Goal: Task Accomplishment & Management: Manage account settings

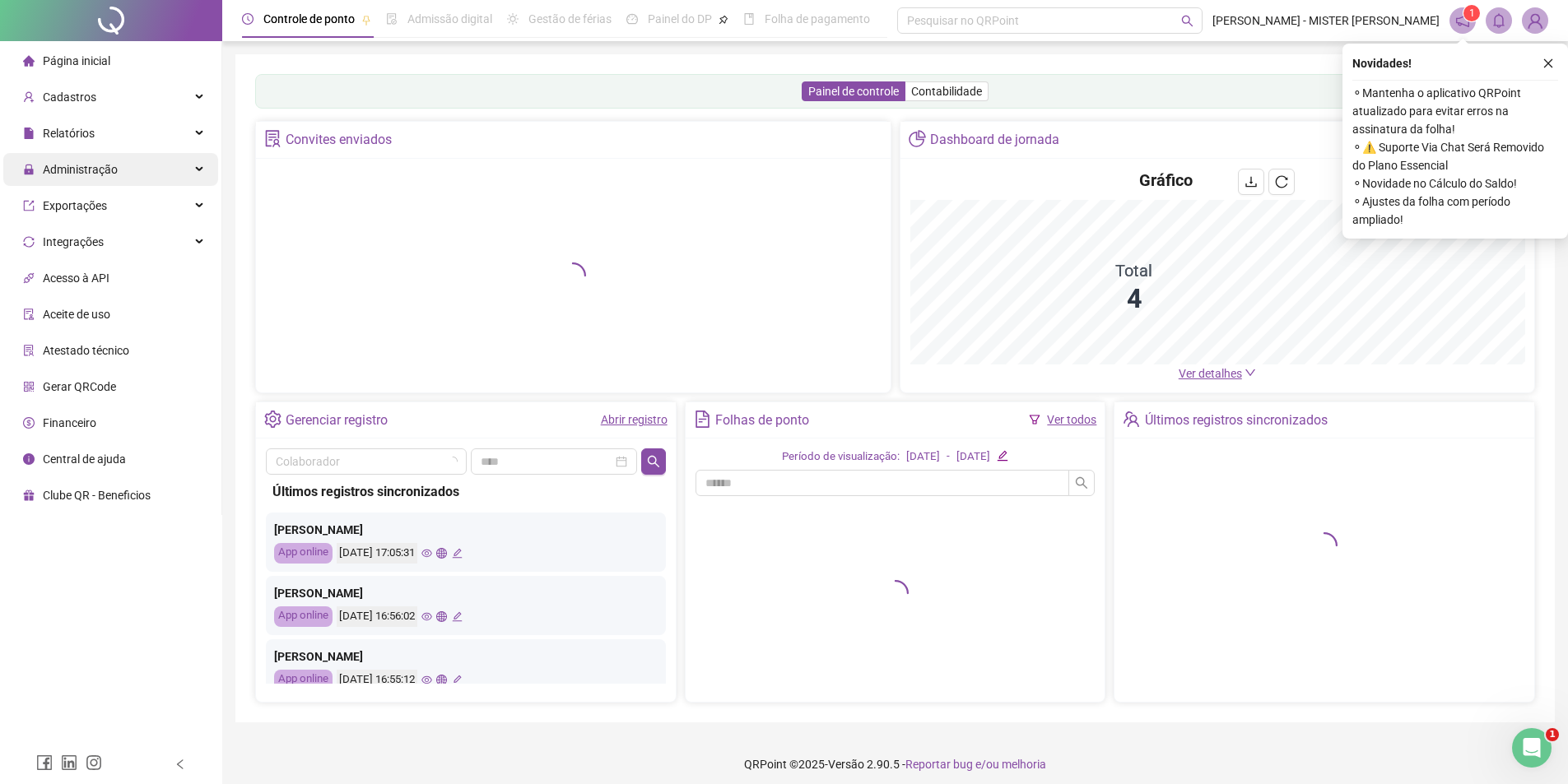
click at [181, 177] on div "Administração" at bounding box center [110, 169] width 215 height 33
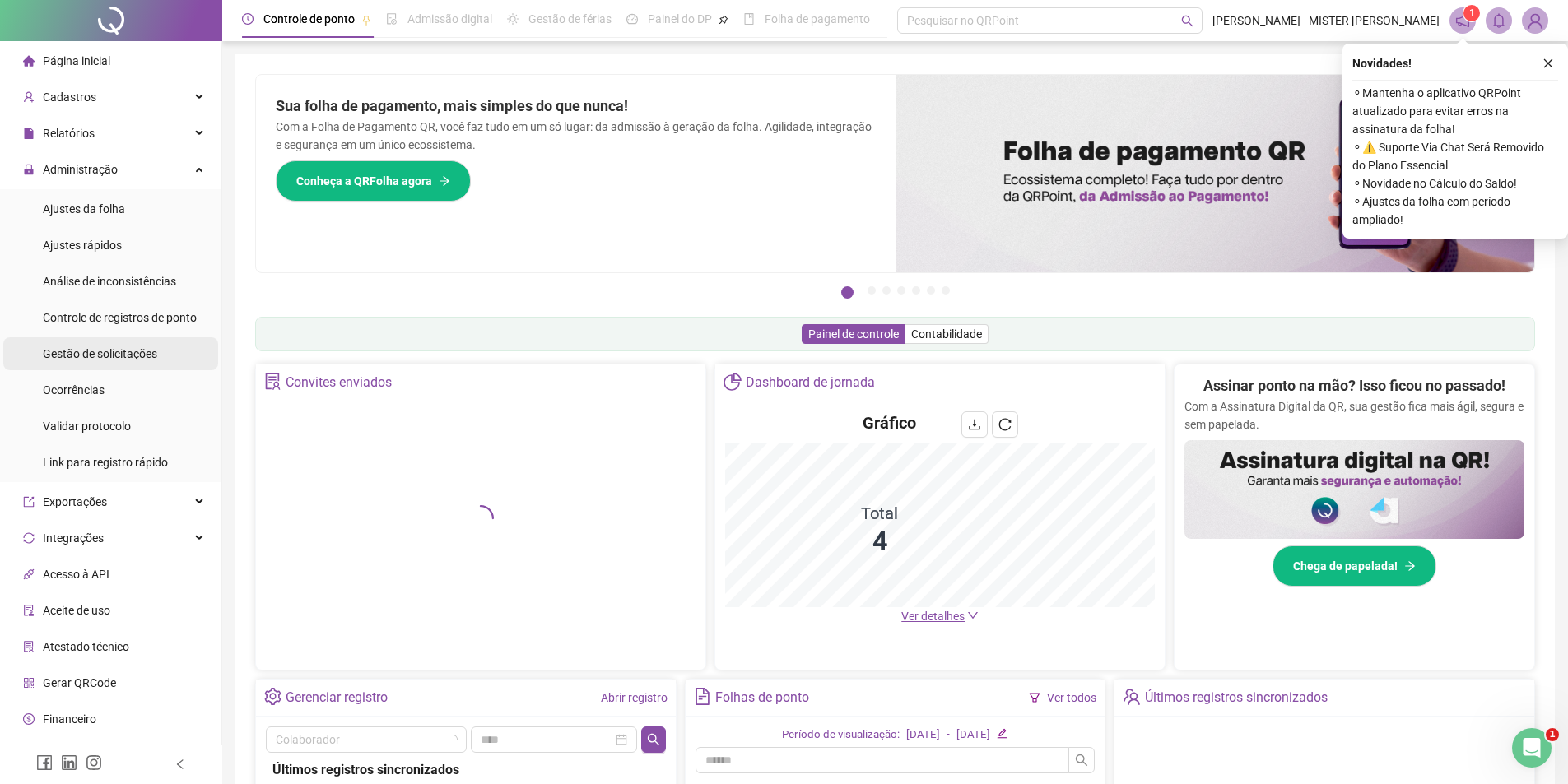
click at [143, 356] on span "Gestão de solicitações" at bounding box center [99, 354] width 115 height 13
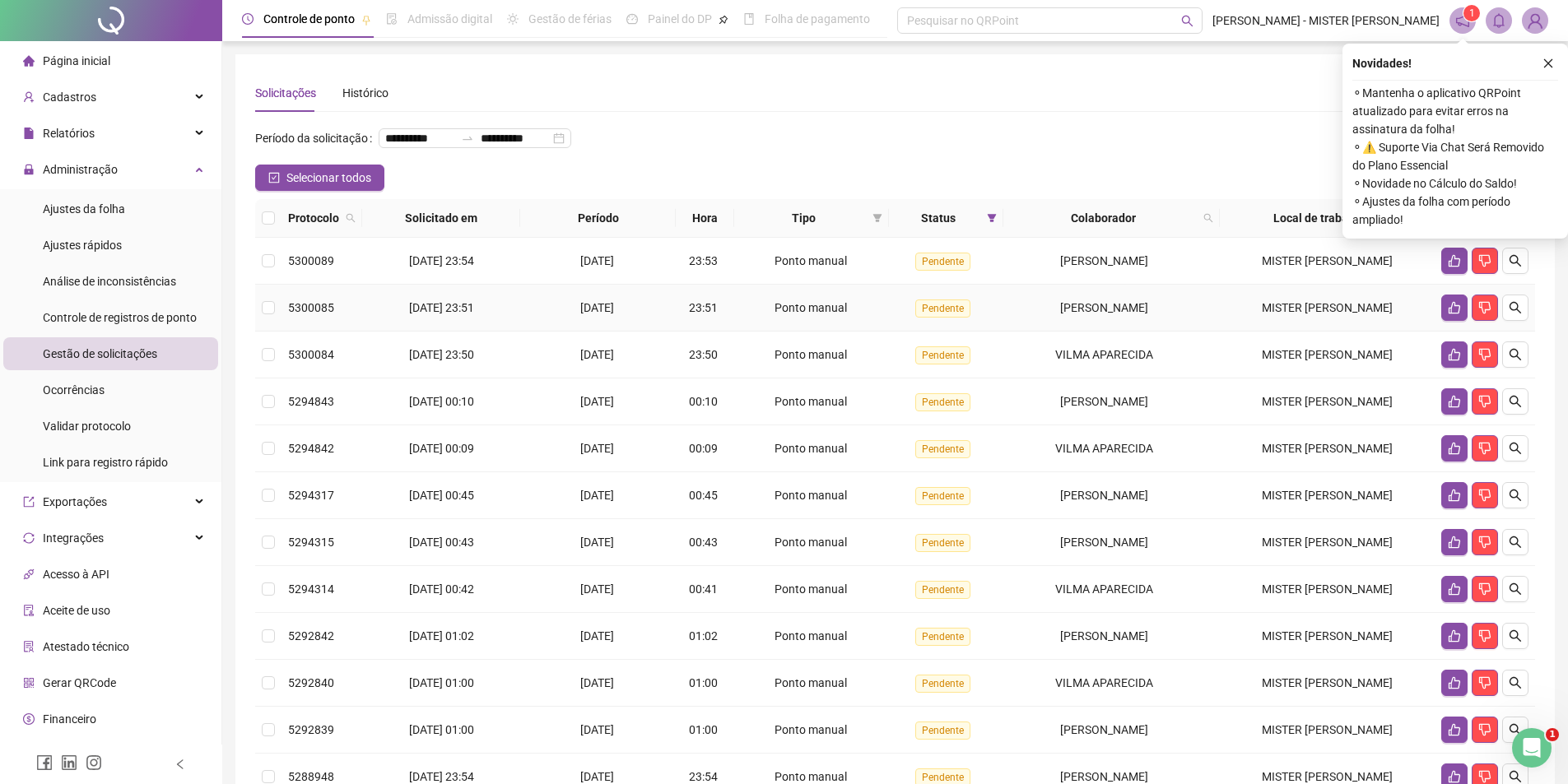
click at [665, 323] on td "18/08/2025" at bounding box center [598, 308] width 155 height 47
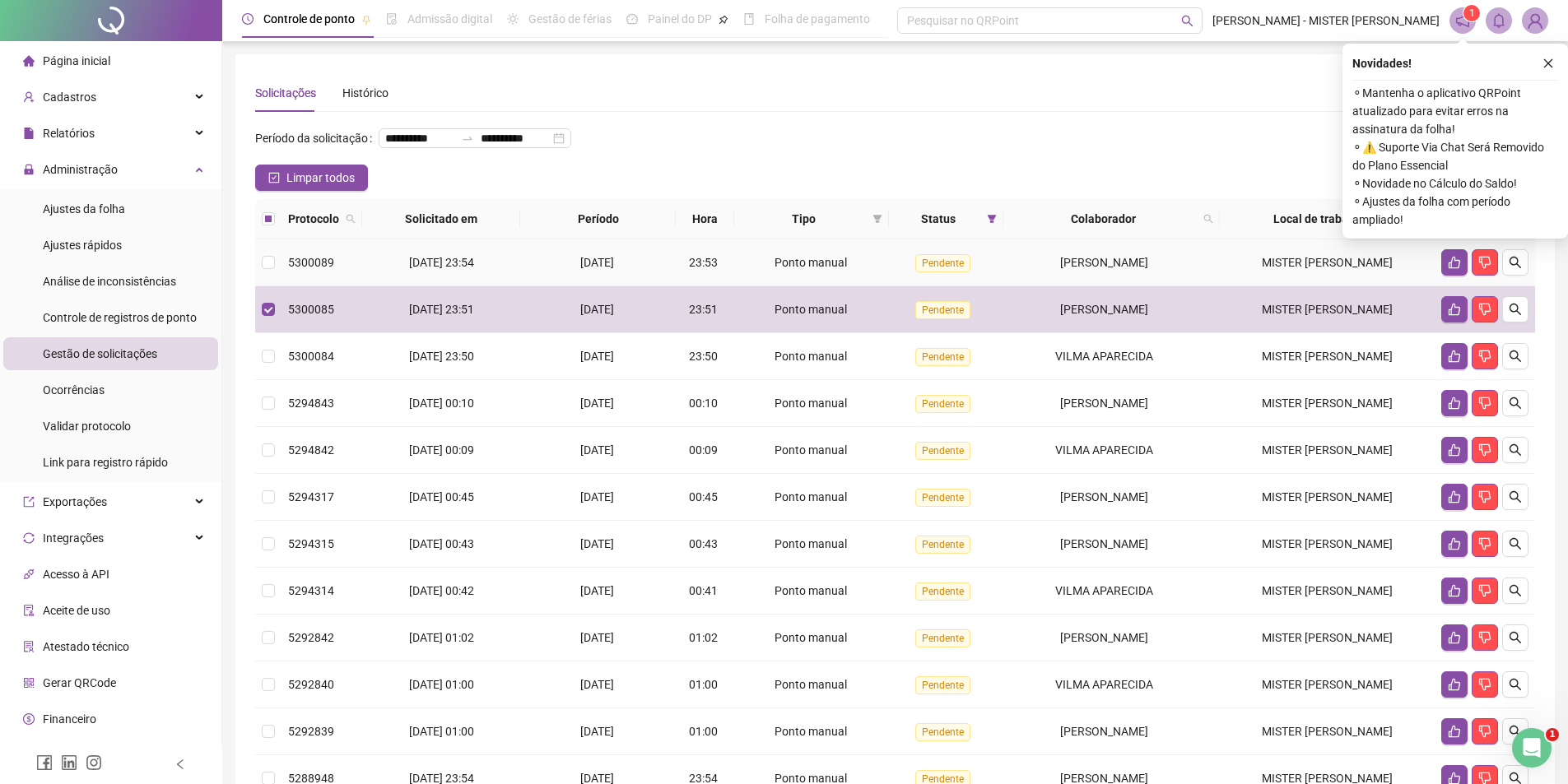
click at [555, 271] on div "18/08/2025" at bounding box center [598, 262] width 142 height 18
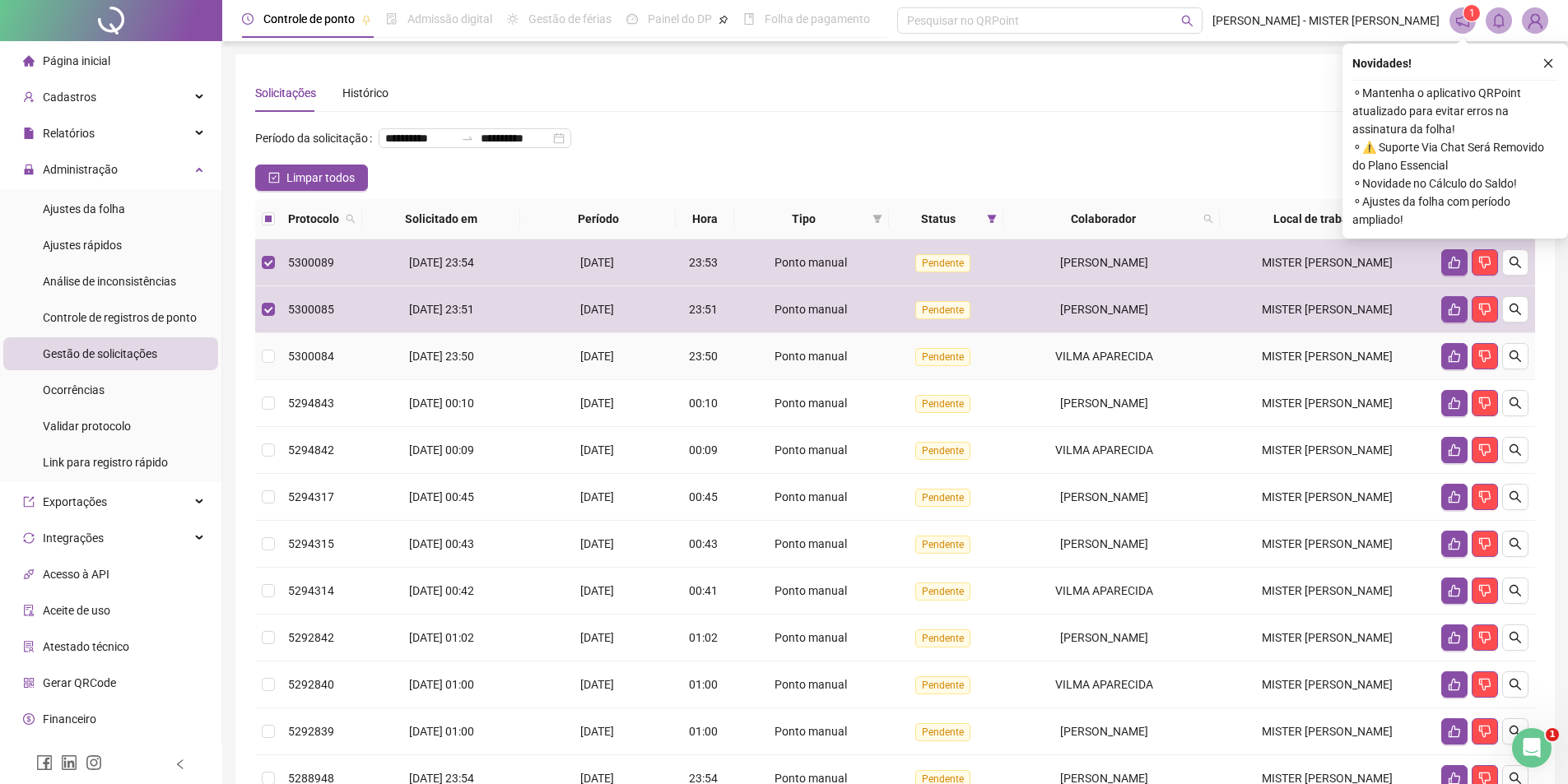
click at [516, 380] on td "18/08/2025 23:50" at bounding box center [441, 357] width 158 height 47
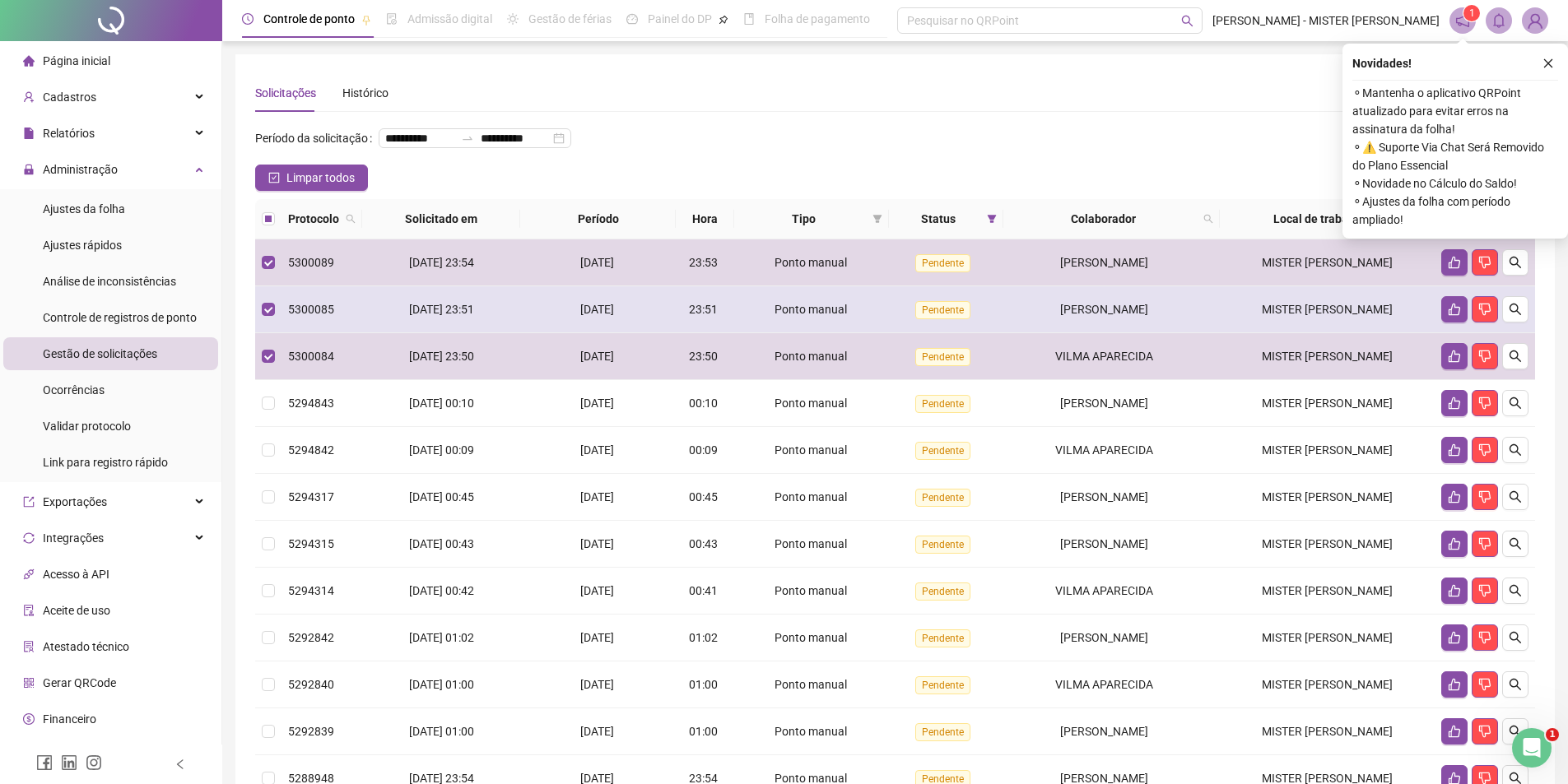
click at [466, 316] on span "18/08/2025 23:51" at bounding box center [441, 309] width 65 height 13
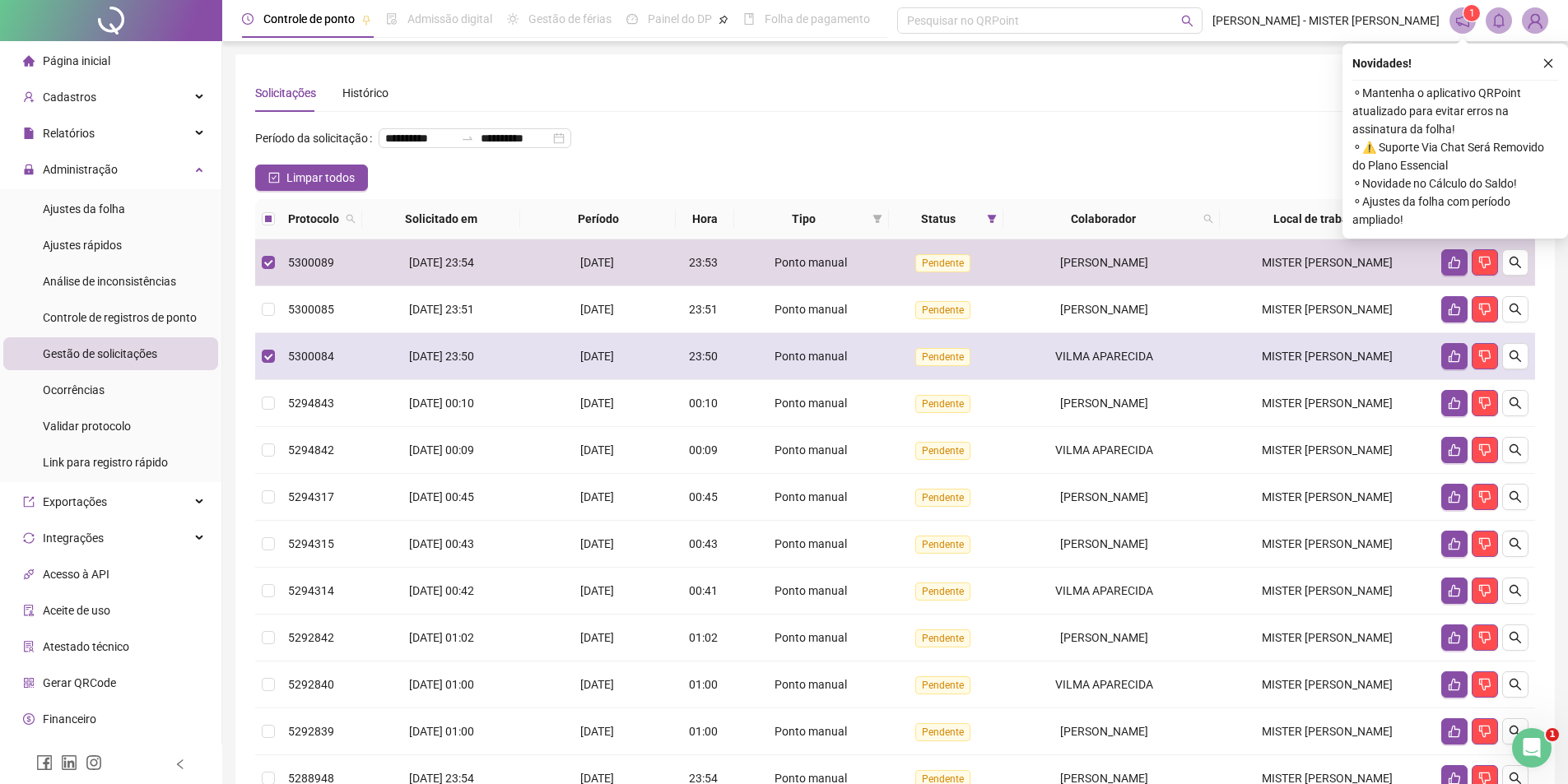
click at [466, 363] on span "18/08/2025 23:50" at bounding box center [441, 357] width 65 height 13
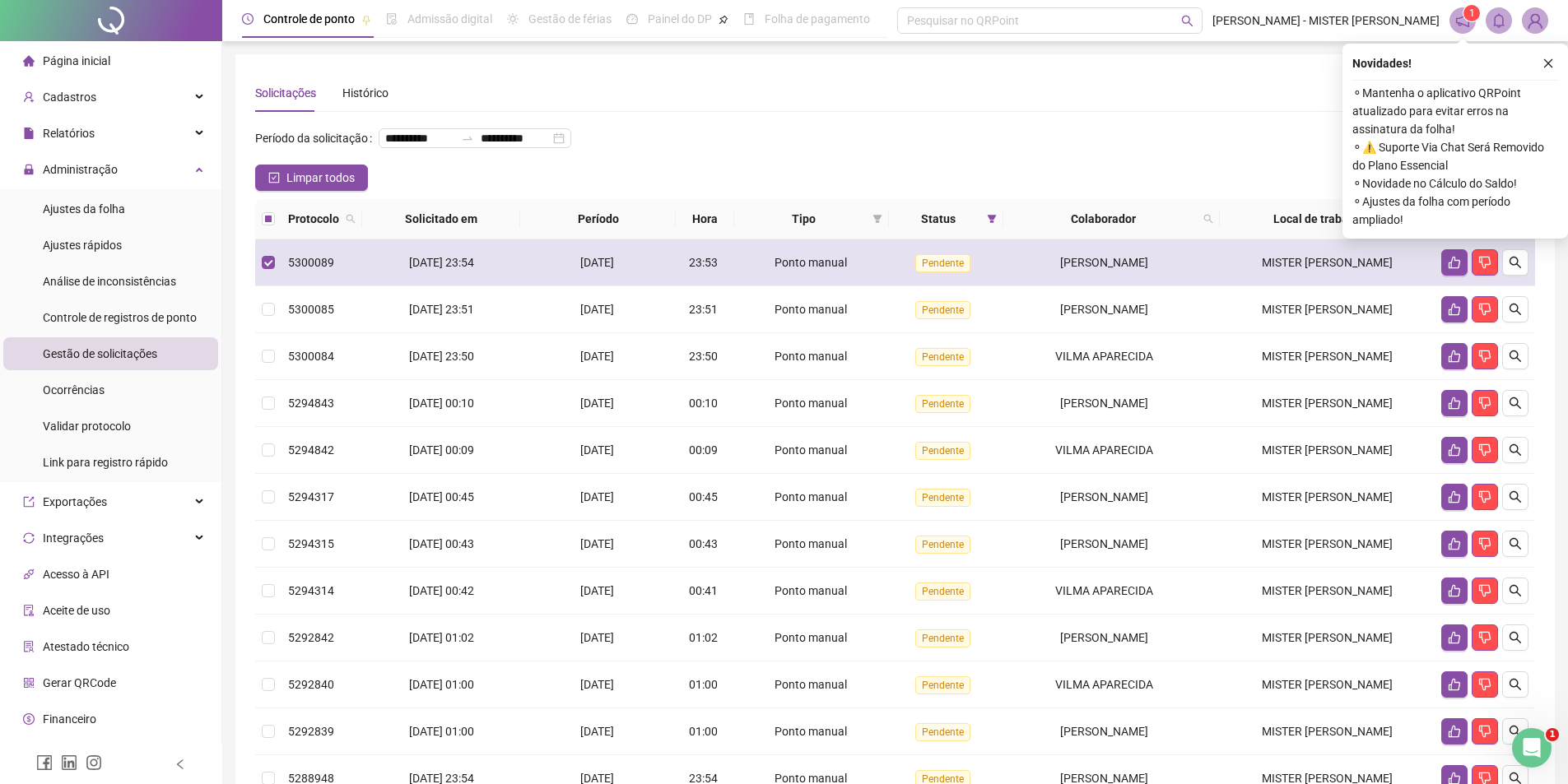
click at [521, 287] on td "18/08/2025" at bounding box center [598, 263] width 155 height 47
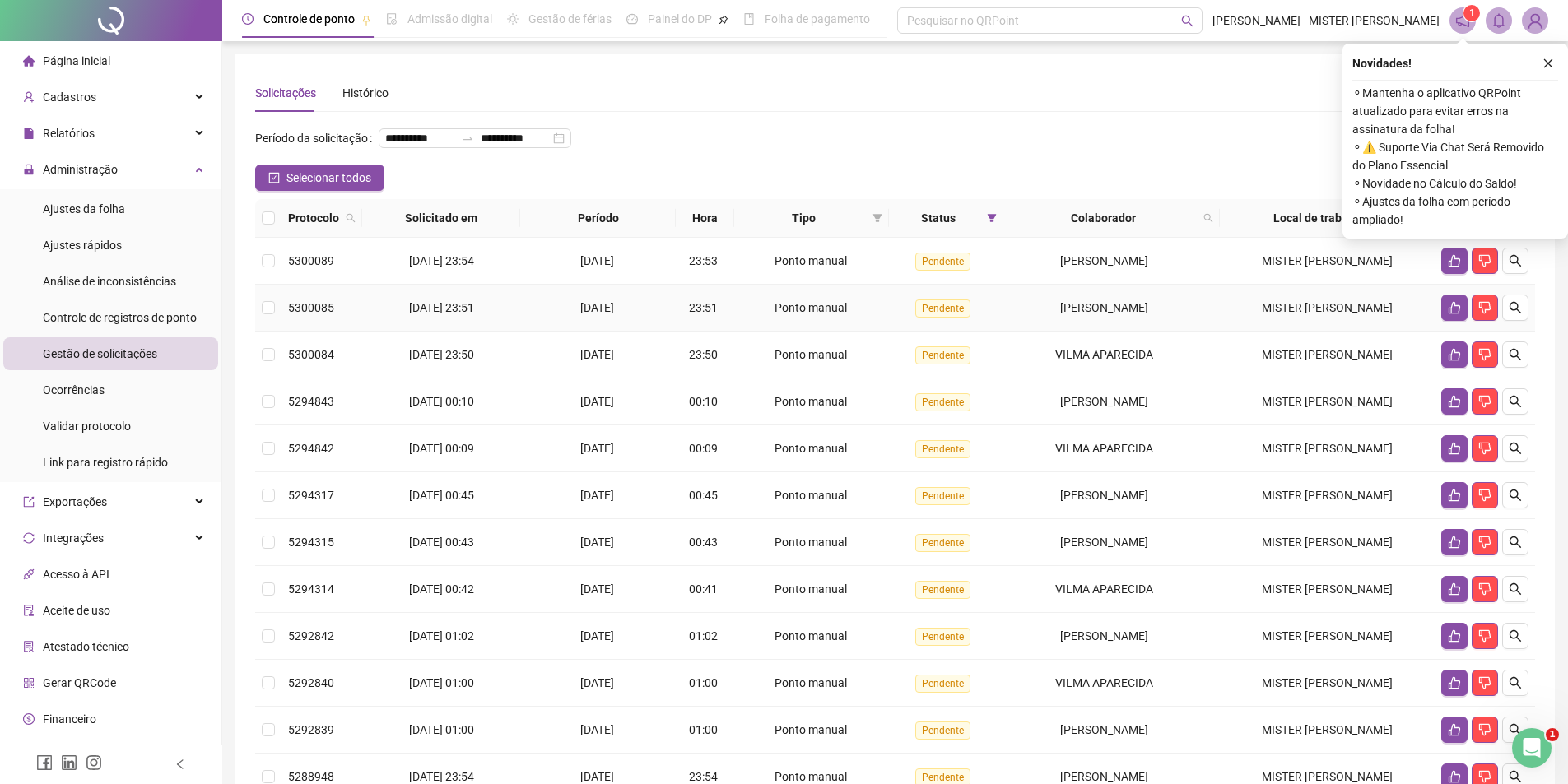
click at [520, 323] on td "18/08/2025" at bounding box center [598, 308] width 155 height 47
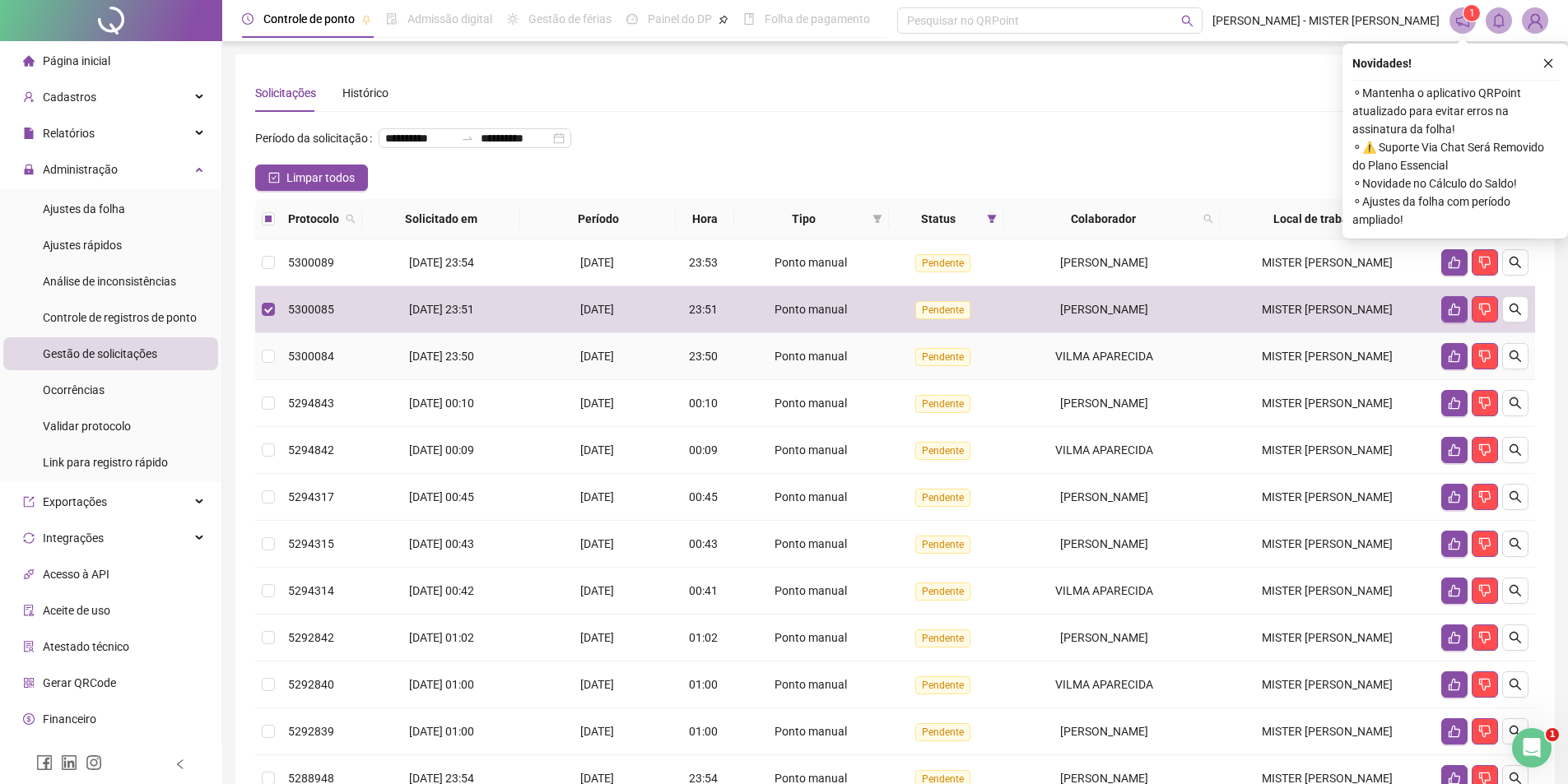
click at [529, 365] on div "18/08/2025" at bounding box center [598, 356] width 142 height 18
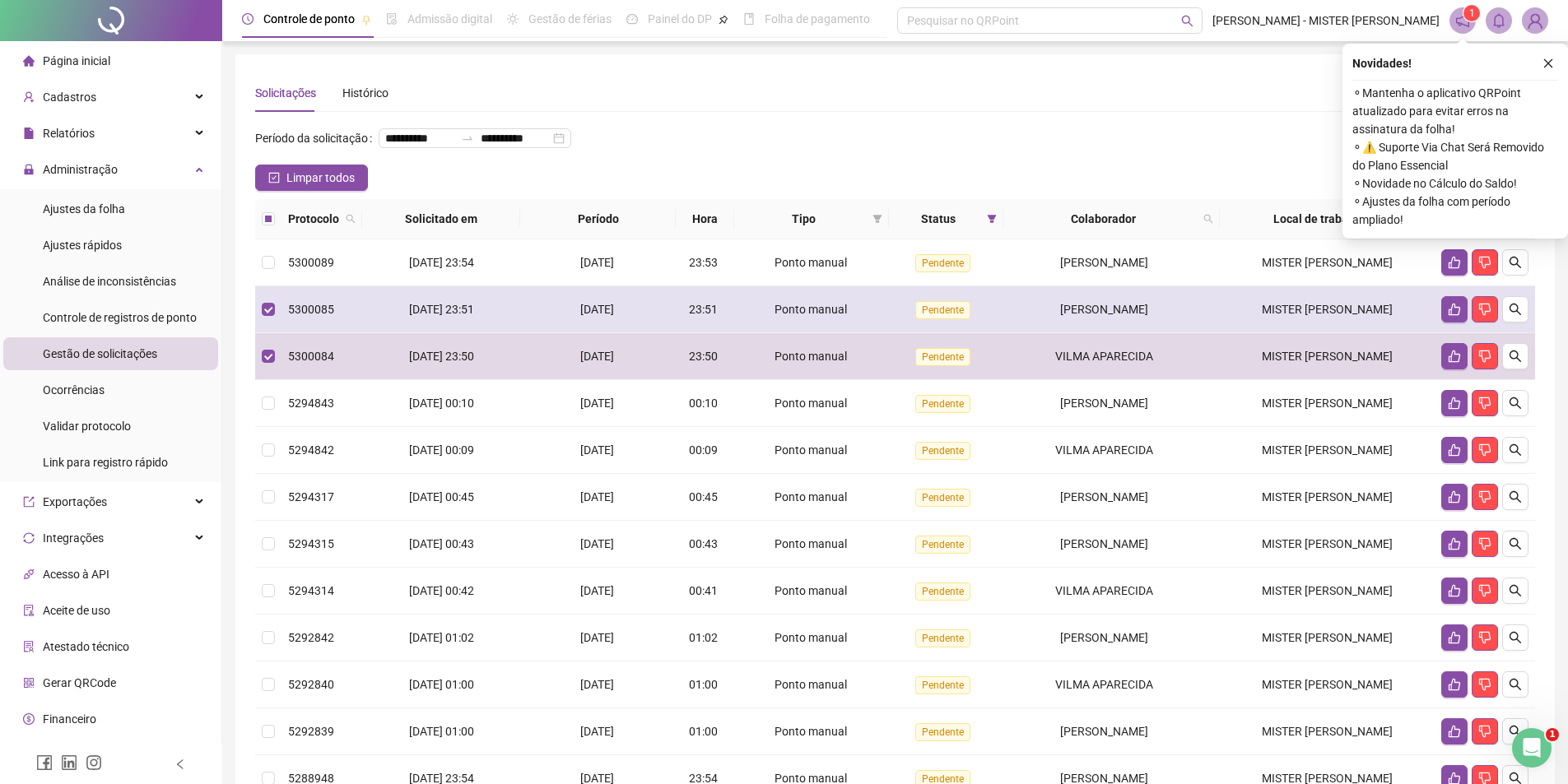
click at [543, 322] on td "18/08/2025" at bounding box center [598, 310] width 155 height 47
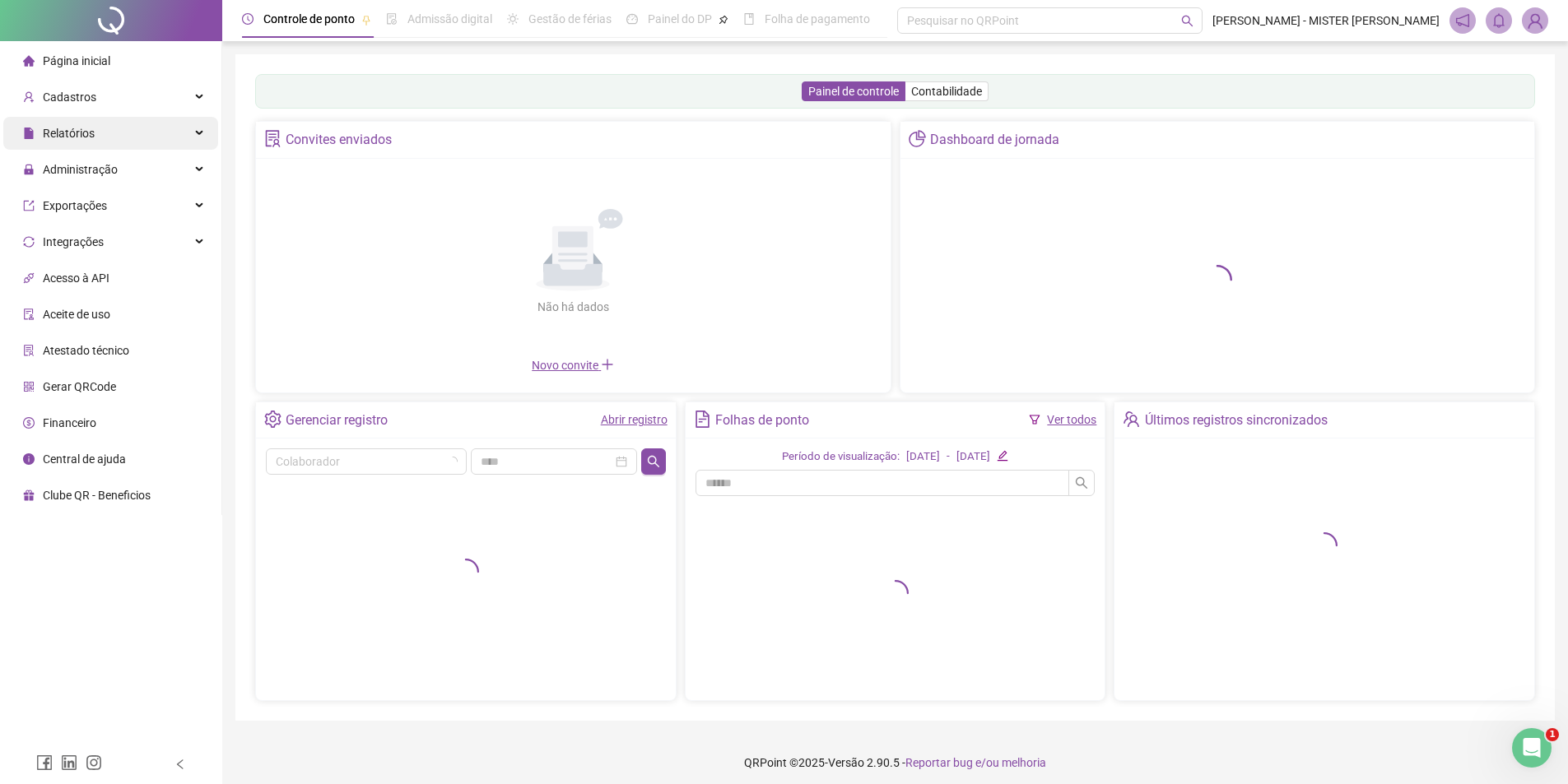
click at [205, 129] on div "Relatórios" at bounding box center [110, 133] width 215 height 33
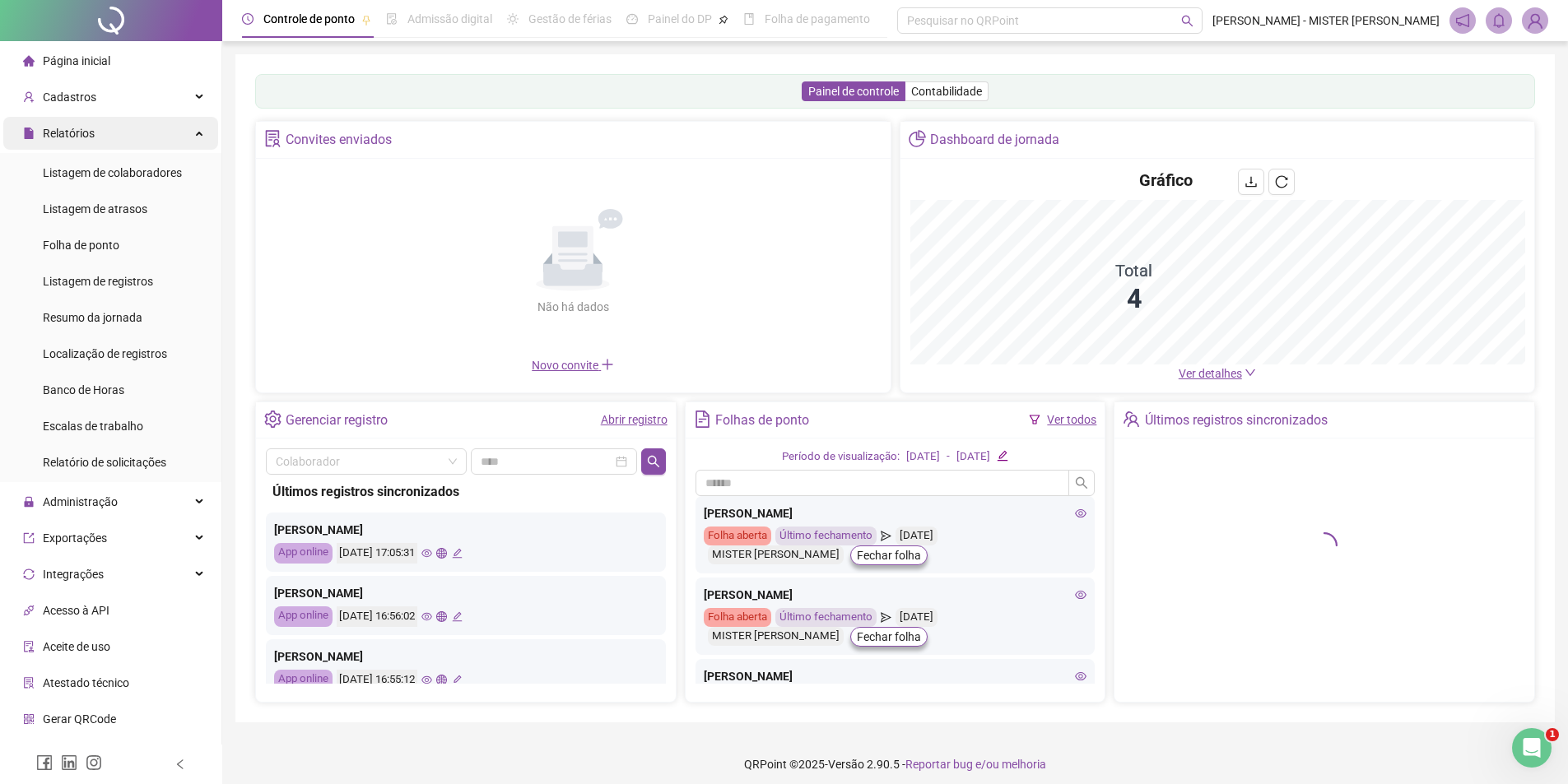
click at [189, 145] on div "Relatórios" at bounding box center [110, 133] width 215 height 33
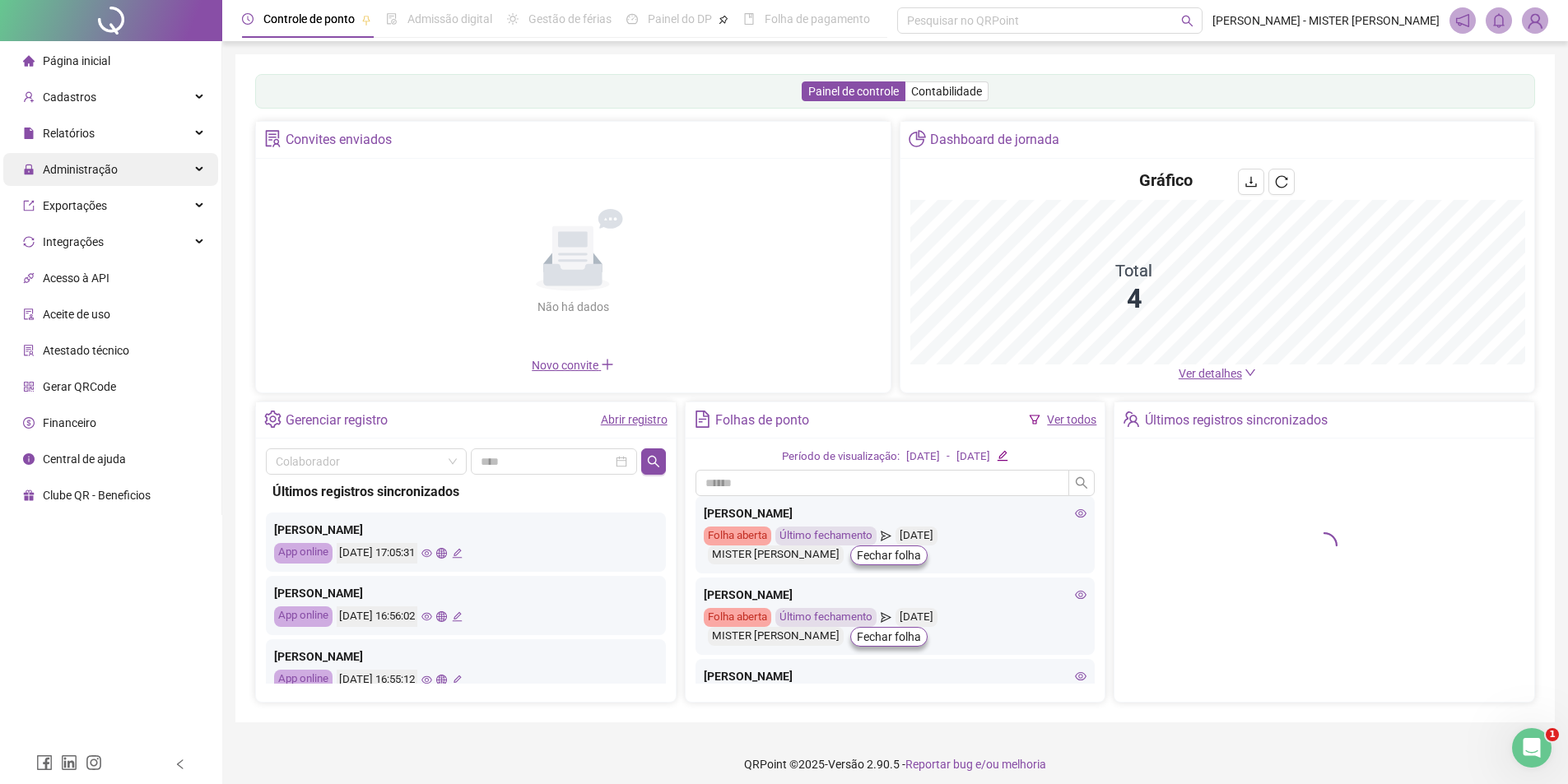
click at [150, 178] on div "Administração" at bounding box center [110, 169] width 215 height 33
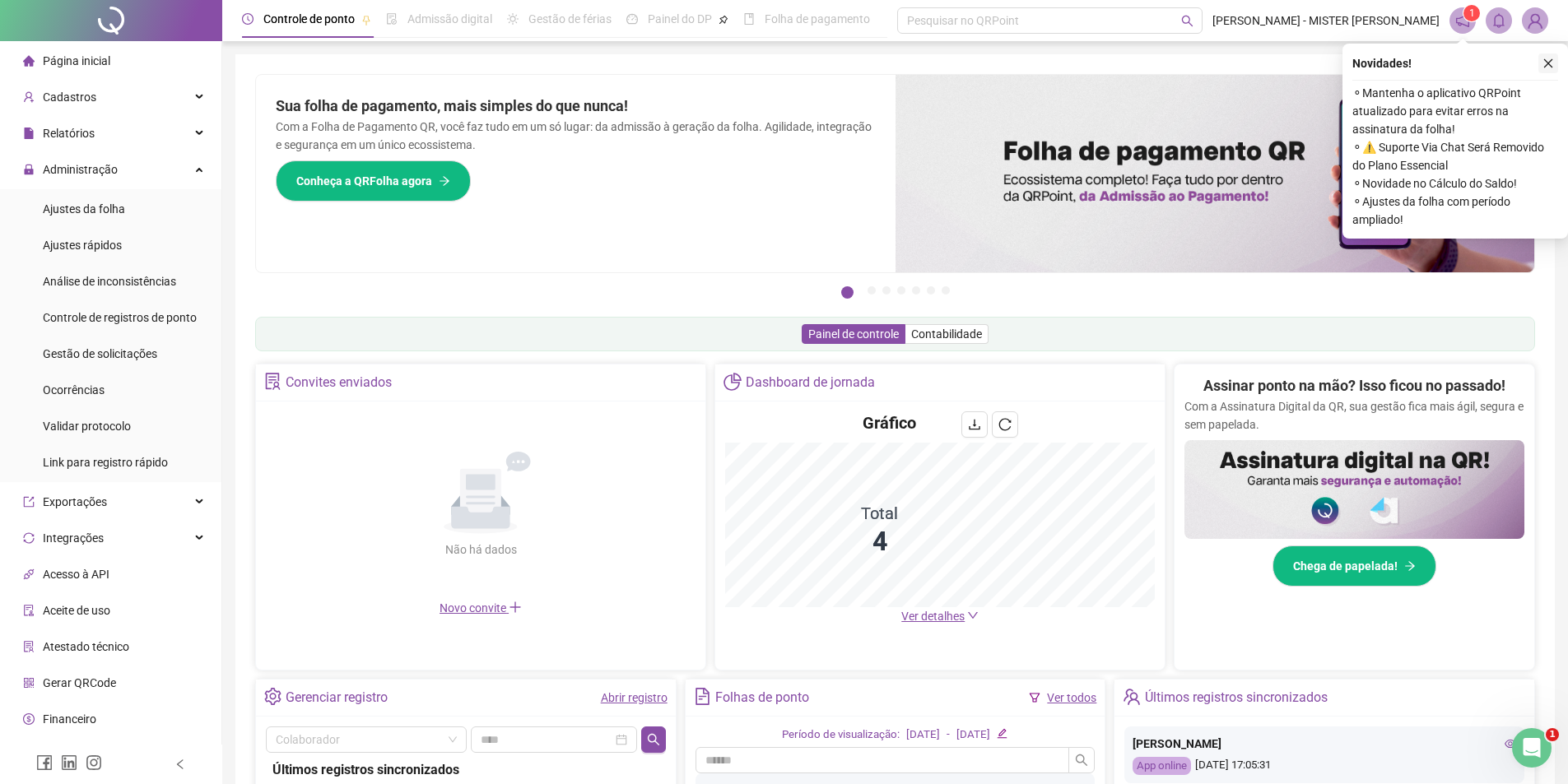
click at [1553, 70] on button "button" at bounding box center [1548, 63] width 20 height 20
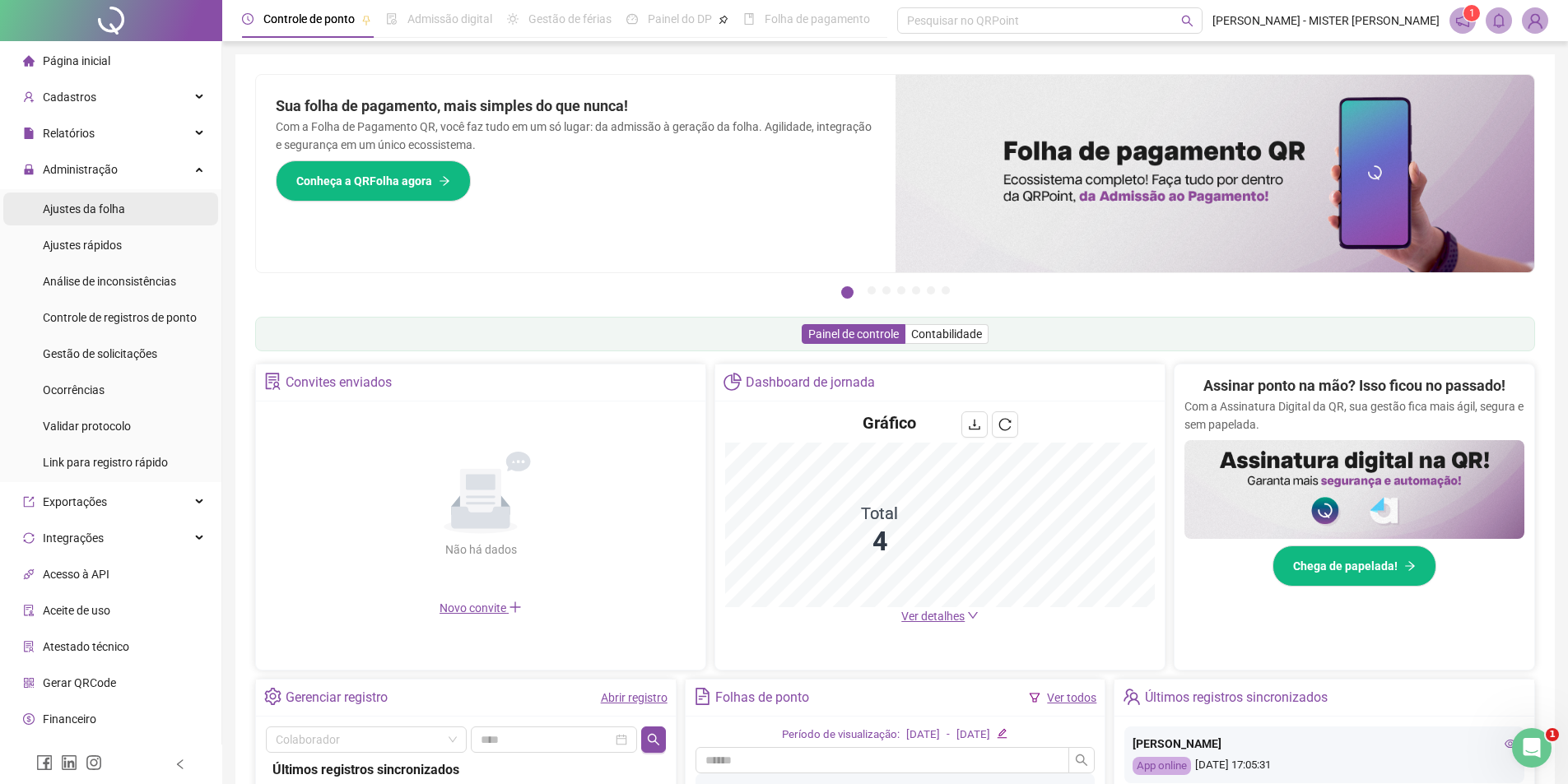
click at [179, 207] on li "Ajustes da folha" at bounding box center [110, 209] width 215 height 33
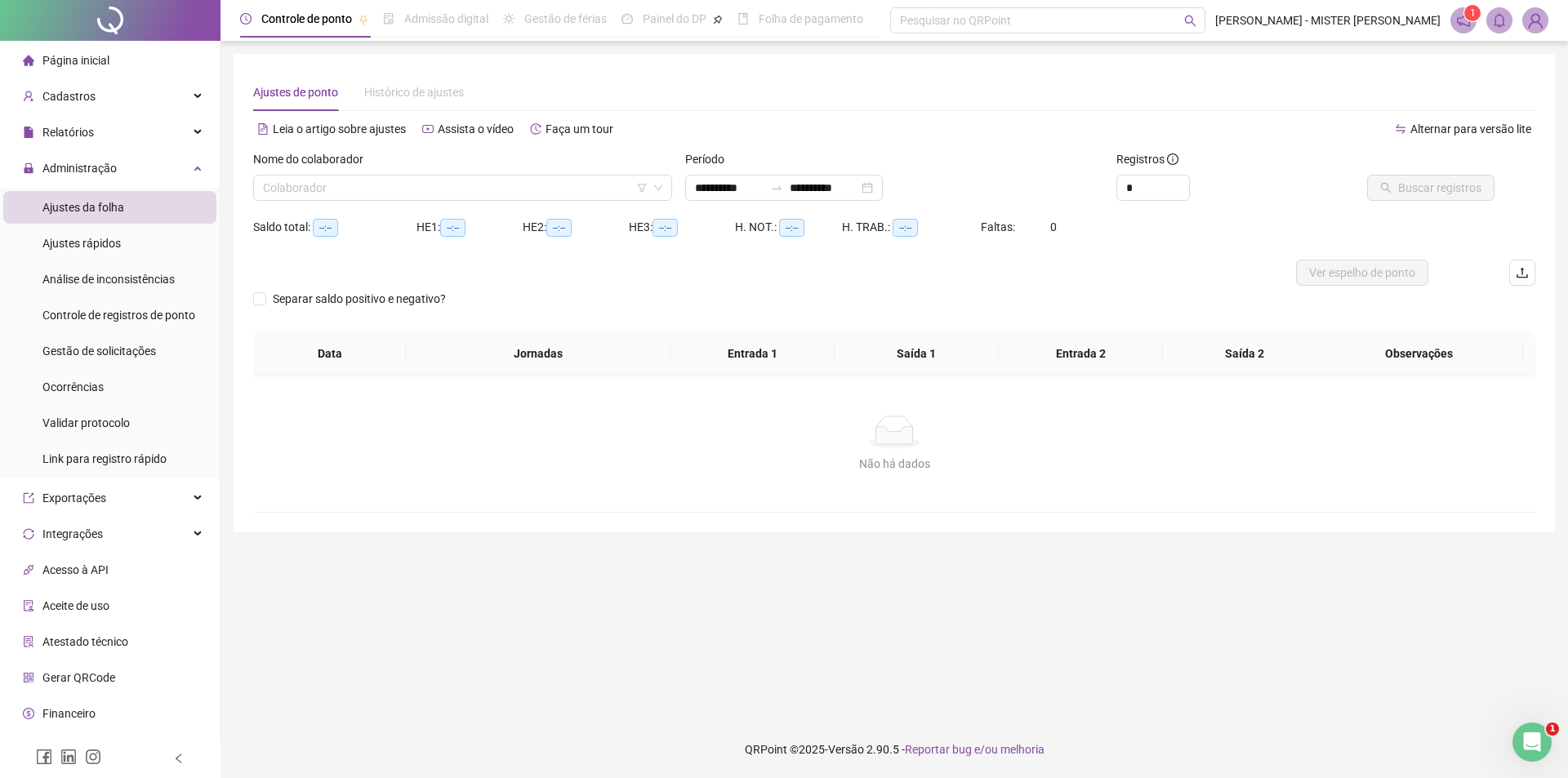
type input "**********"
click at [645, 184] on icon "filter" at bounding box center [642, 188] width 9 height 9
click at [701, 129] on input "search" at bounding box center [642, 124] width 173 height 24
click at [336, 198] on input "search" at bounding box center [455, 188] width 385 height 24
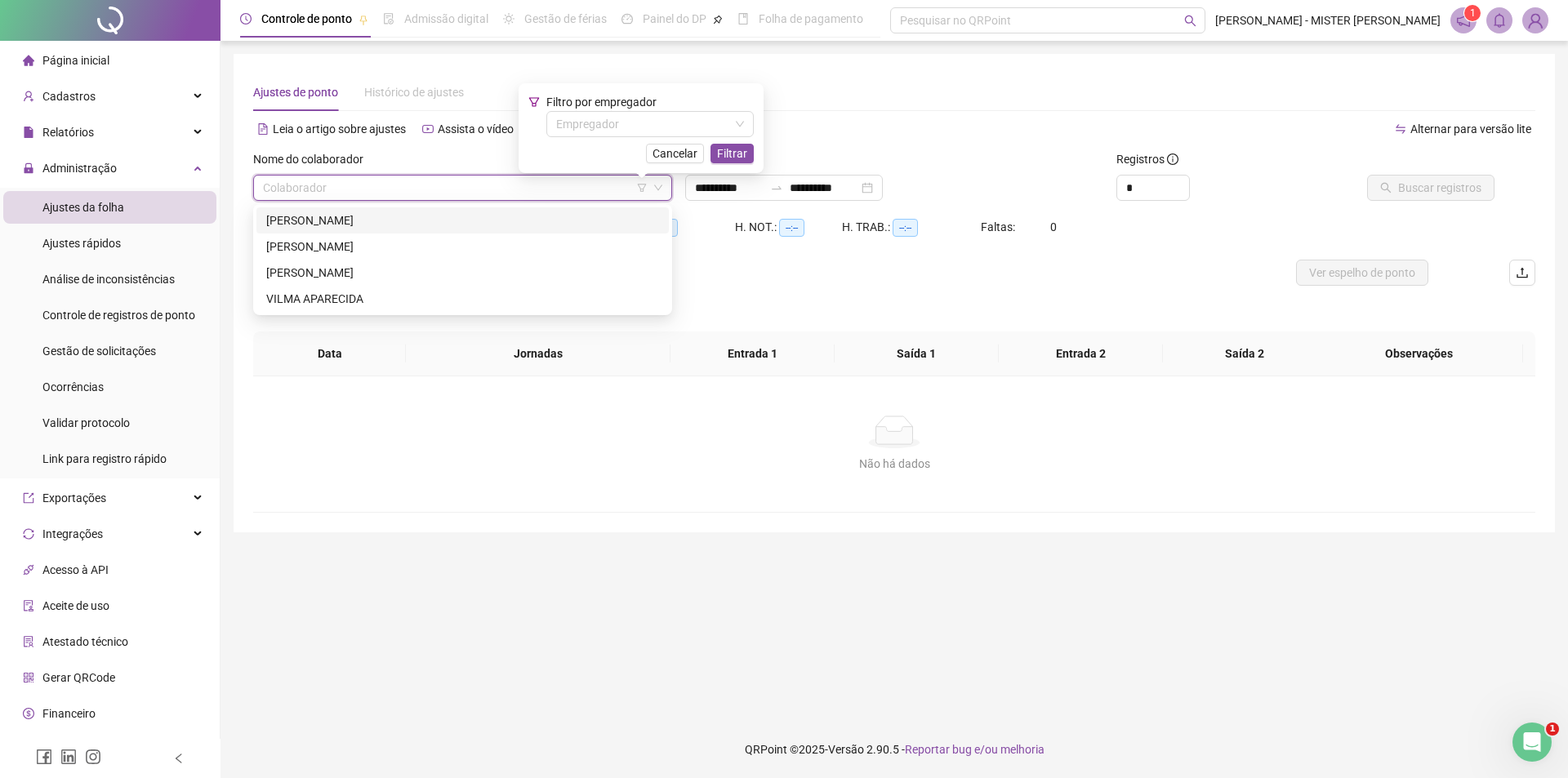
click at [377, 224] on div "ELIZANGELA ANTUNES DA SILVA" at bounding box center [463, 220] width 392 height 18
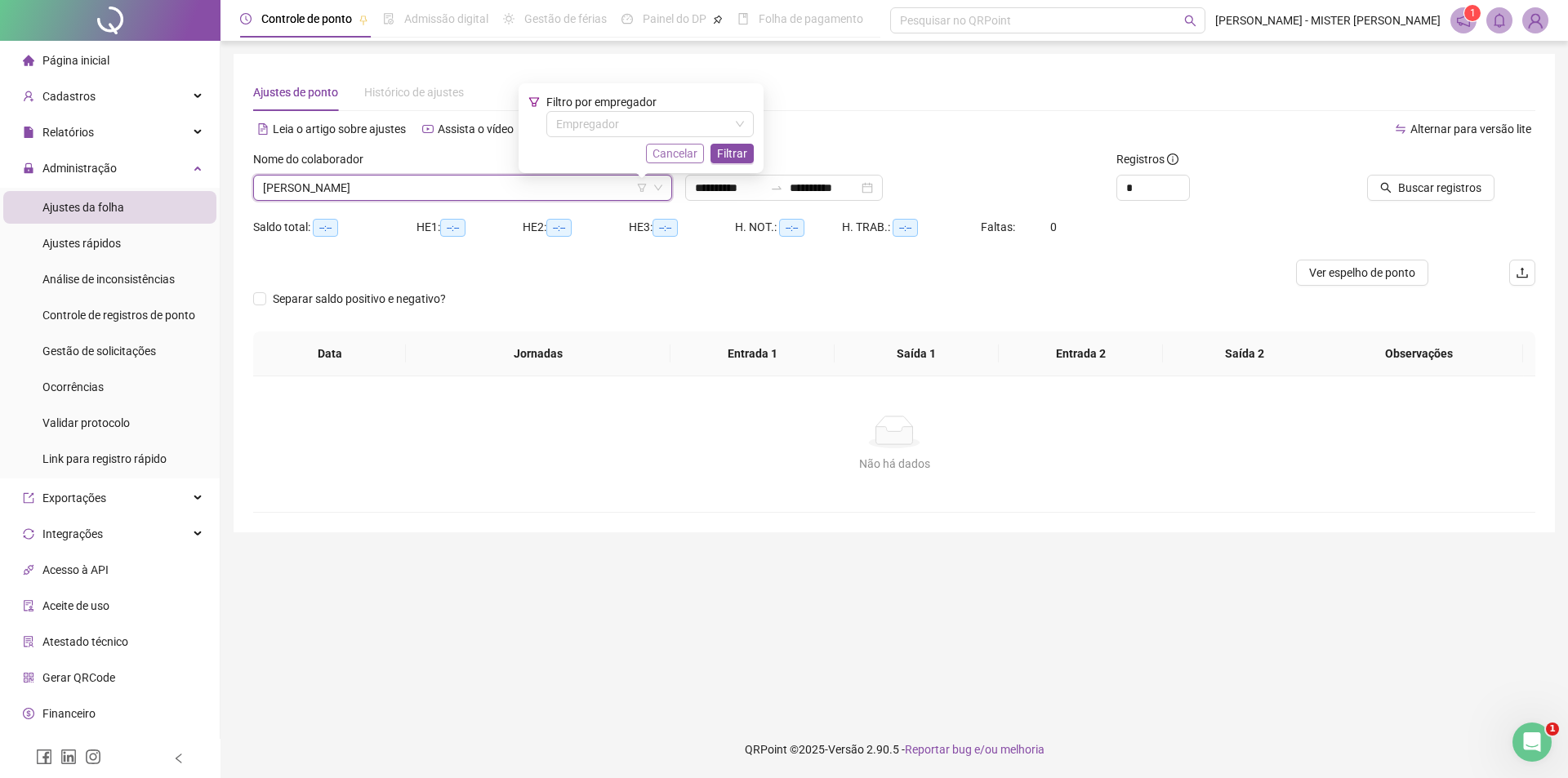
click at [692, 150] on span "Cancelar" at bounding box center [675, 153] width 45 height 18
click at [883, 199] on div "**********" at bounding box center [784, 188] width 198 height 26
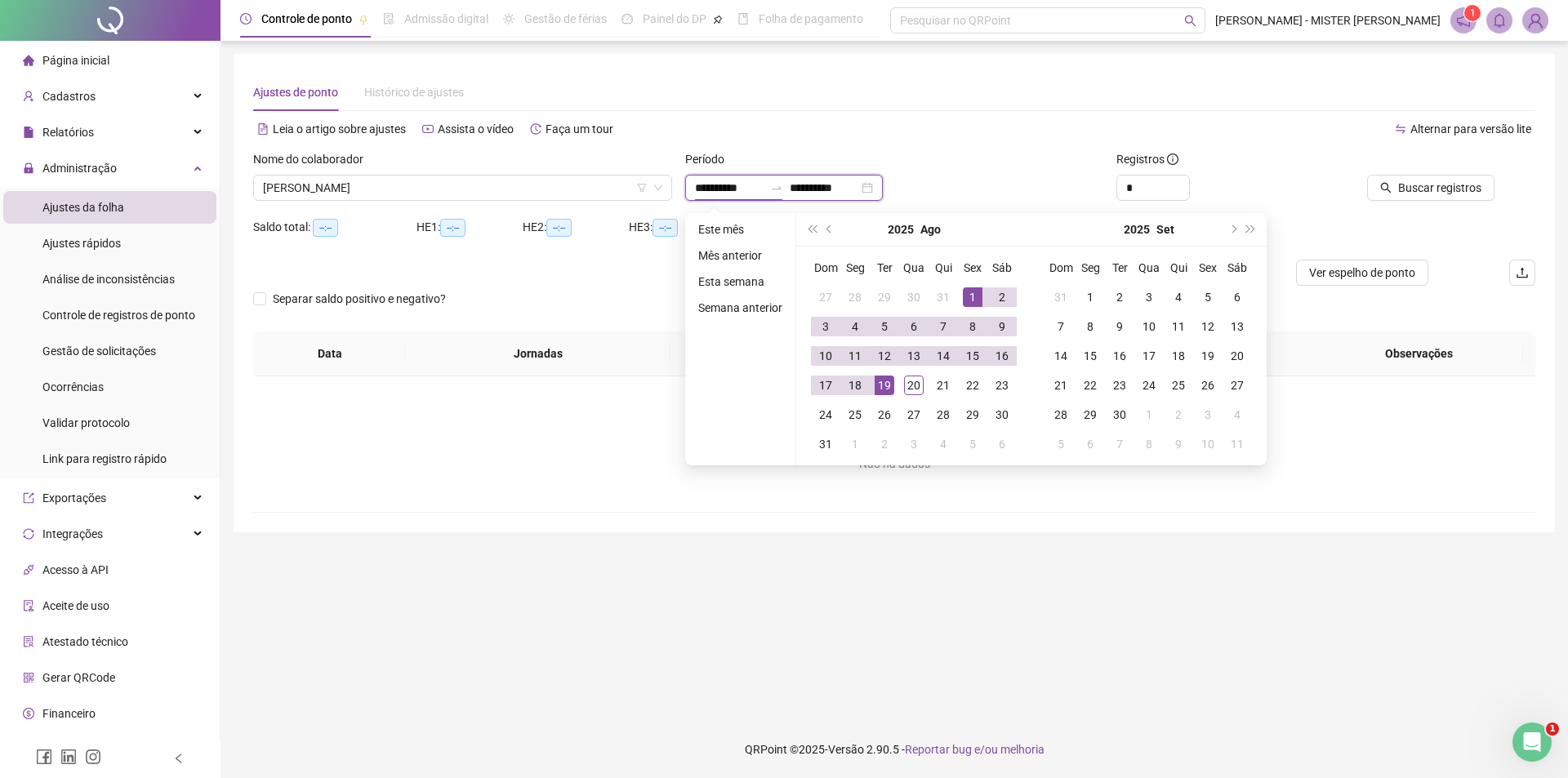
type input "**********"
click at [966, 298] on div "1" at bounding box center [973, 297] width 20 height 20
type input "**********"
click at [917, 388] on div "20" at bounding box center [914, 385] width 20 height 20
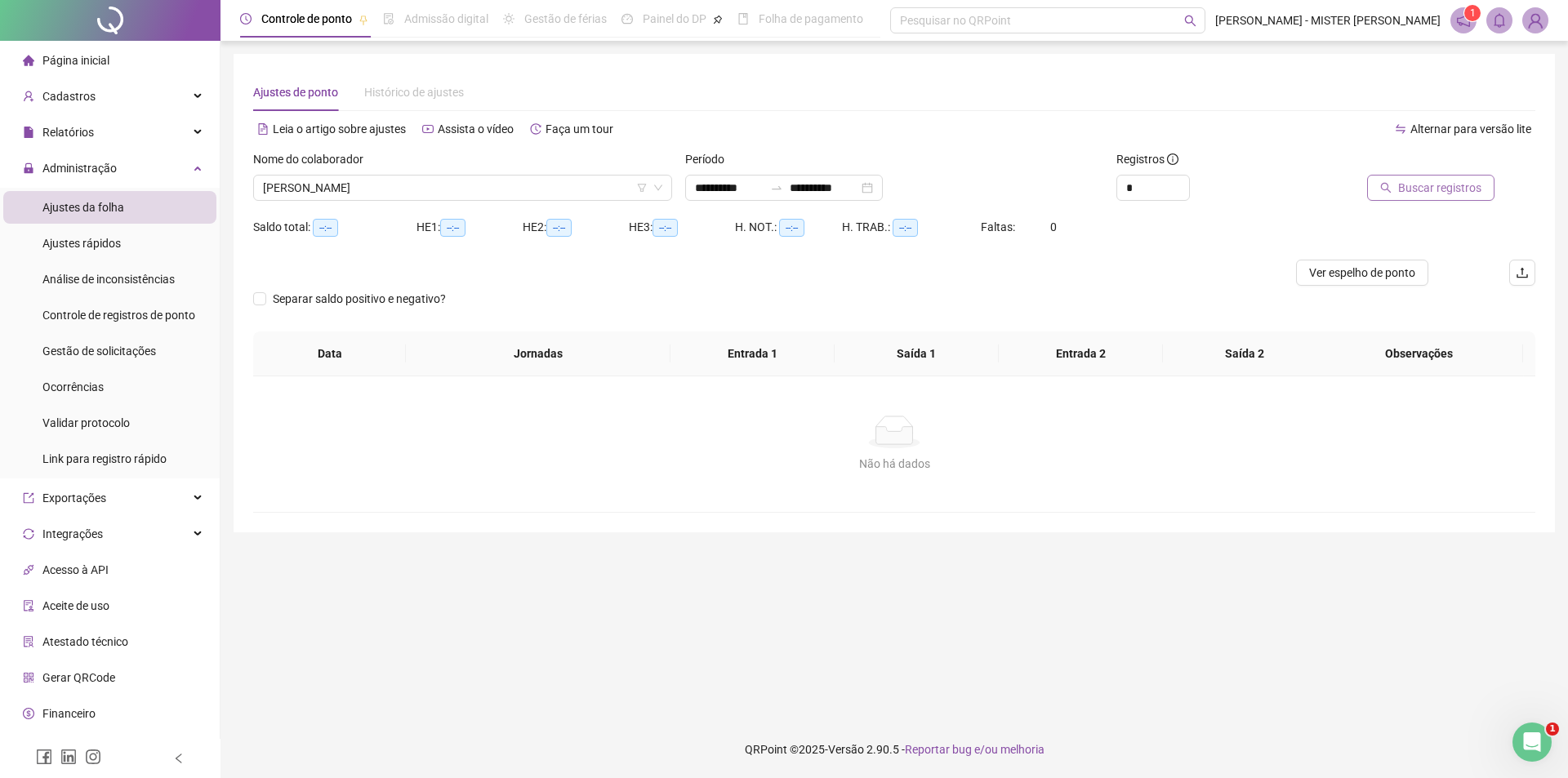
click at [1383, 189] on button "Buscar registros" at bounding box center [1431, 188] width 128 height 26
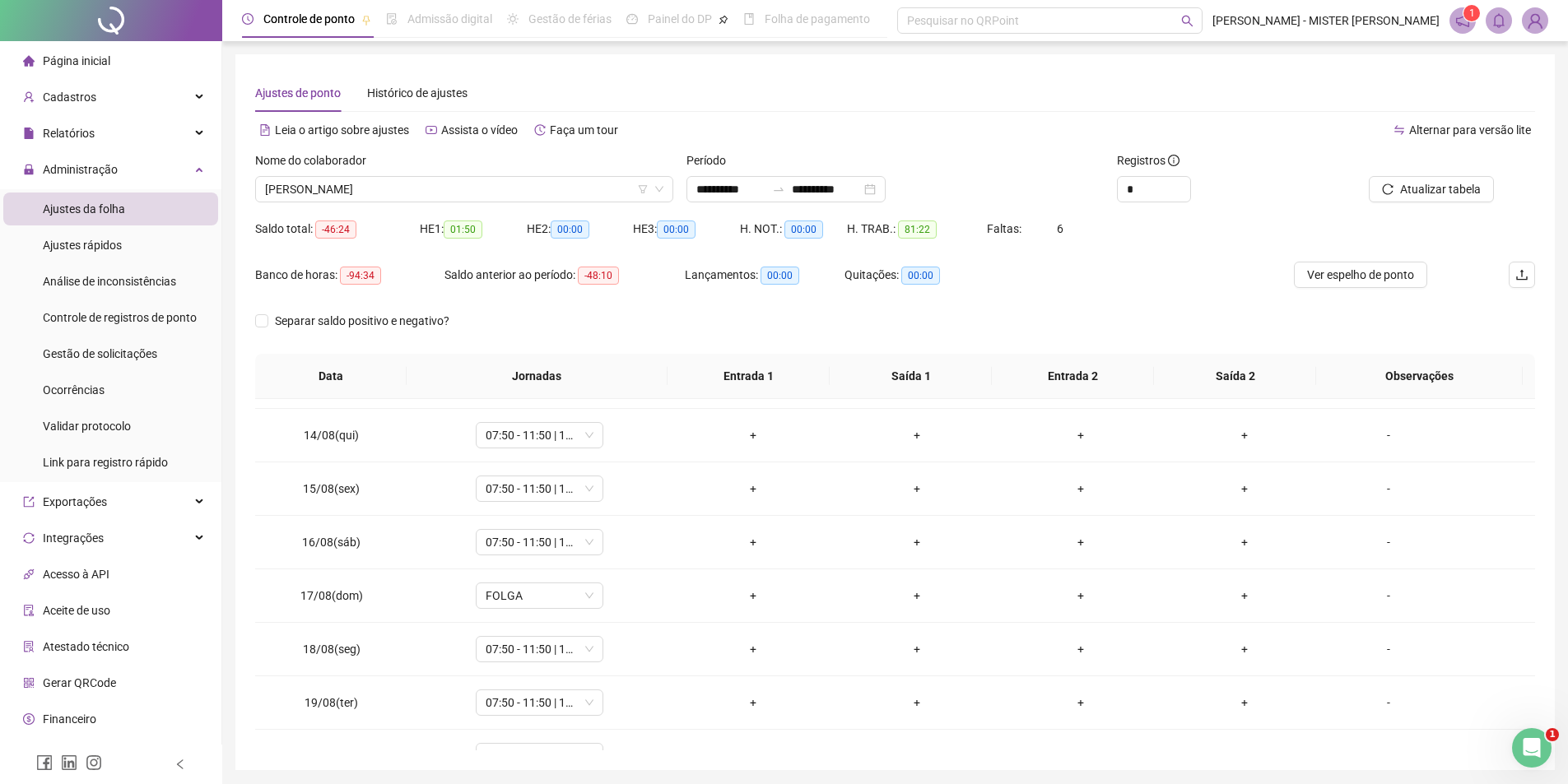
scroll to position [719, 0]
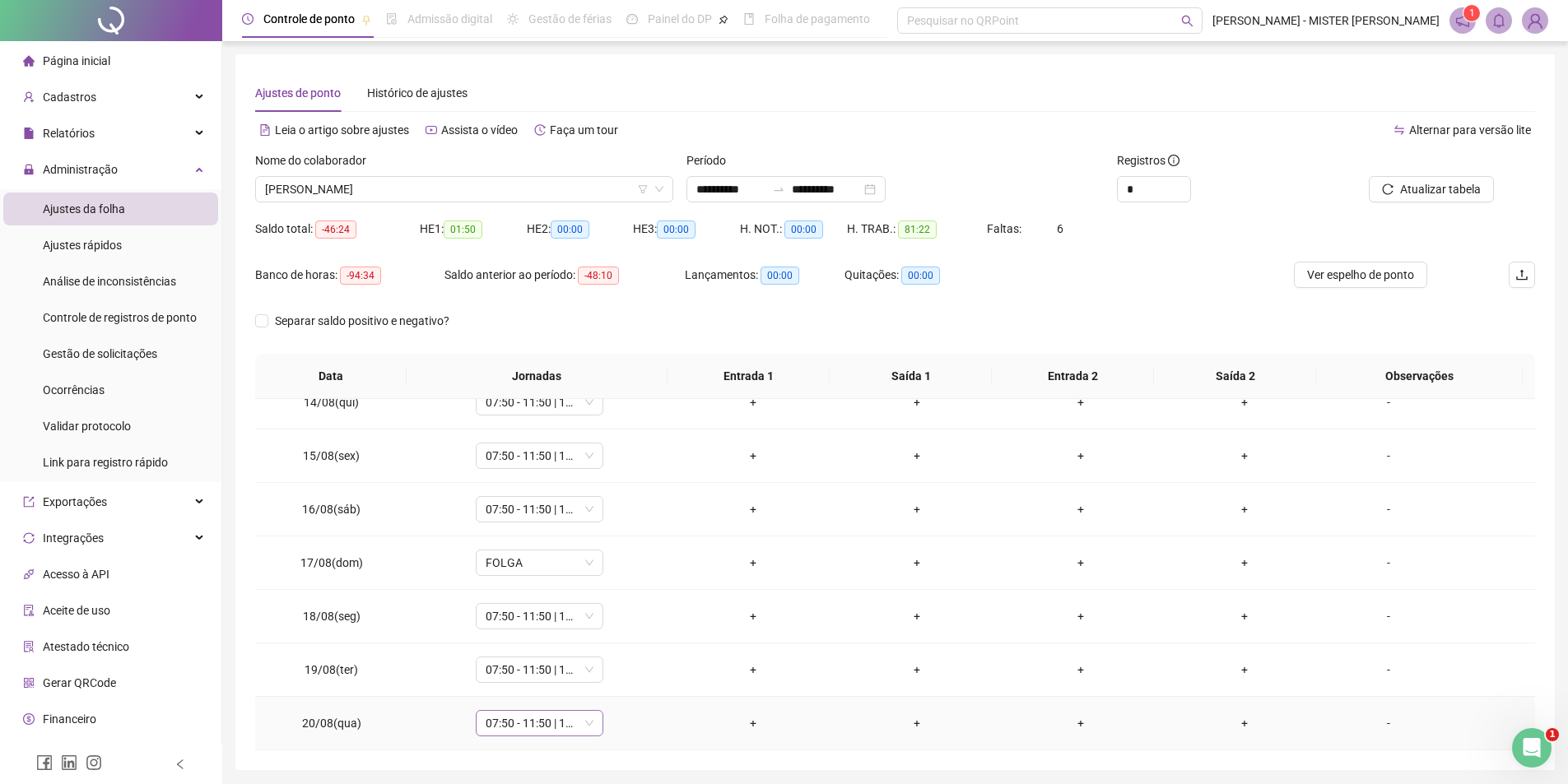
click at [592, 723] on div "07:50 - 11:50 | 13:20 - 16:50" at bounding box center [539, 723] width 128 height 26
click at [556, 558] on div "Férias" at bounding box center [566, 555] width 139 height 18
click at [608, 686] on span "Sim" at bounding box center [614, 680] width 19 height 18
click at [578, 677] on span "07:50 - 11:50 | 13:20 - 16:50" at bounding box center [539, 670] width 108 height 25
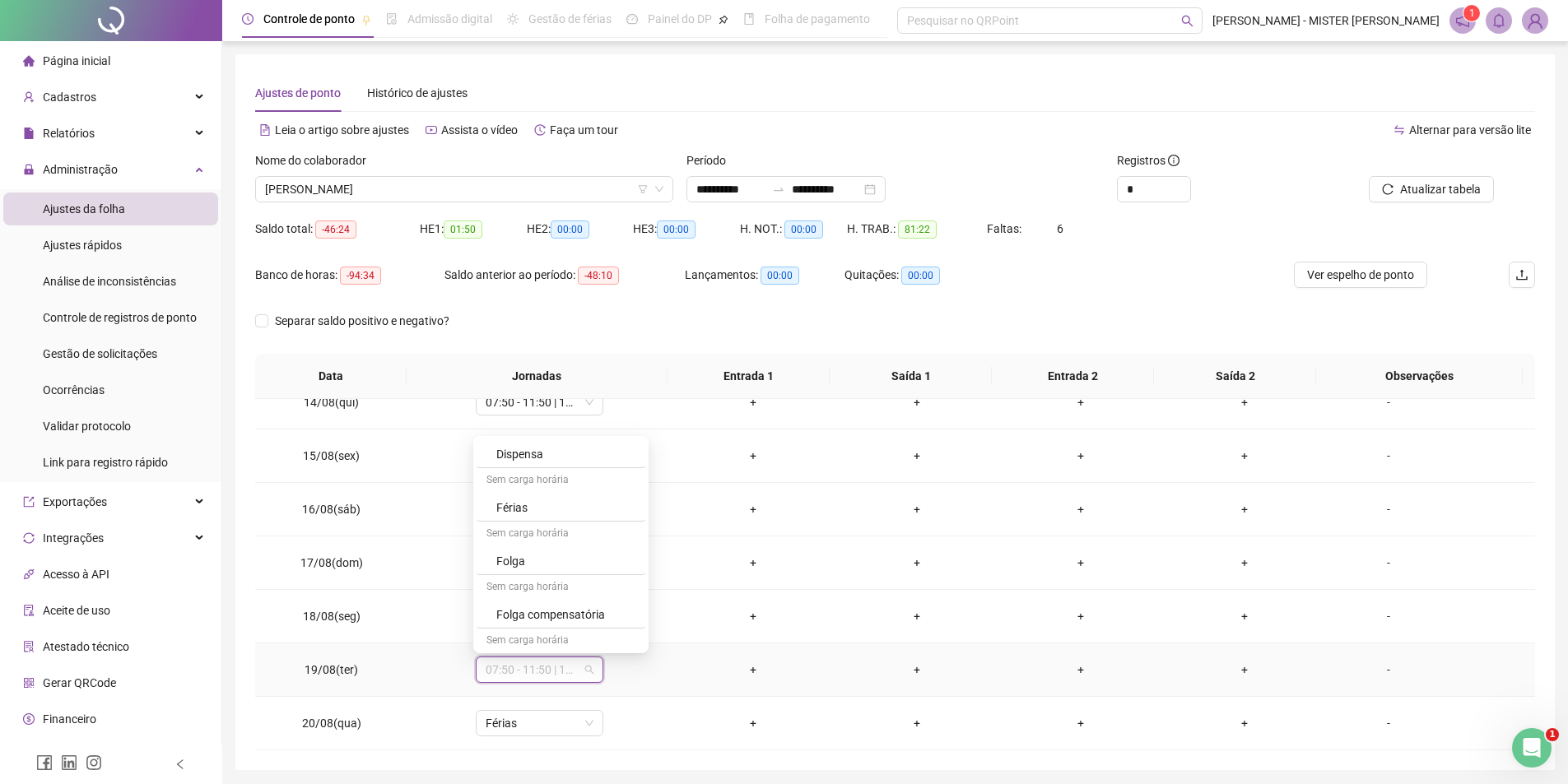
scroll to position [390, 0]
click at [605, 501] on div "Sem carga horária" at bounding box center [561, 491] width 168 height 26
click at [600, 523] on div "Férias" at bounding box center [566, 516] width 139 height 18
click at [617, 623] on span "Sim" at bounding box center [614, 626] width 19 height 18
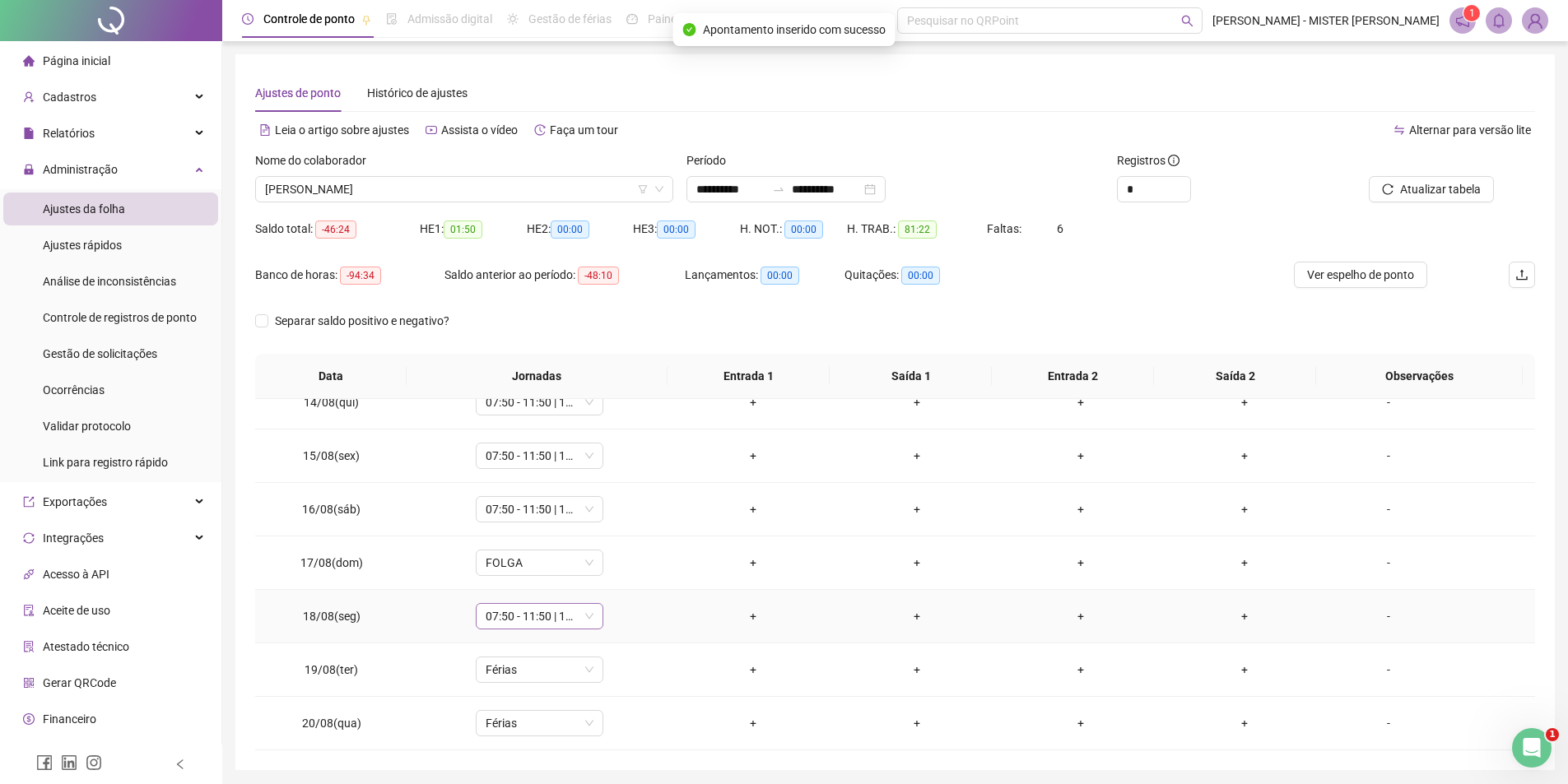
click at [592, 617] on div "07:50 - 11:50 | 13:20 - 16:50" at bounding box center [539, 617] width 128 height 26
click at [584, 421] on div "Férias" at bounding box center [566, 422] width 139 height 18
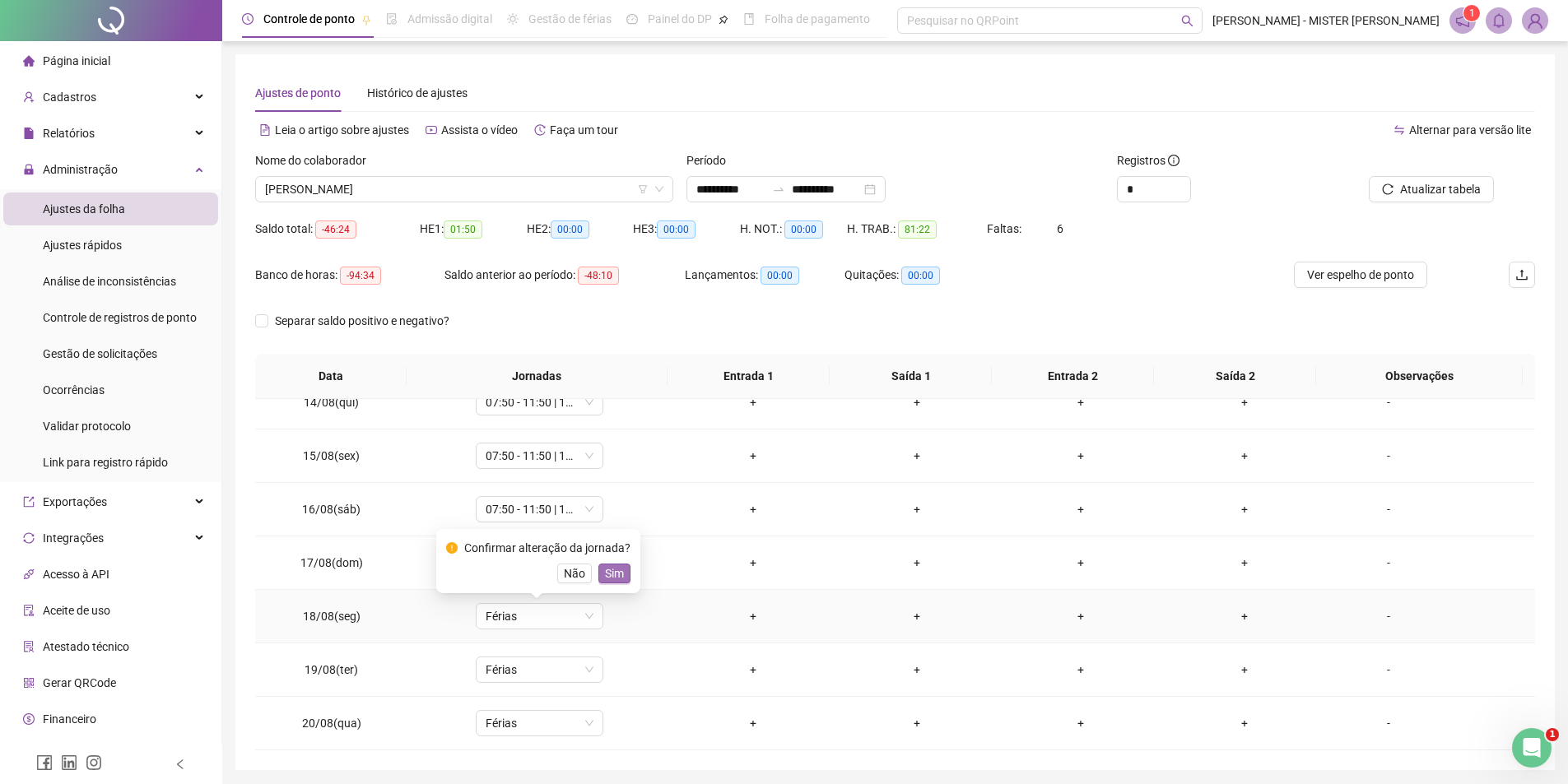
click at [609, 579] on span "Sim" at bounding box center [614, 573] width 19 height 18
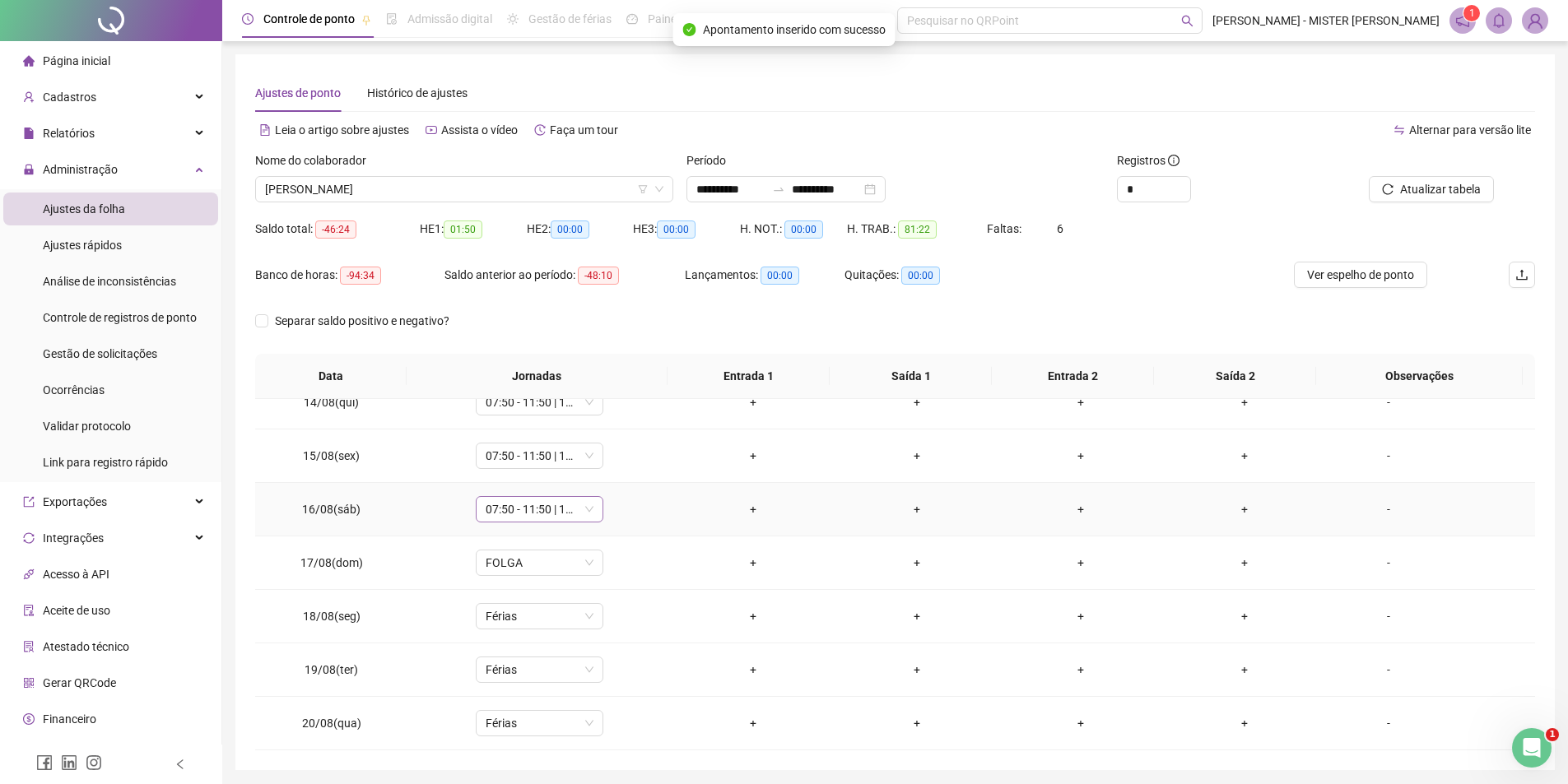
click at [588, 510] on span "07:50 - 11:50 | 13:20 - 16:50" at bounding box center [539, 509] width 108 height 25
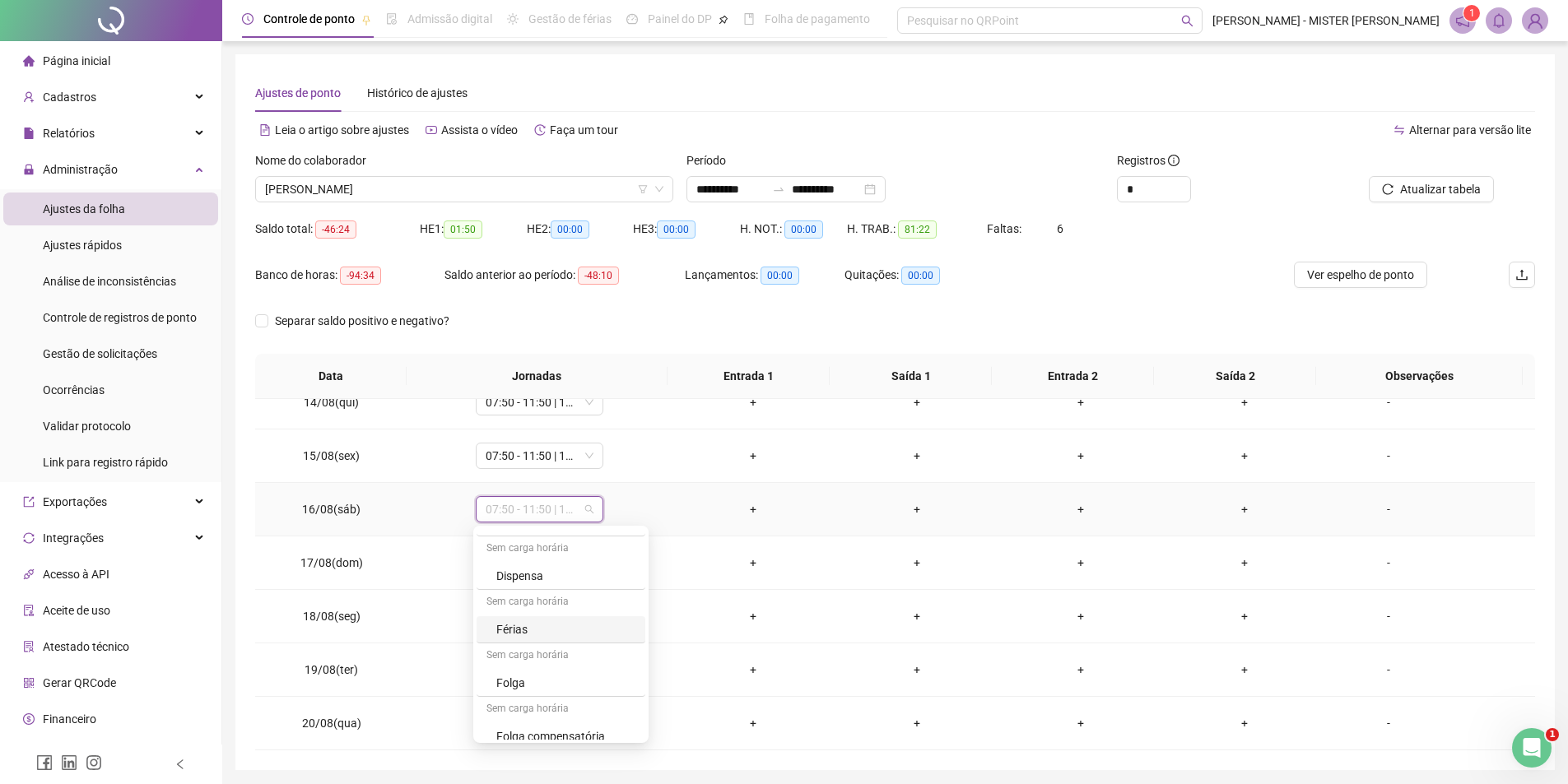
click at [608, 635] on div "Férias" at bounding box center [566, 629] width 139 height 18
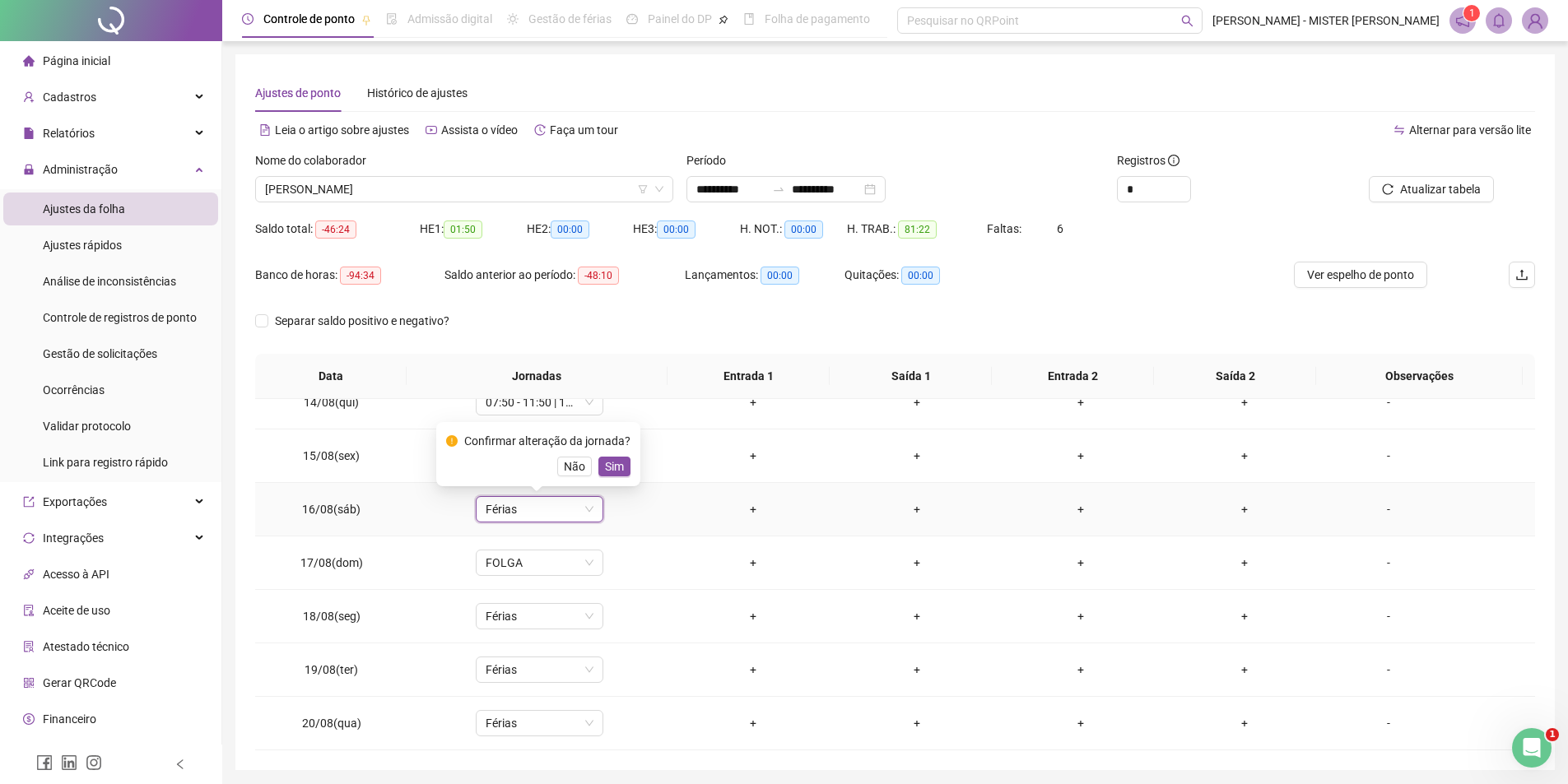
click at [614, 462] on span "Sim" at bounding box center [614, 466] width 19 height 18
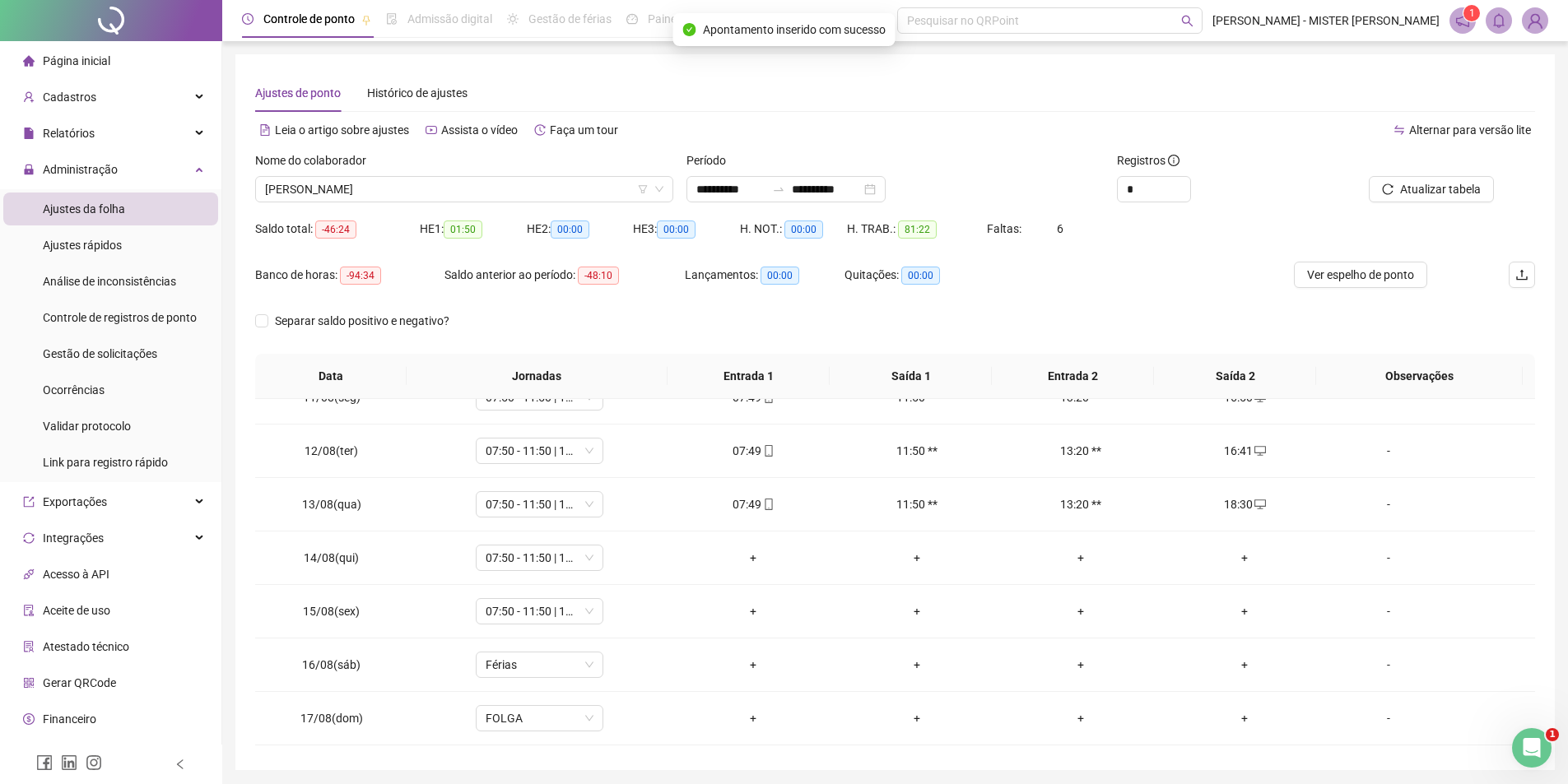
scroll to position [560, 0]
click at [586, 564] on span "07:50 - 11:50 | 13:20 - 16:50" at bounding box center [539, 561] width 108 height 25
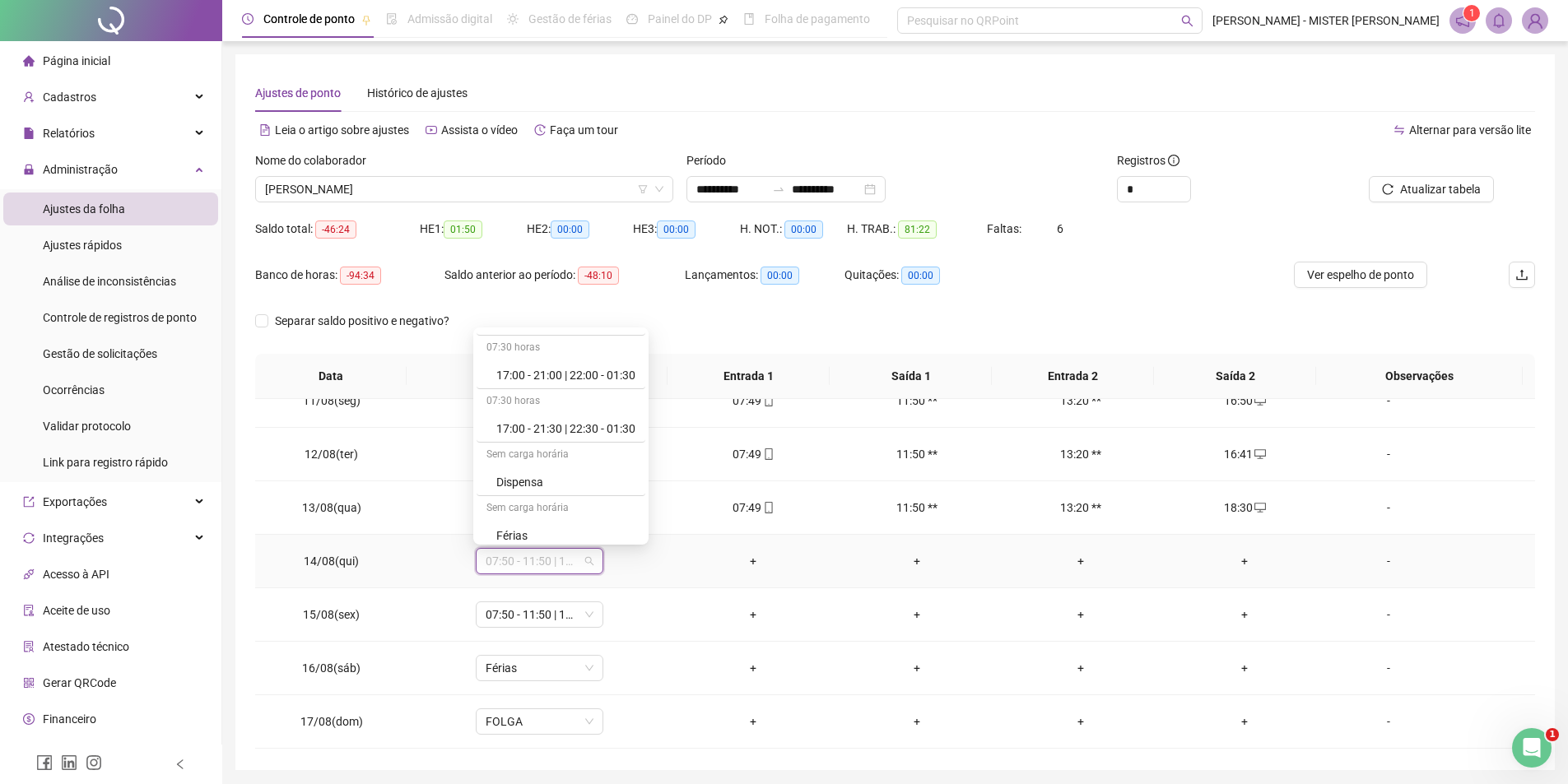
scroll to position [294, 0]
click at [560, 503] on div "Férias" at bounding box center [566, 503] width 139 height 18
click at [617, 514] on span "Sim" at bounding box center [614, 518] width 19 height 18
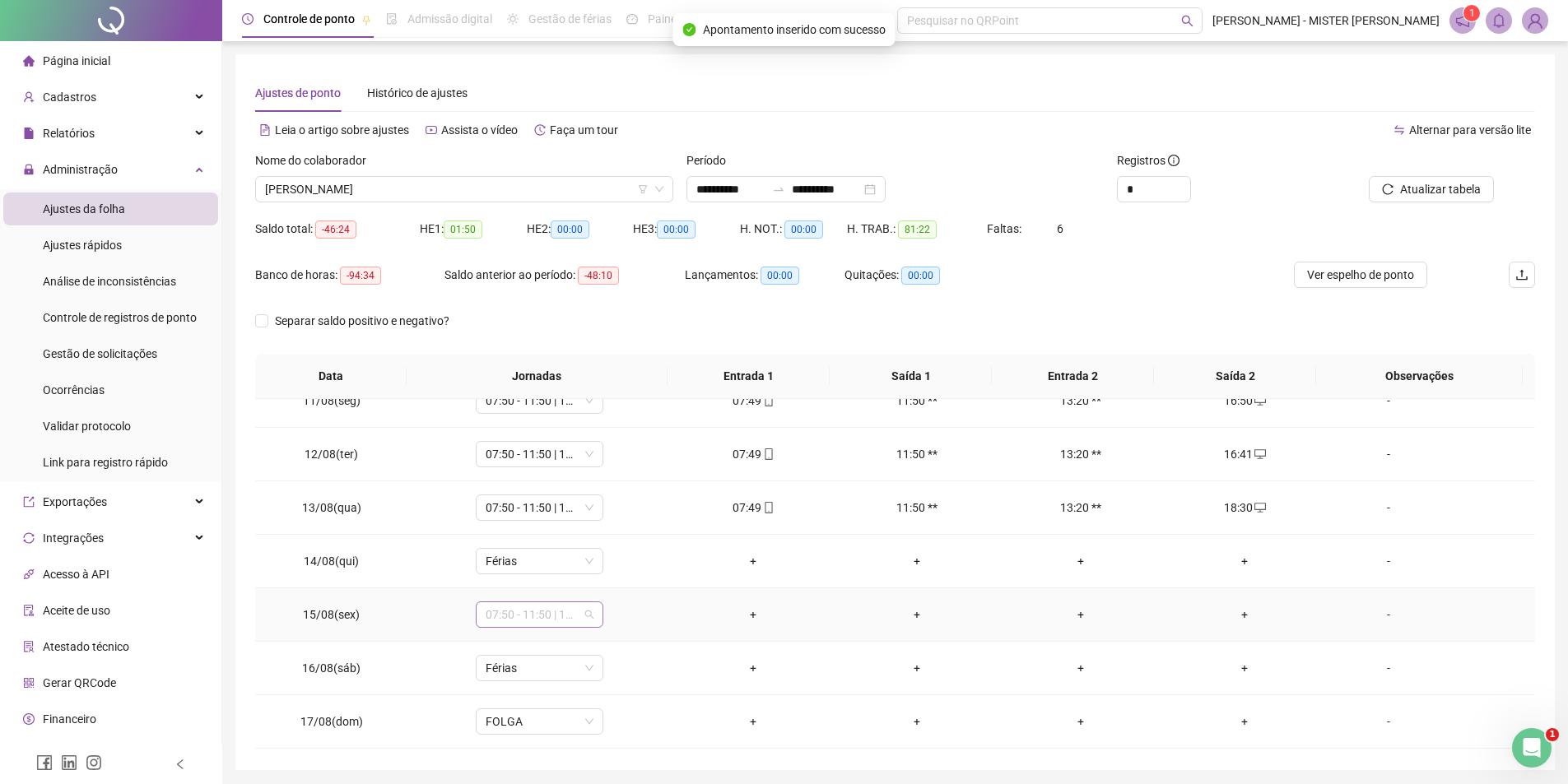
click at [592, 614] on div "07:50 - 11:50 | 13:20 - 16:50" at bounding box center [539, 615] width 128 height 26
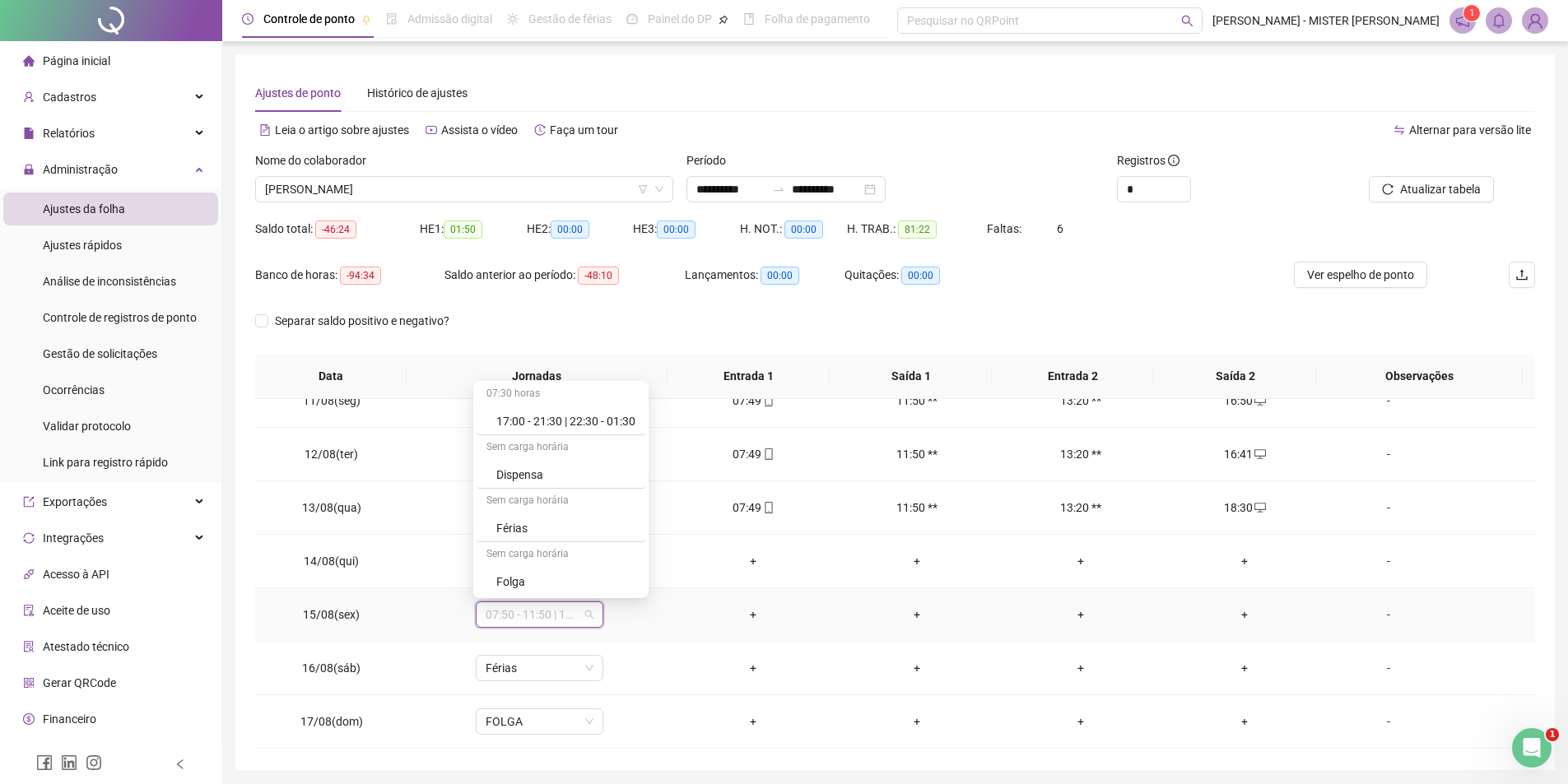
scroll to position [326, 0]
click at [601, 528] on div "Férias" at bounding box center [566, 524] width 139 height 18
click at [617, 568] on span "Sim" at bounding box center [614, 571] width 19 height 18
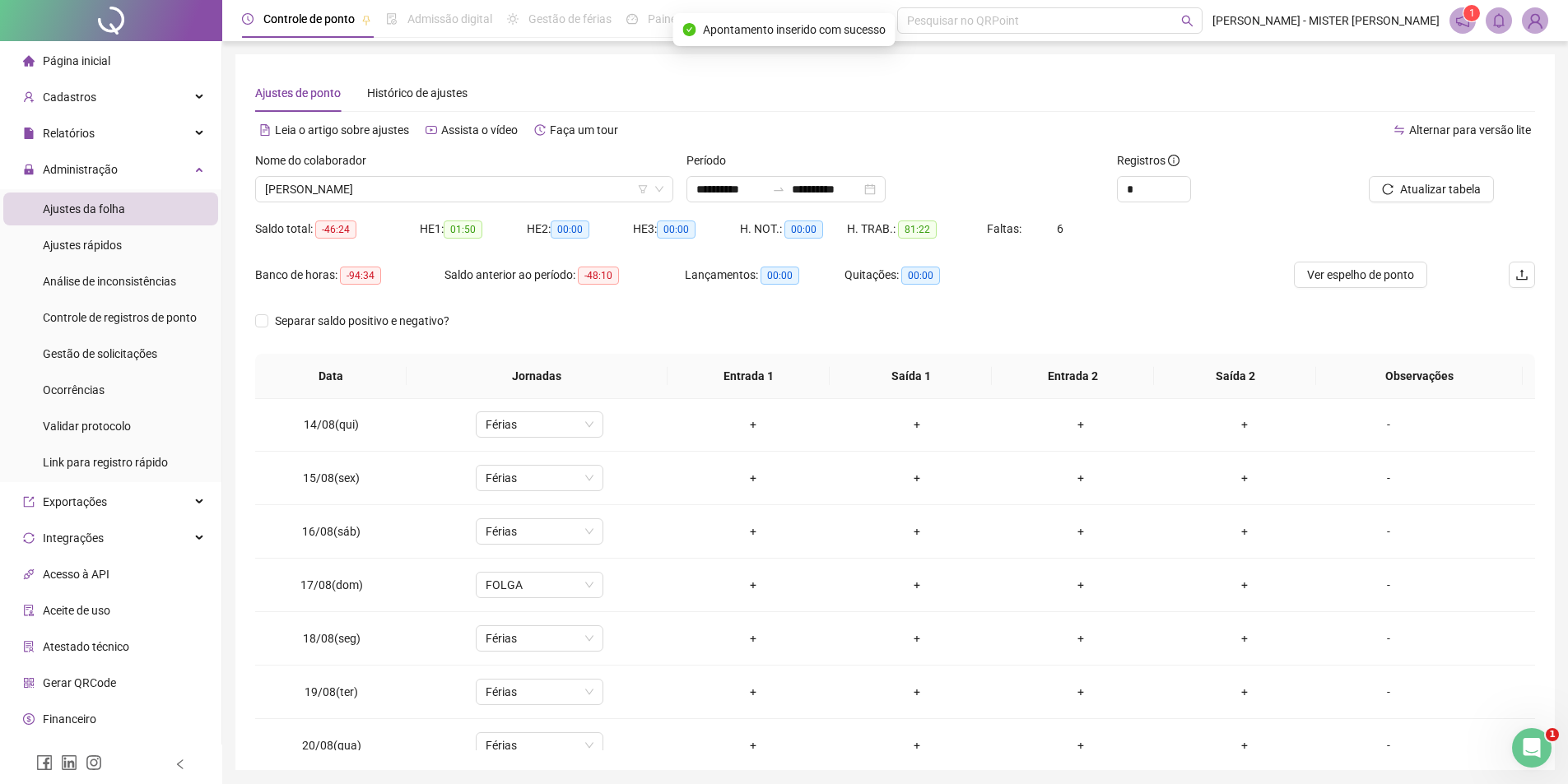
scroll to position [719, 0]
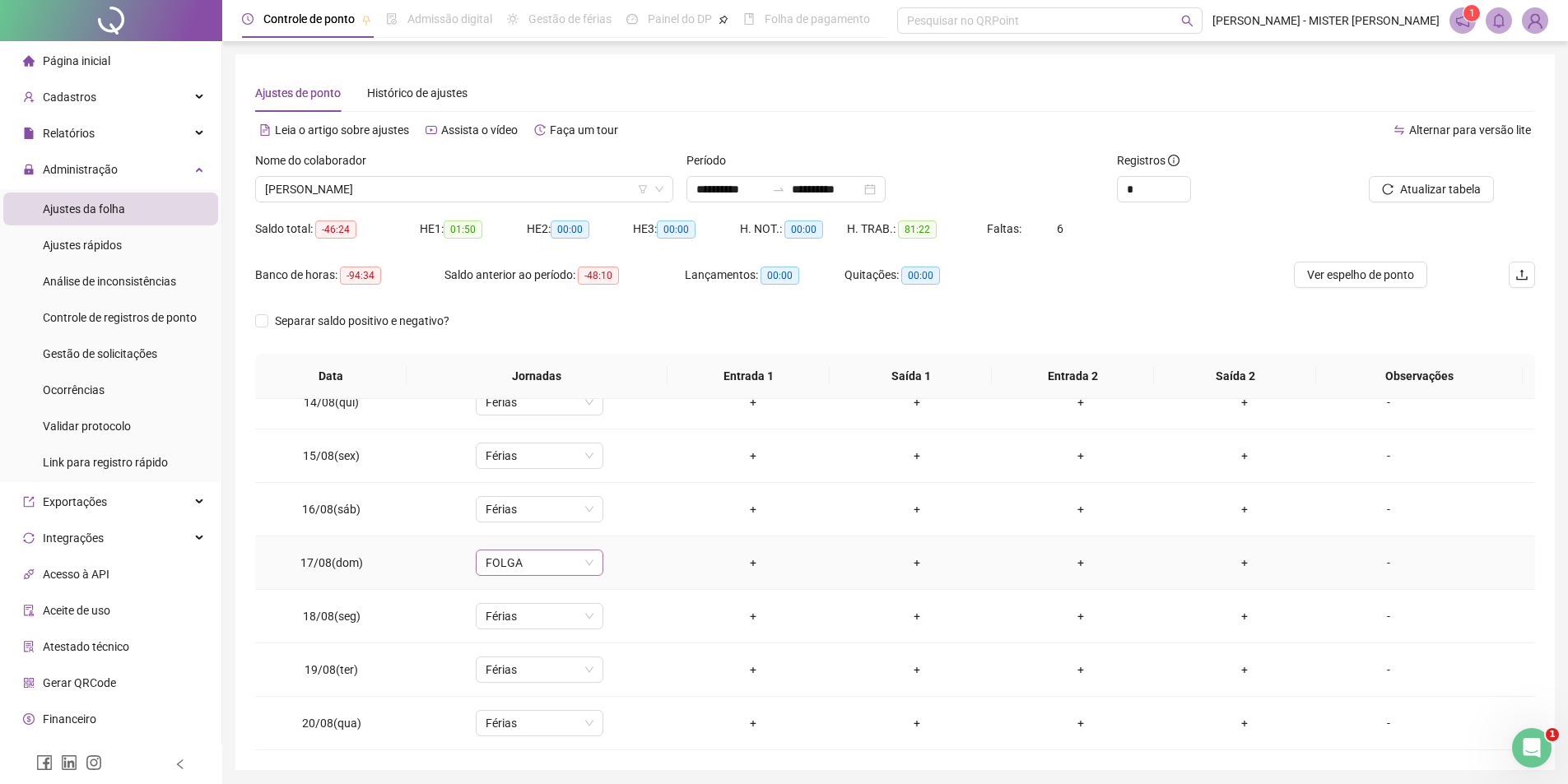
click at [583, 570] on span "FOLGA" at bounding box center [539, 563] width 108 height 25
click at [1555, 571] on div "**********" at bounding box center [895, 411] width 1320 height 716
click at [1455, 203] on div "Atualizar tabela" at bounding box center [1435, 183] width 216 height 64
click at [1456, 200] on button "Atualizar tabela" at bounding box center [1432, 189] width 125 height 26
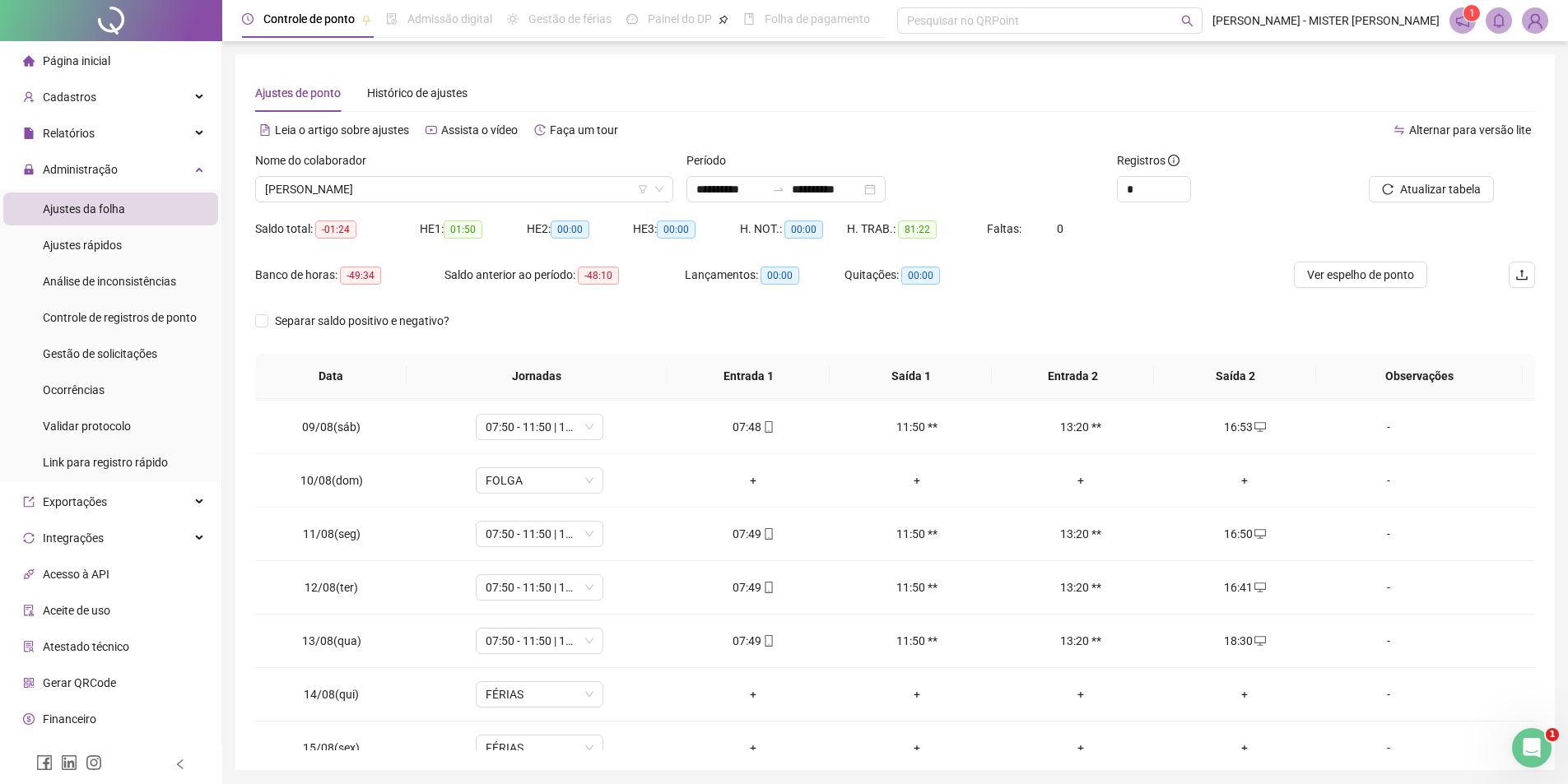
scroll to position [431, 0]
click at [491, 198] on span "ELIZANGELA ANTUNES DA SILVA" at bounding box center [464, 189] width 398 height 25
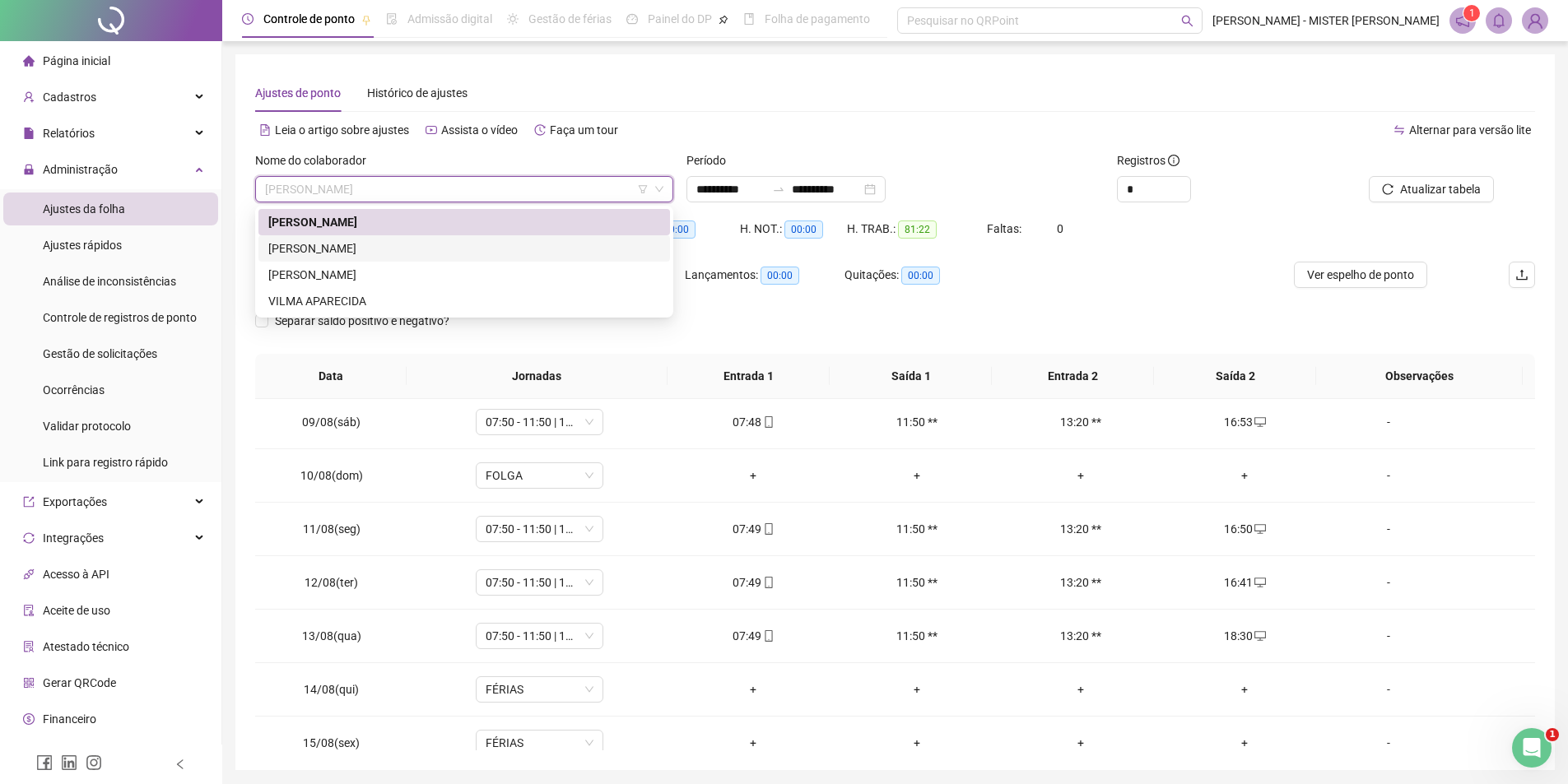
click at [453, 253] on div "IVO KAUE FERREIRA BRANQUINHO" at bounding box center [465, 248] width 392 height 18
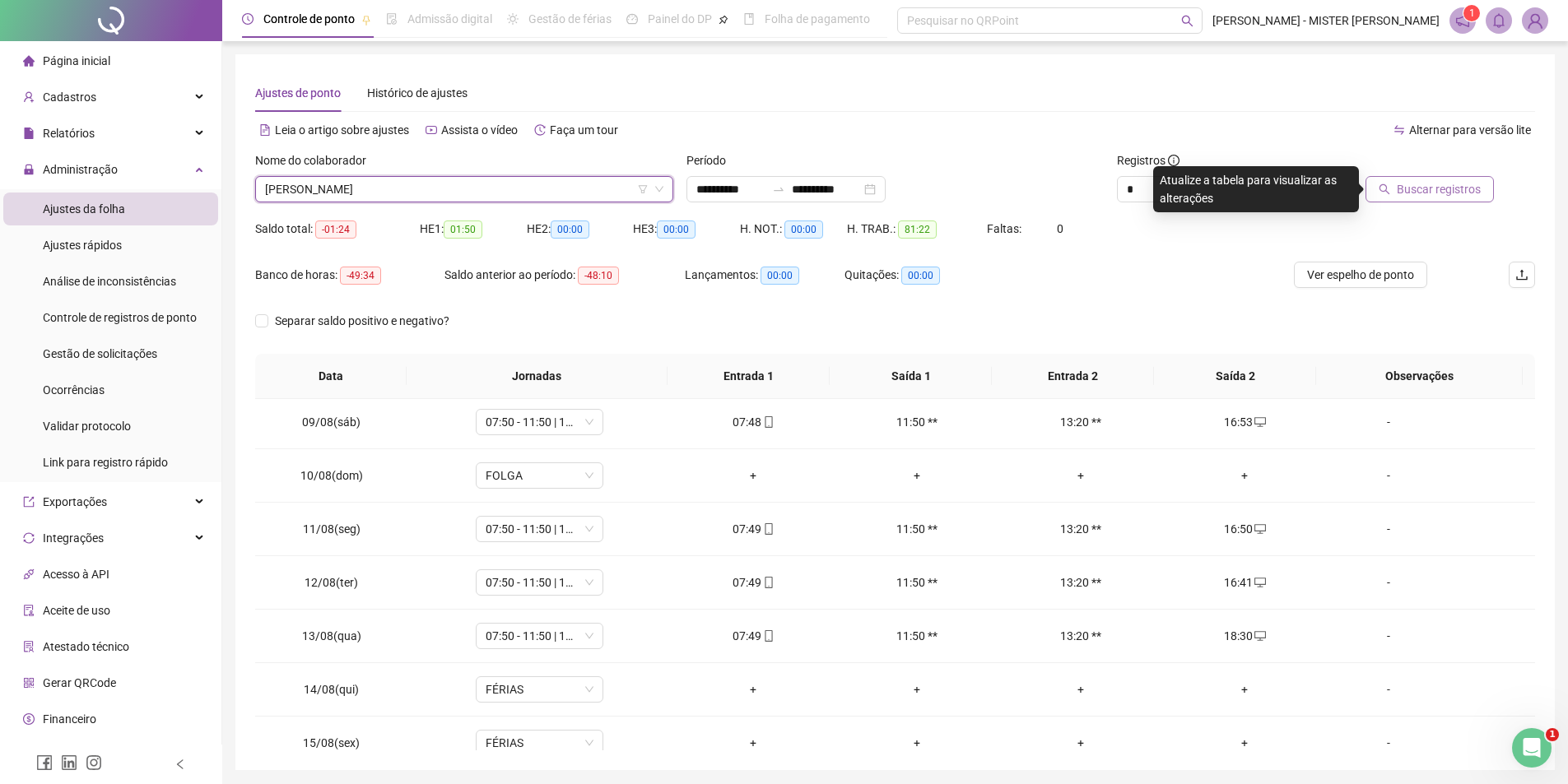
click at [1398, 191] on button "Buscar registros" at bounding box center [1430, 189] width 129 height 26
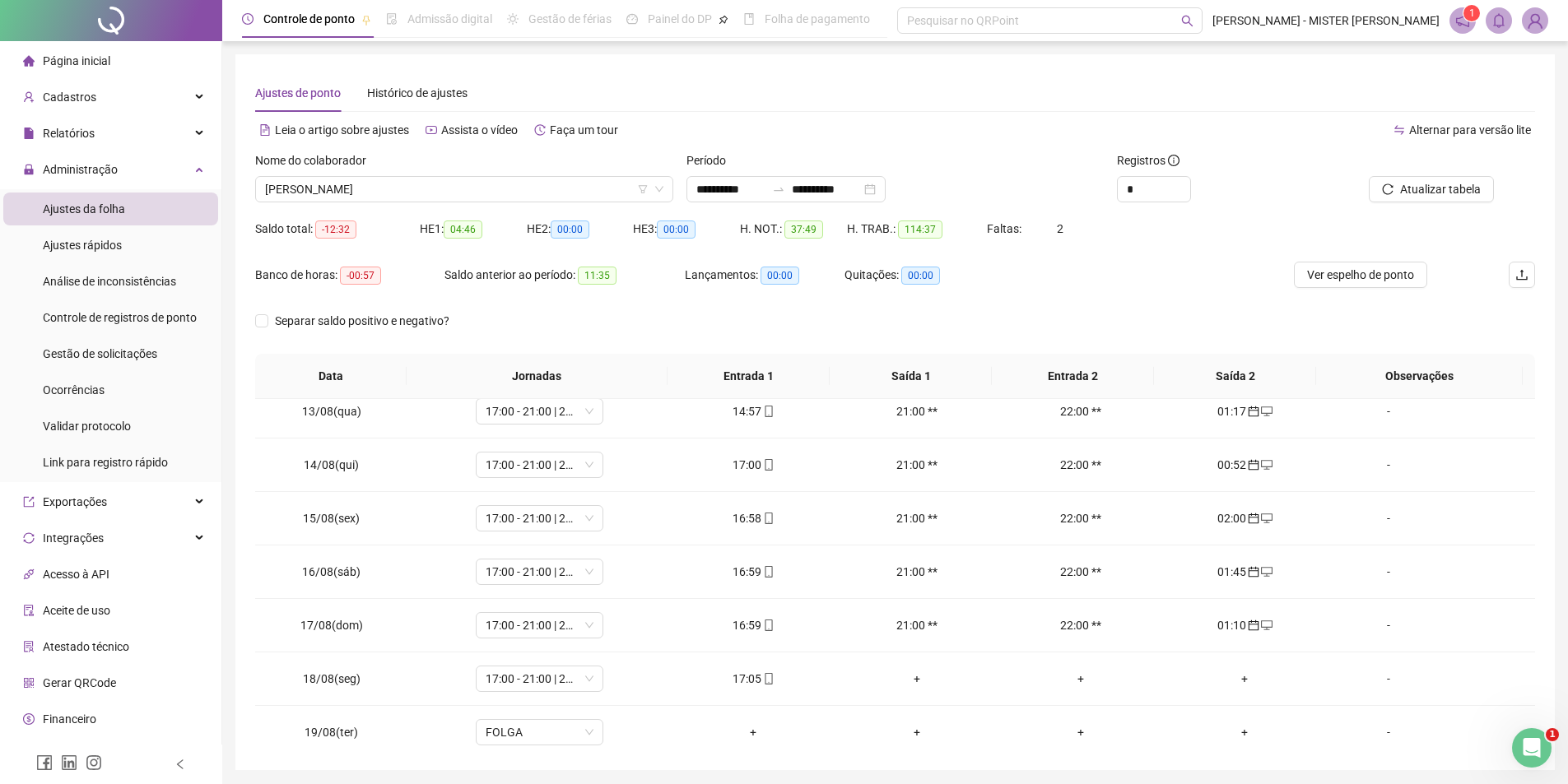
scroll to position [719, 0]
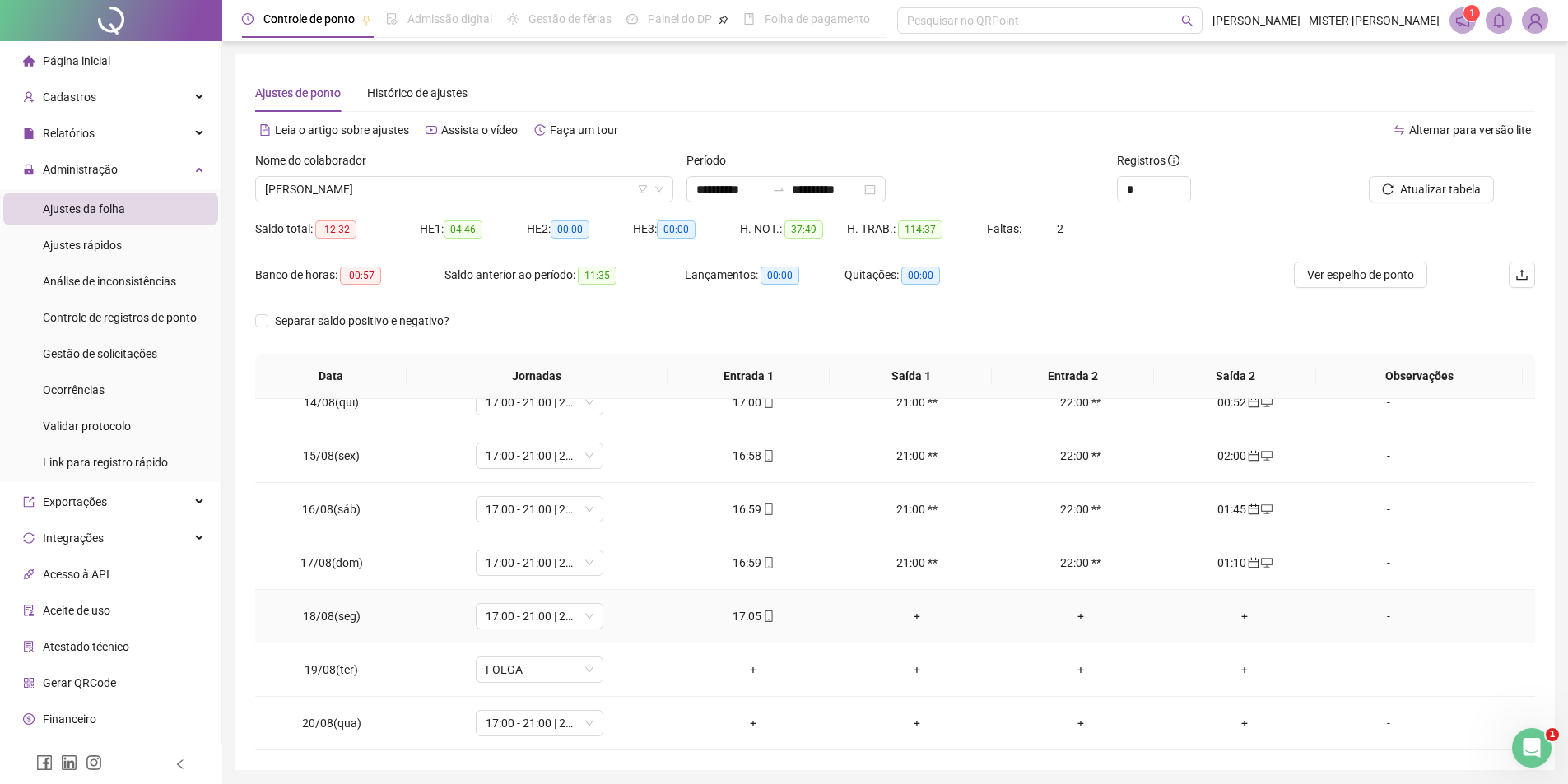
click at [1232, 622] on div "+" at bounding box center [1244, 616] width 137 height 18
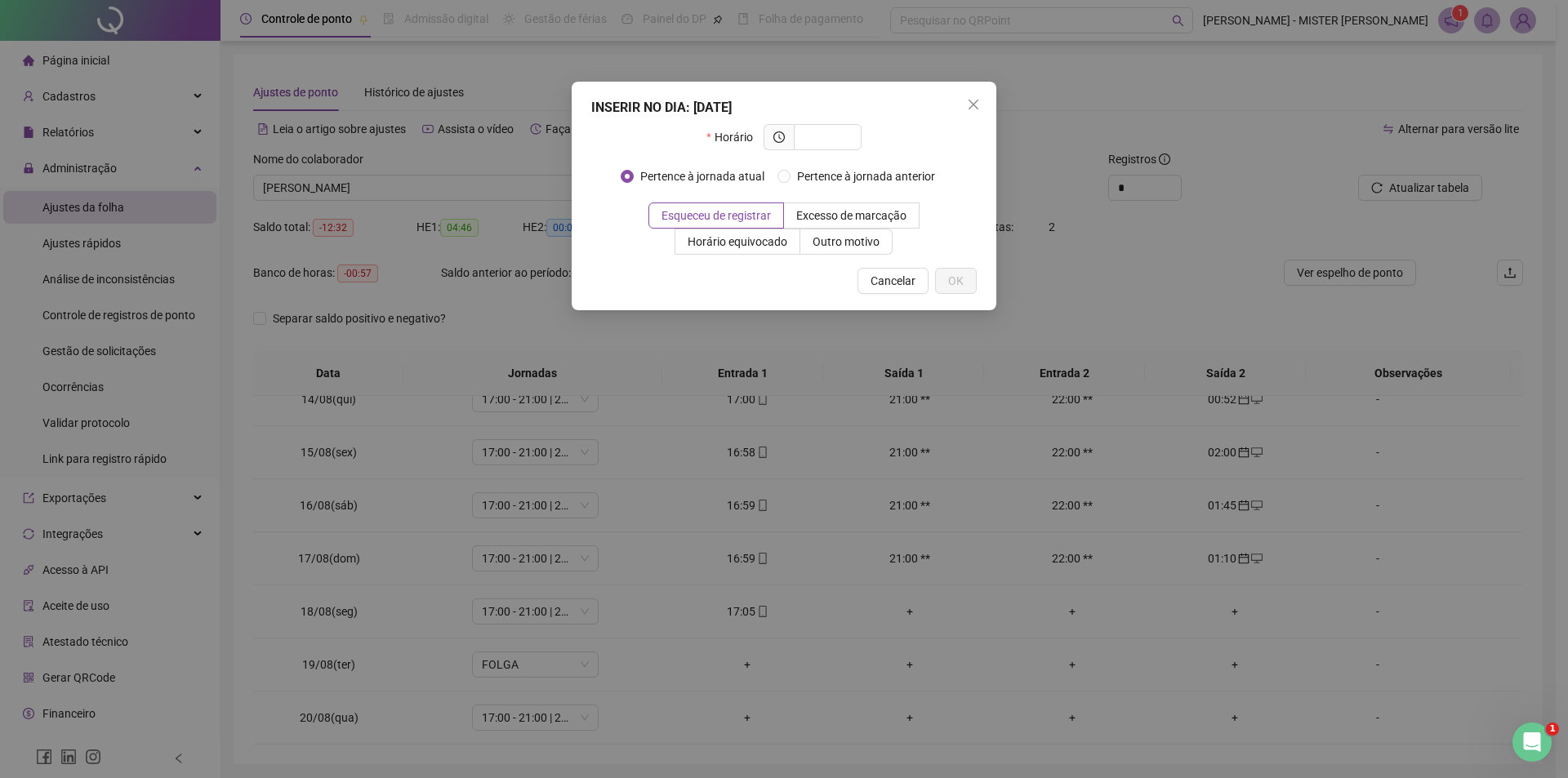
click at [985, 111] on button "Close" at bounding box center [974, 104] width 26 height 26
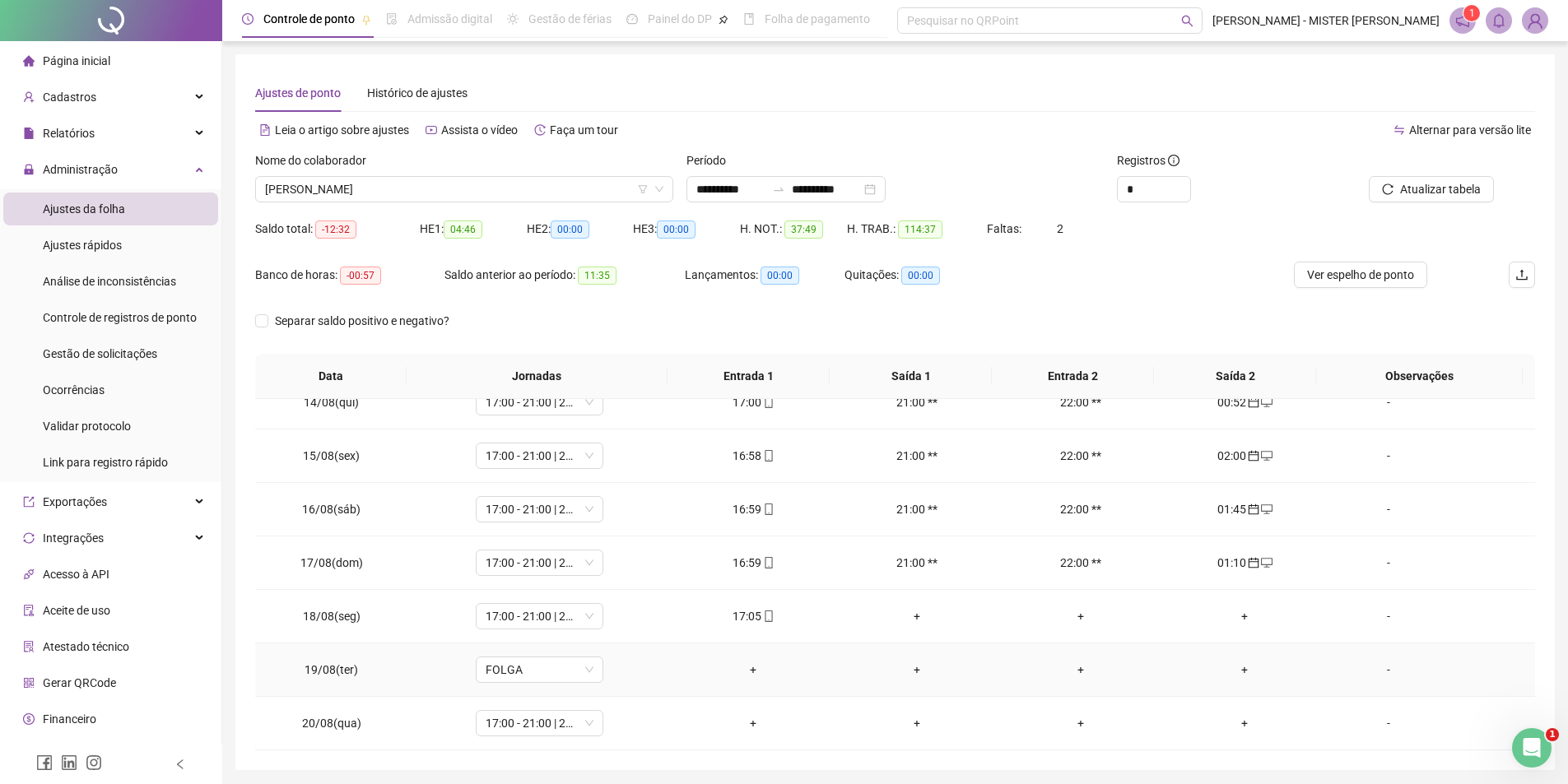
click at [1245, 677] on div "+" at bounding box center [1244, 670] width 137 height 18
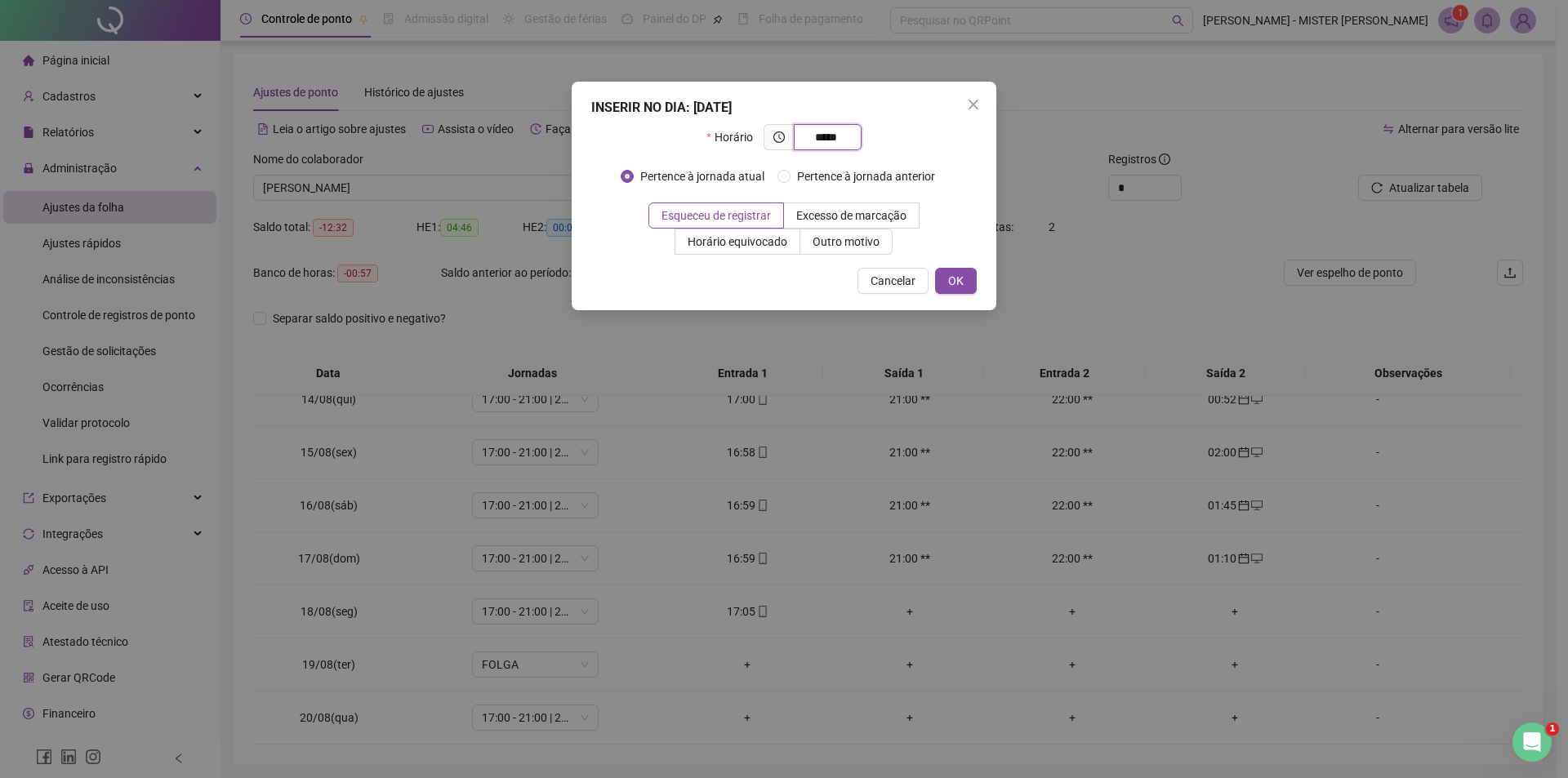
type input "*****"
click at [806, 176] on span "Pertence à jornada anterior" at bounding box center [866, 175] width 151 height 18
click at [829, 211] on span "Excesso de marcação" at bounding box center [851, 216] width 110 height 13
click at [853, 249] on label "Outro motivo" at bounding box center [847, 242] width 92 height 26
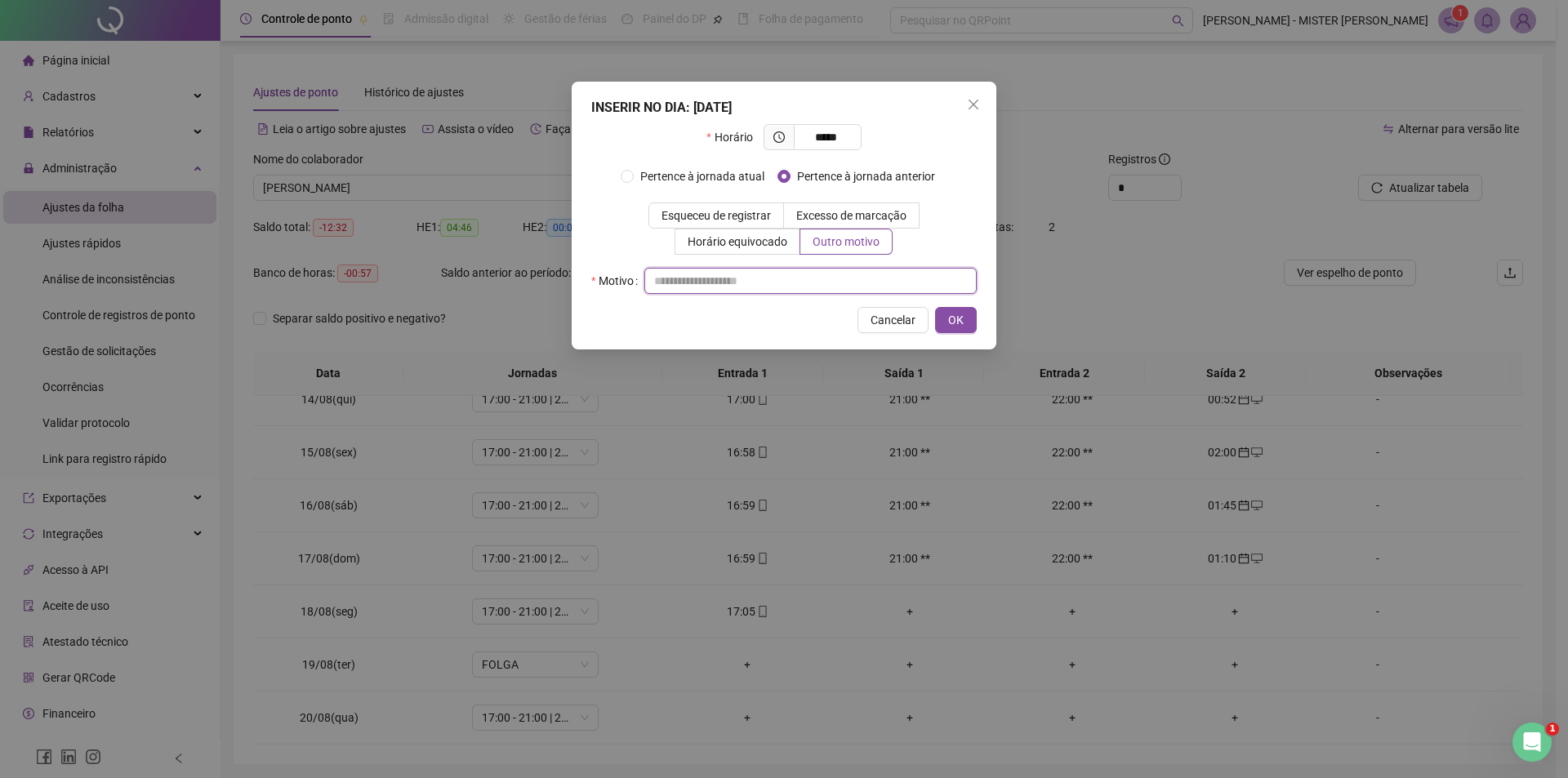
click at [747, 274] on input "text" at bounding box center [810, 281] width 332 height 26
type input "*****"
type input "*"
type input "*****"
click at [953, 309] on button "OK" at bounding box center [956, 320] width 41 height 26
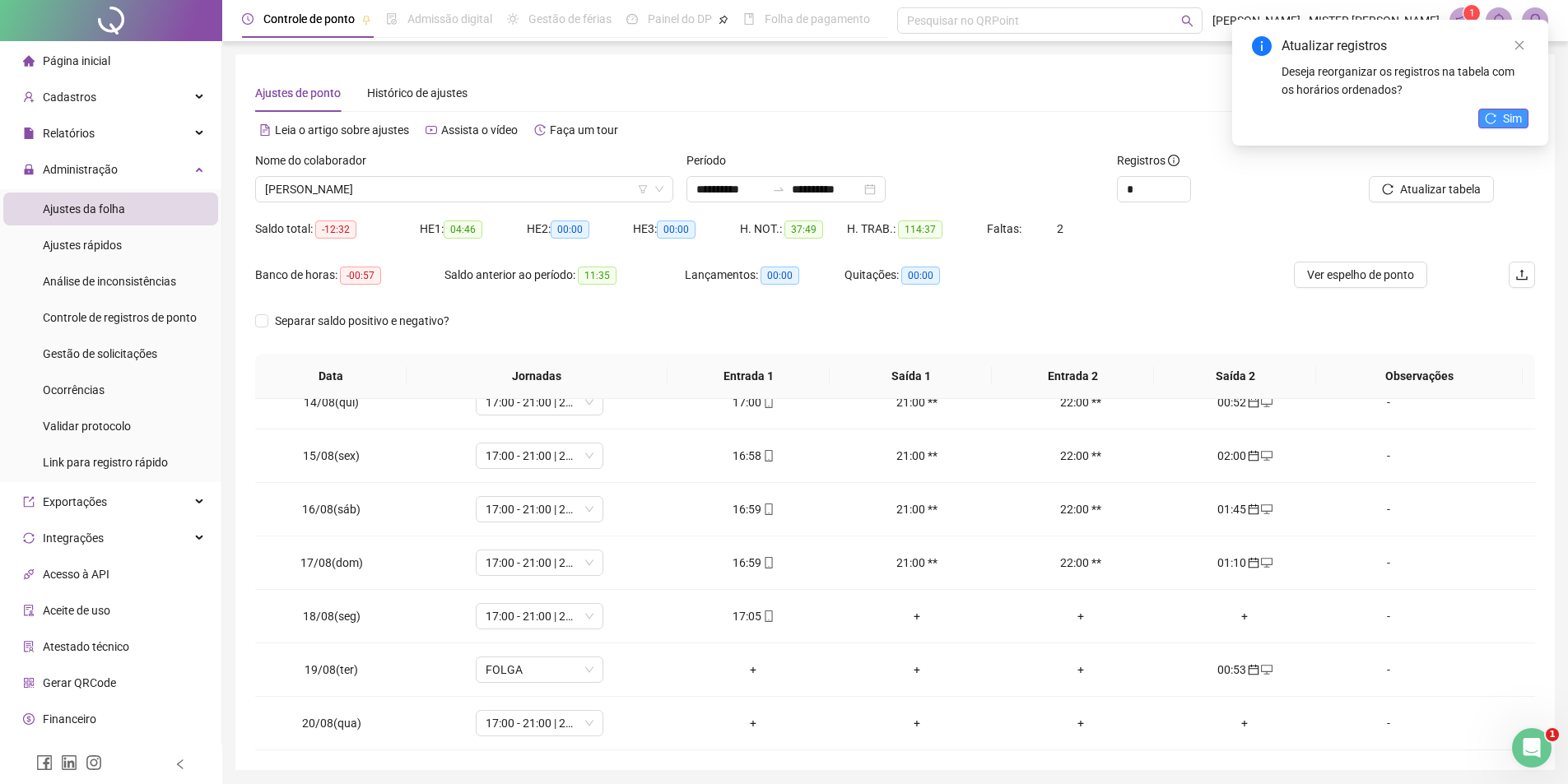
click at [1496, 127] on button "Sim" at bounding box center [1504, 118] width 50 height 20
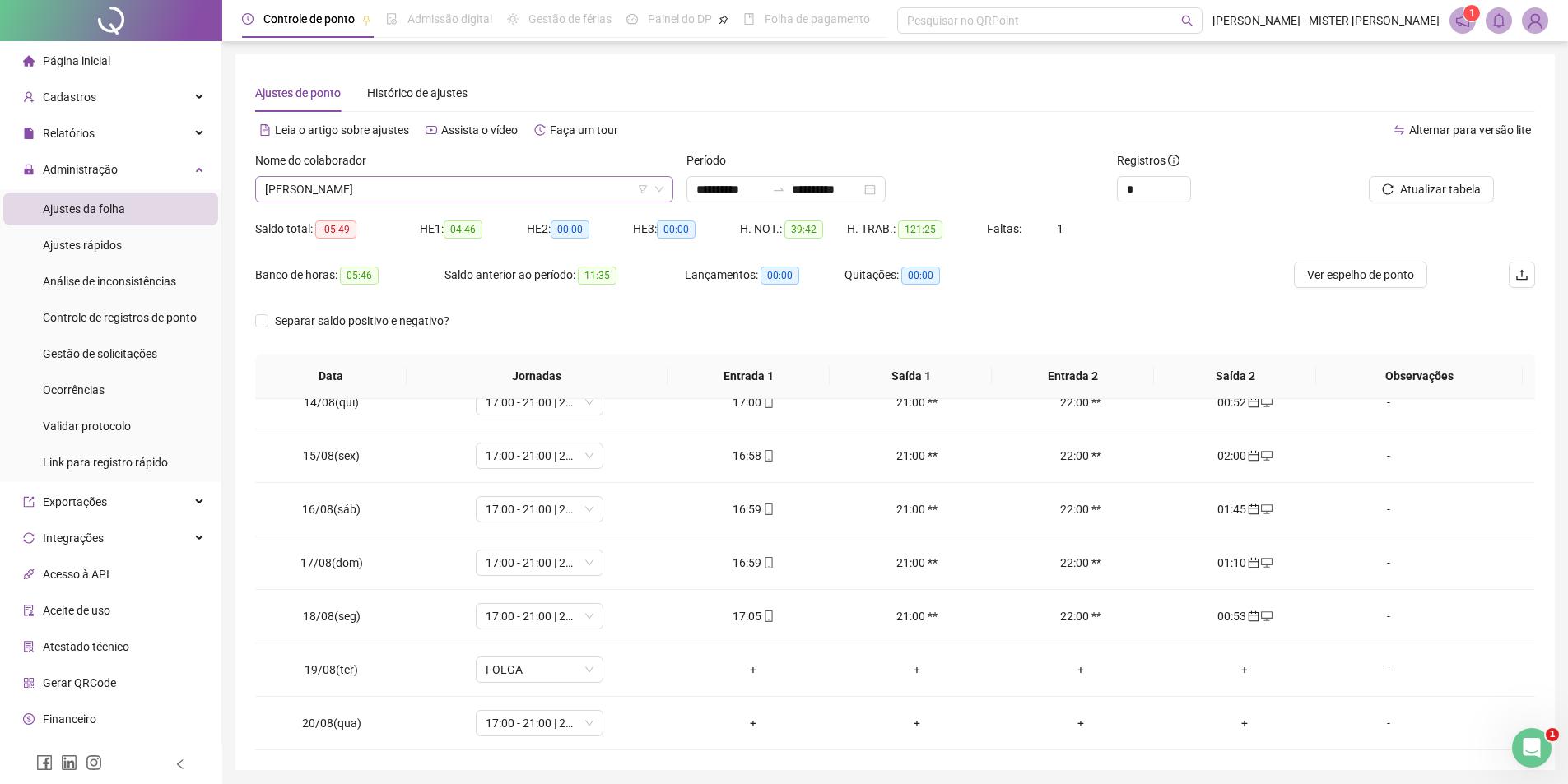
click at [439, 184] on span "IVO KAUE FERREIRA BRANQUINHO" at bounding box center [464, 189] width 398 height 25
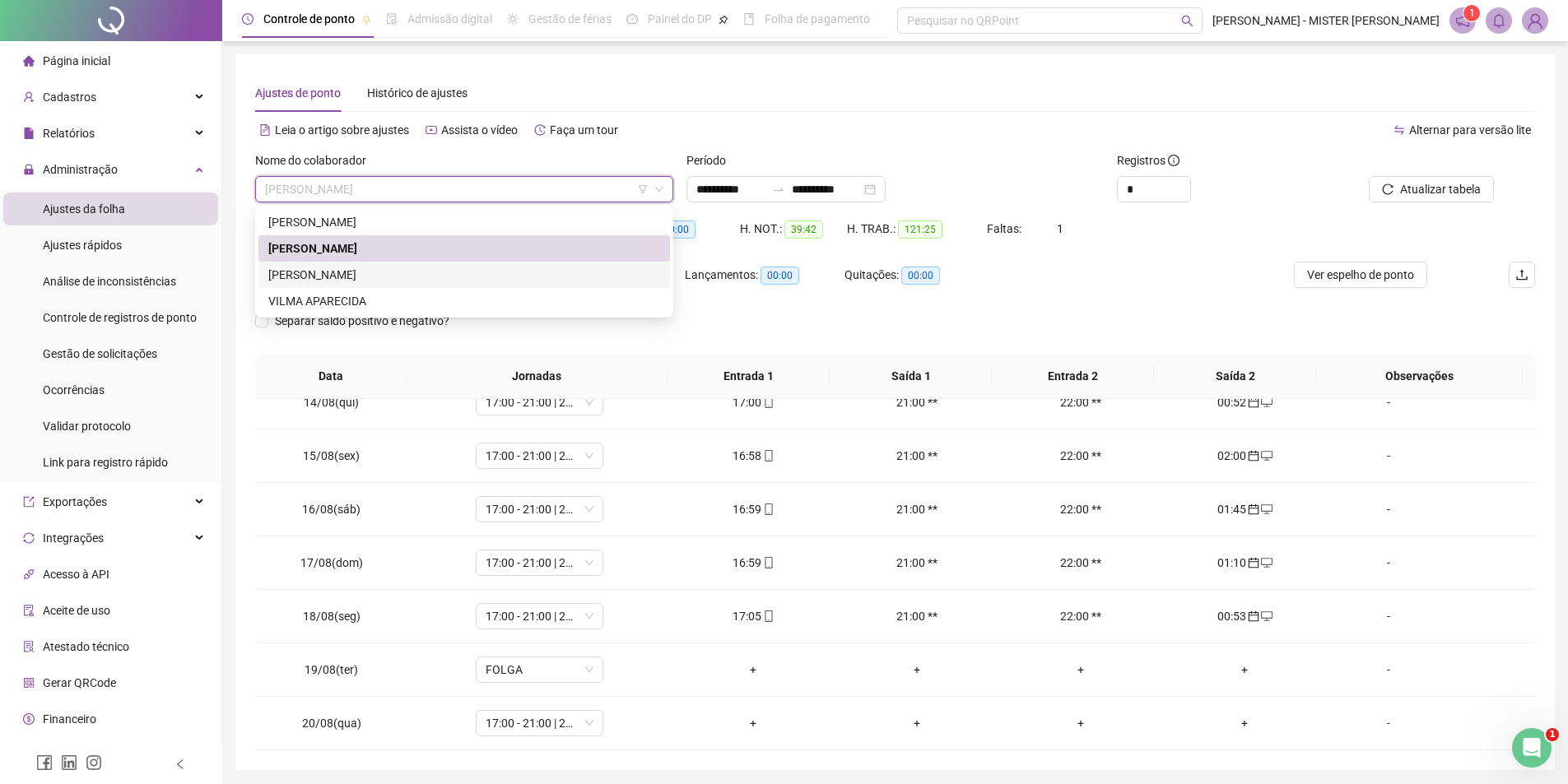
click at [396, 268] on div "LEONARDO - LANCHE" at bounding box center [465, 274] width 392 height 18
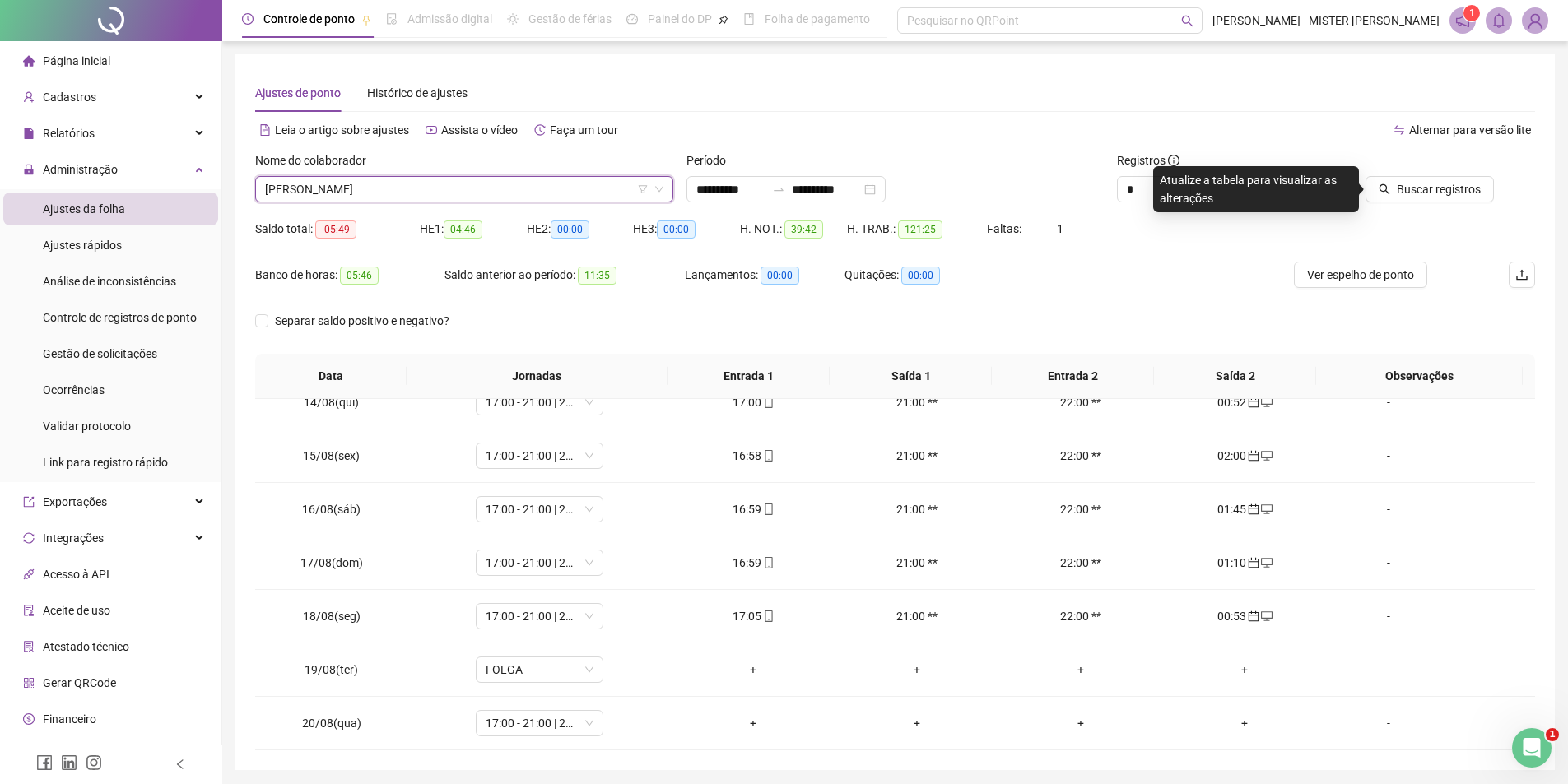
click at [1025, 156] on div "Período" at bounding box center [896, 164] width 418 height 25
click at [1362, 187] on div "Buscar registros" at bounding box center [1414, 189] width 162 height 26
click at [1378, 191] on button "Buscar registros" at bounding box center [1430, 189] width 129 height 26
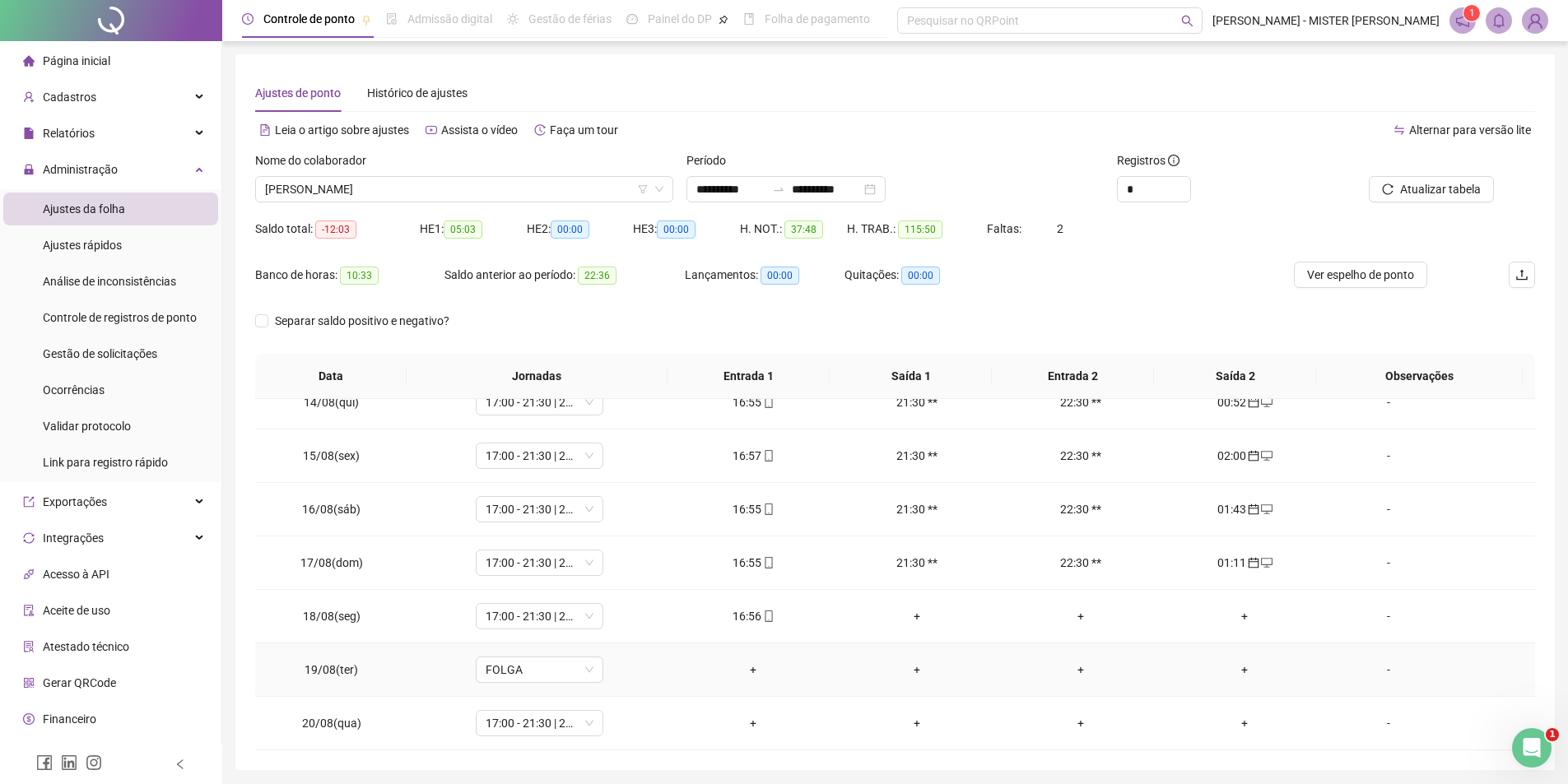
click at [1234, 672] on div "+" at bounding box center [1244, 670] width 137 height 18
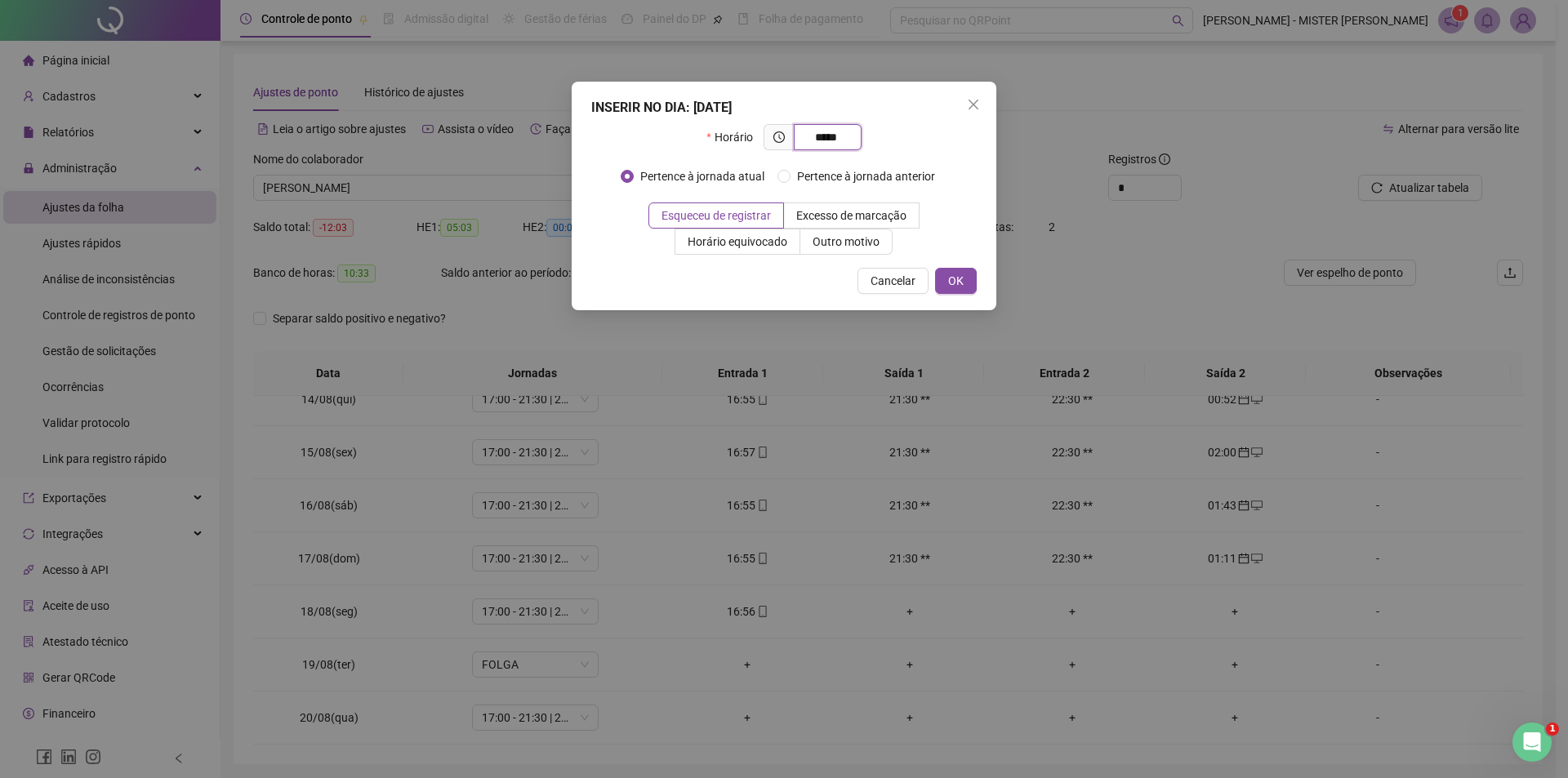
type input "*****"
click at [822, 247] on span "Outro motivo" at bounding box center [846, 242] width 67 height 13
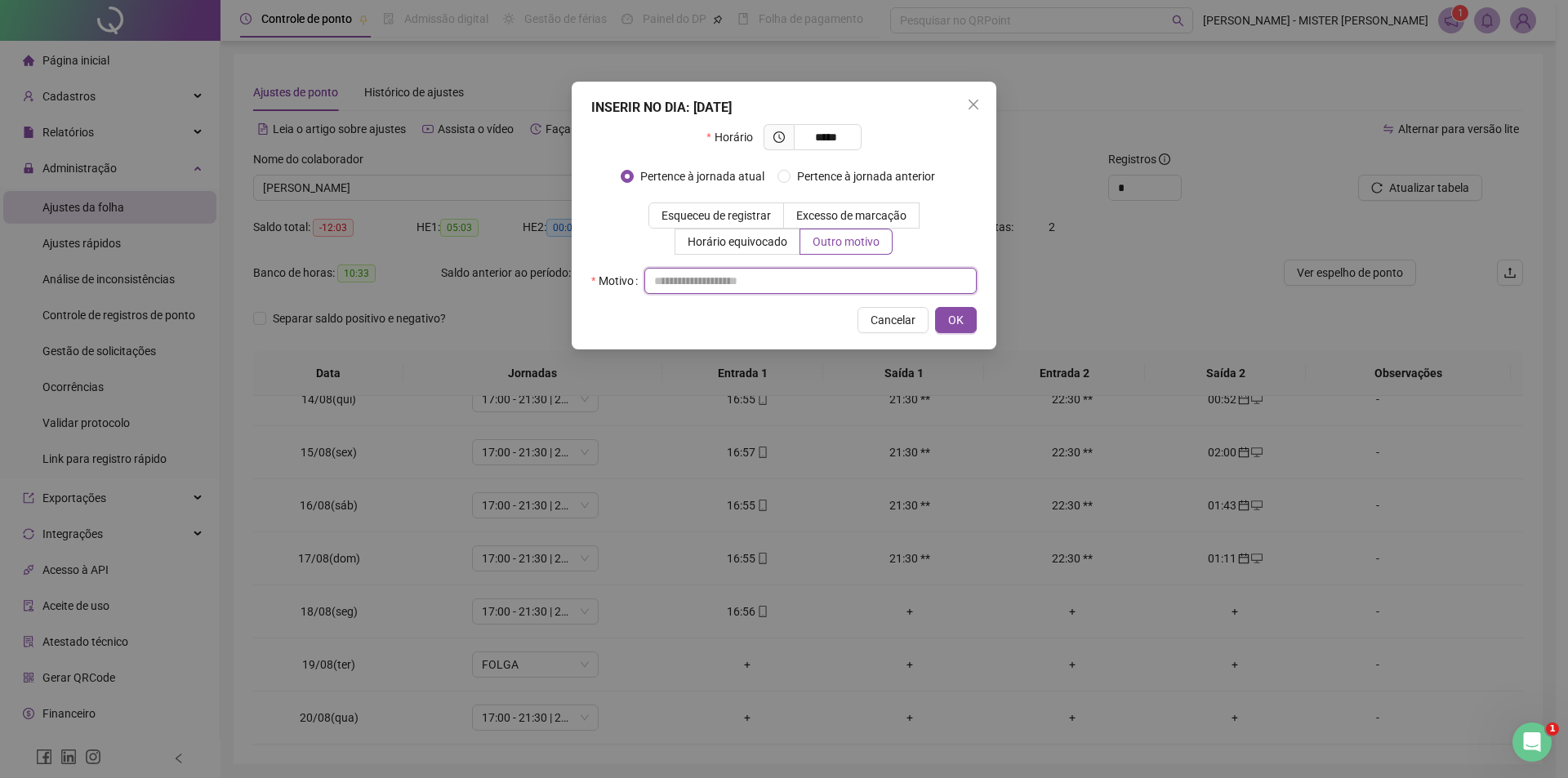
click at [785, 288] on input "text" at bounding box center [810, 281] width 332 height 26
type input "*****"
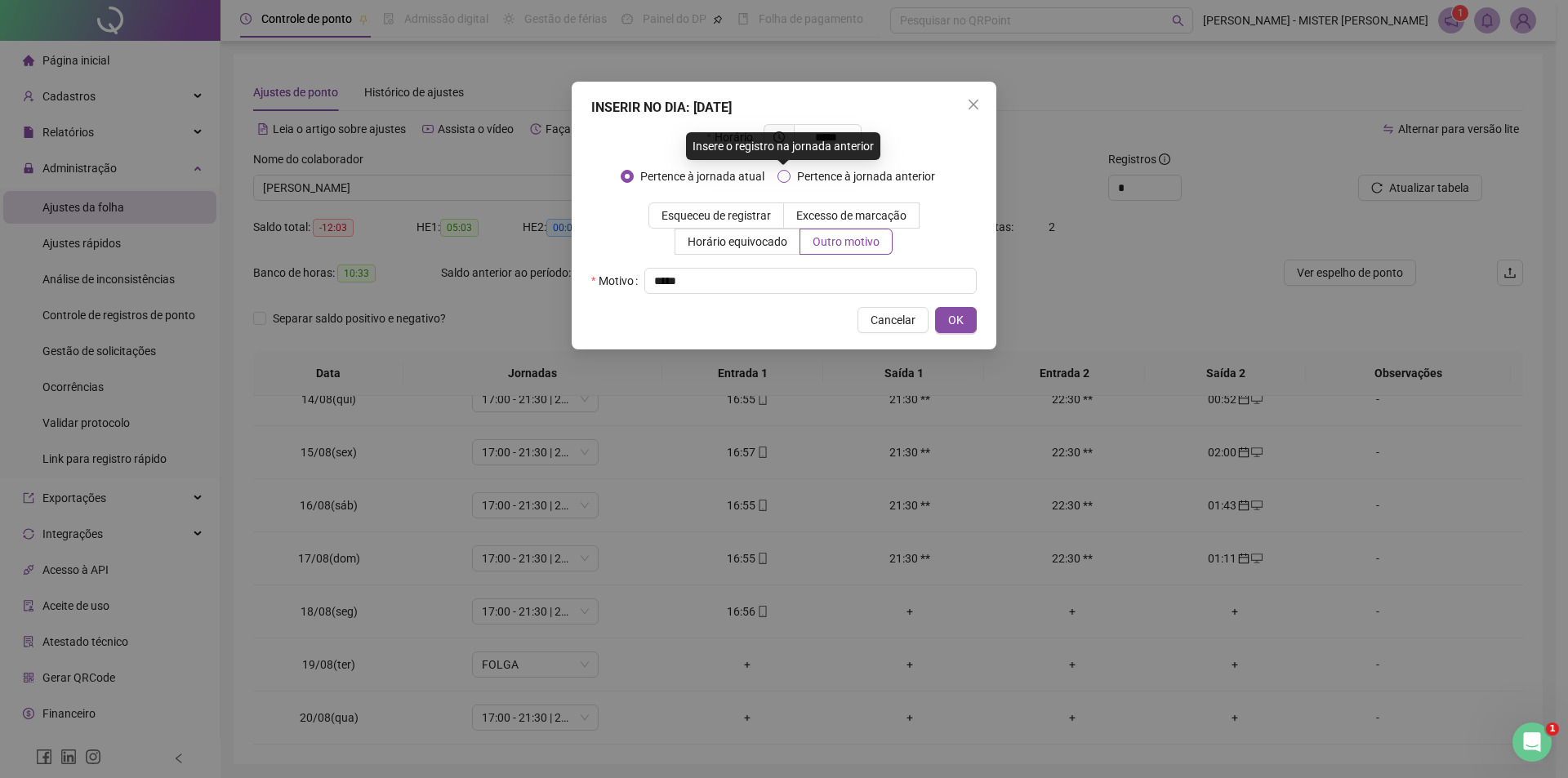
click at [886, 172] on span "Pertence à jornada anterior" at bounding box center [866, 175] width 151 height 18
click at [965, 315] on button "OK" at bounding box center [956, 320] width 41 height 26
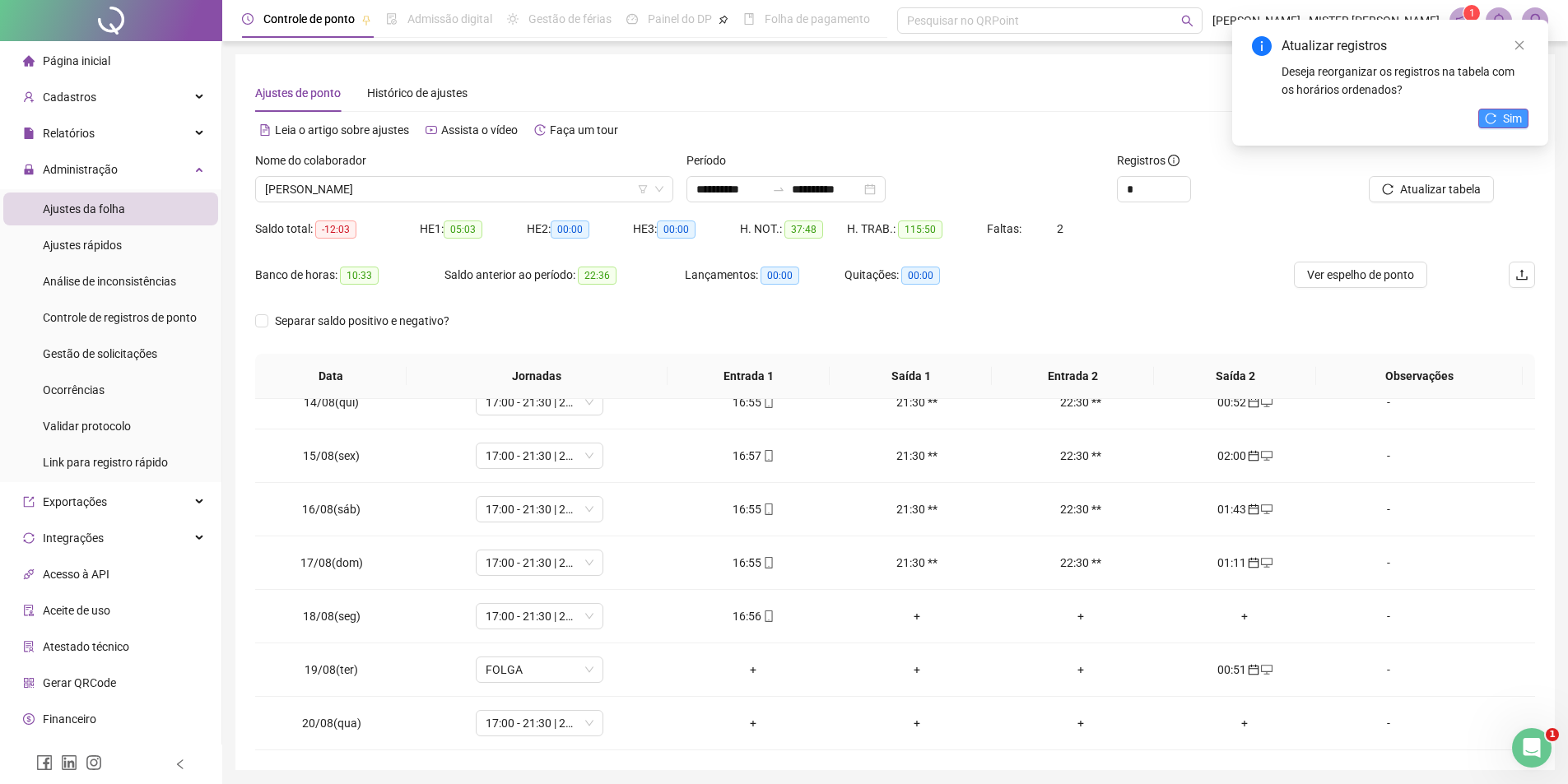
click at [1503, 126] on button "Sim" at bounding box center [1504, 118] width 50 height 20
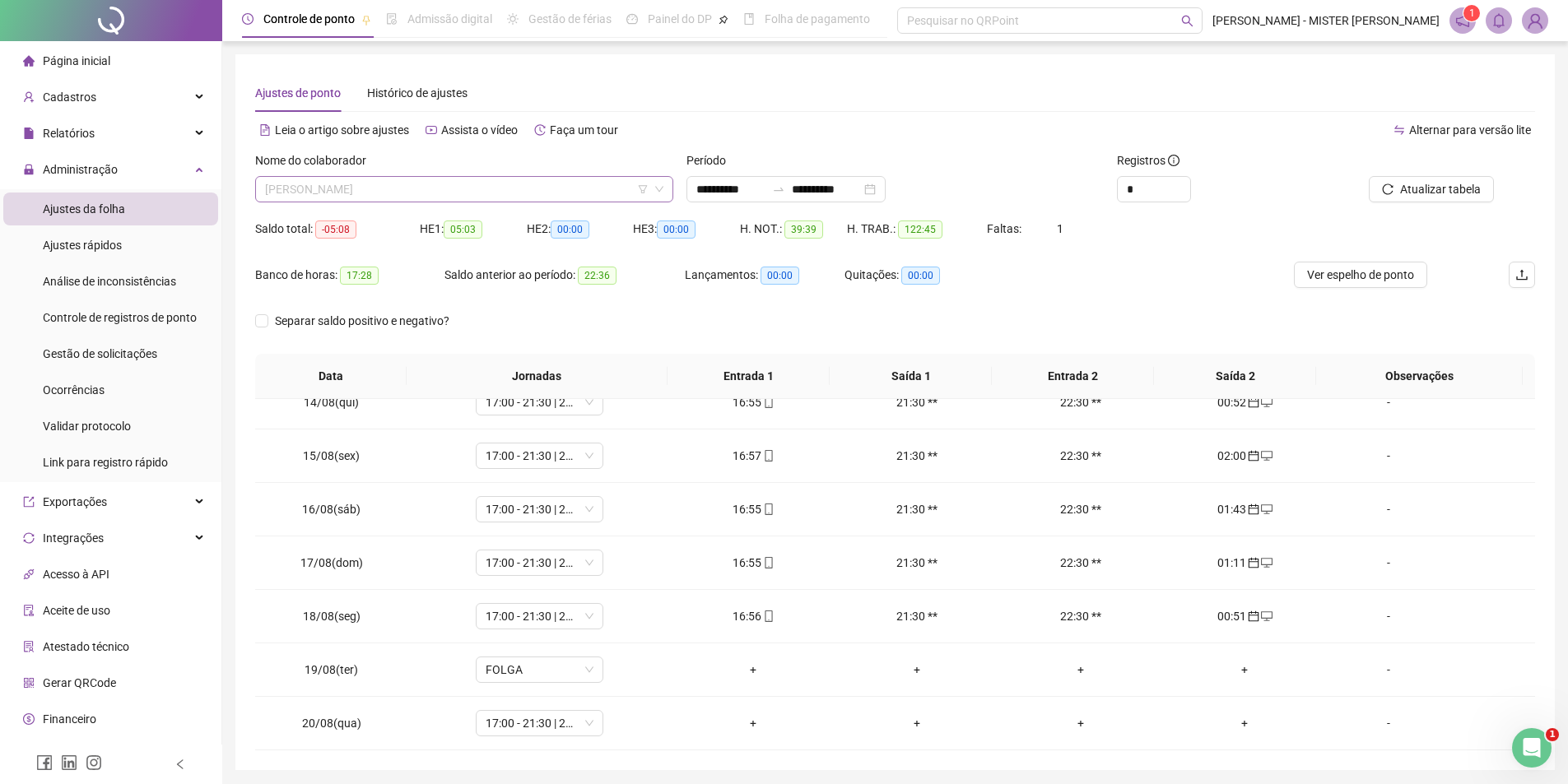
click at [491, 189] on span "LEONARDO - LANCHE" at bounding box center [464, 189] width 398 height 25
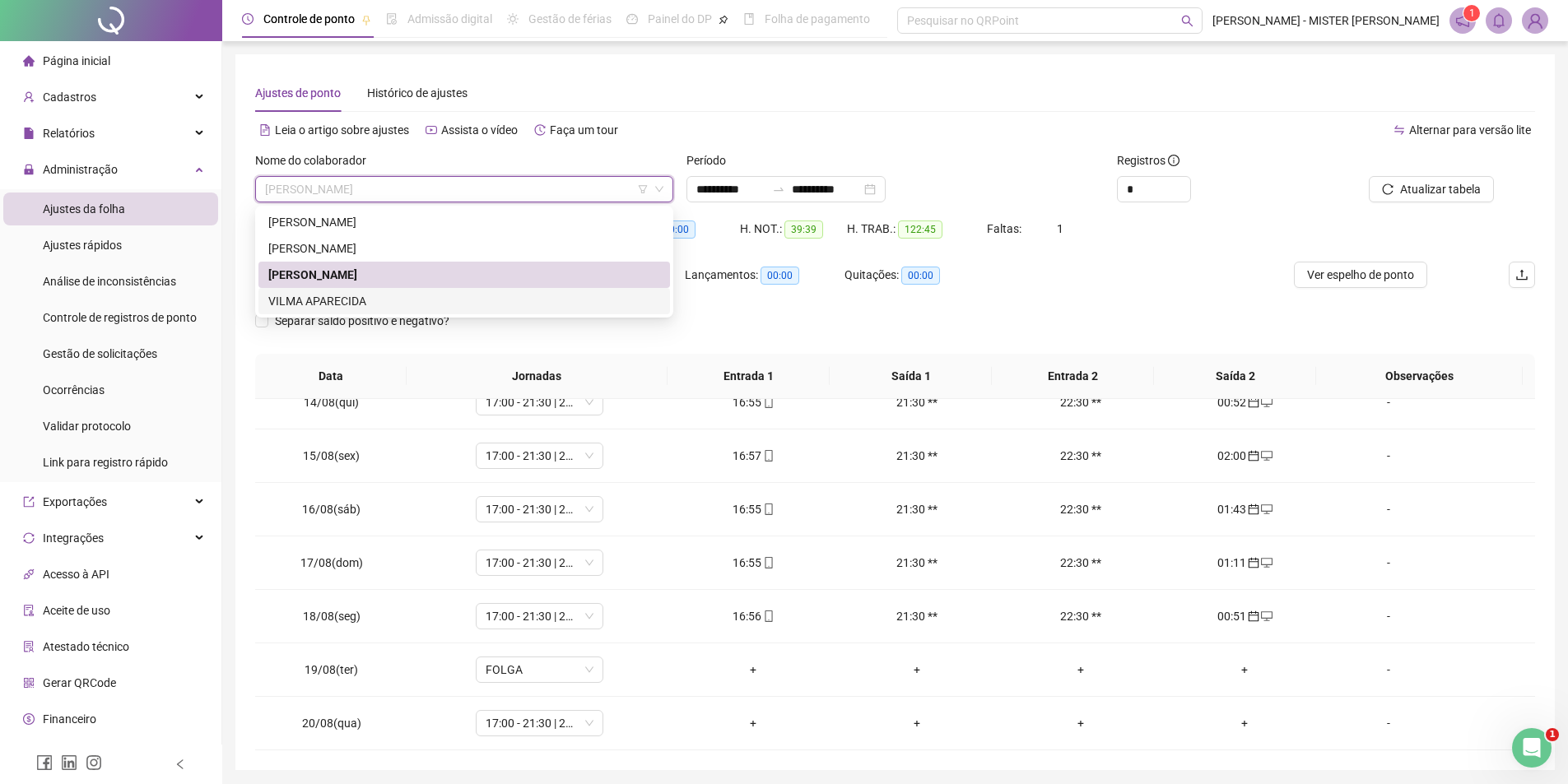
click at [436, 297] on div "VILMA APARECIDA" at bounding box center [465, 301] width 392 height 18
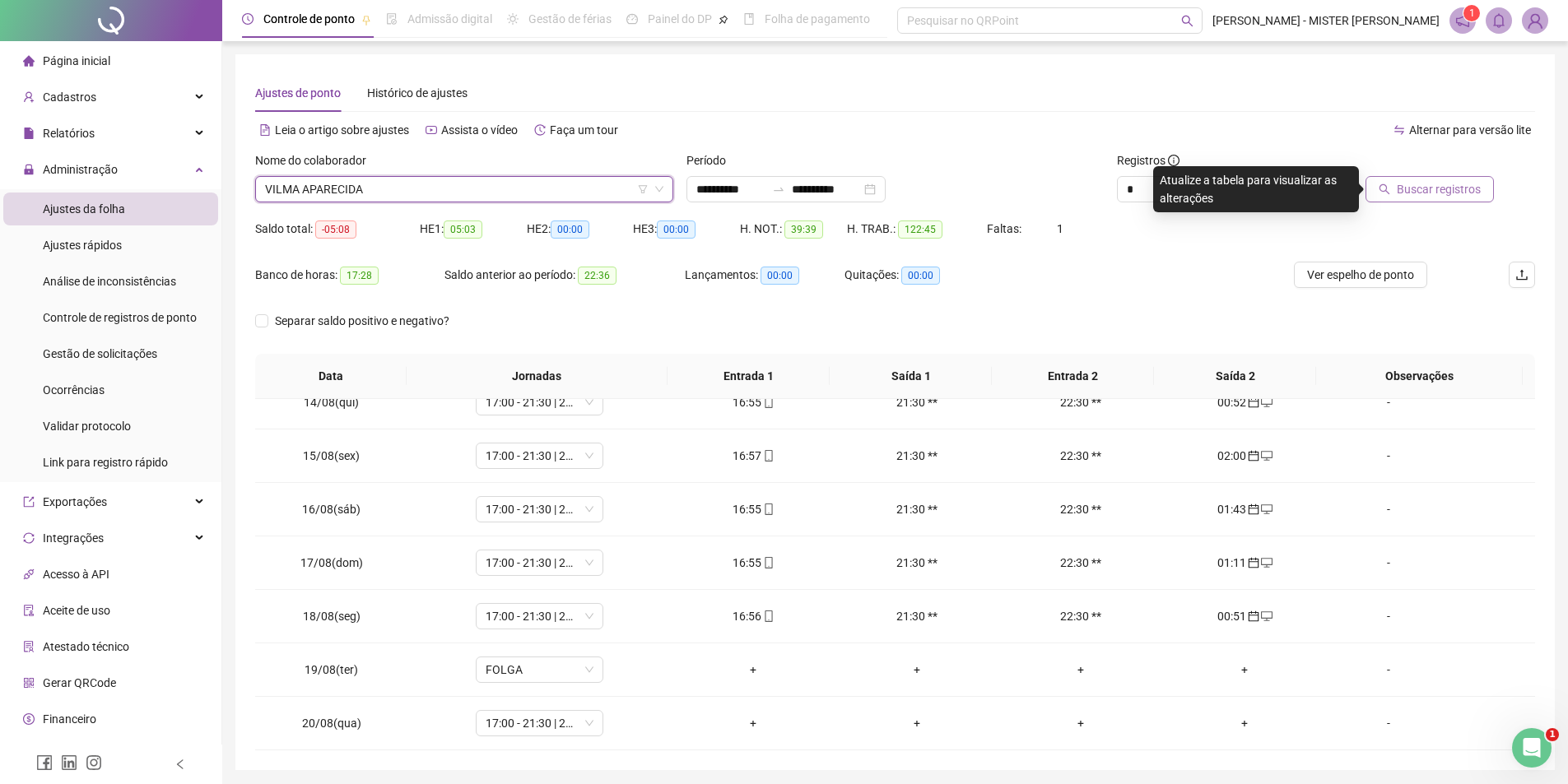
click at [1469, 191] on span "Buscar registros" at bounding box center [1438, 189] width 84 height 18
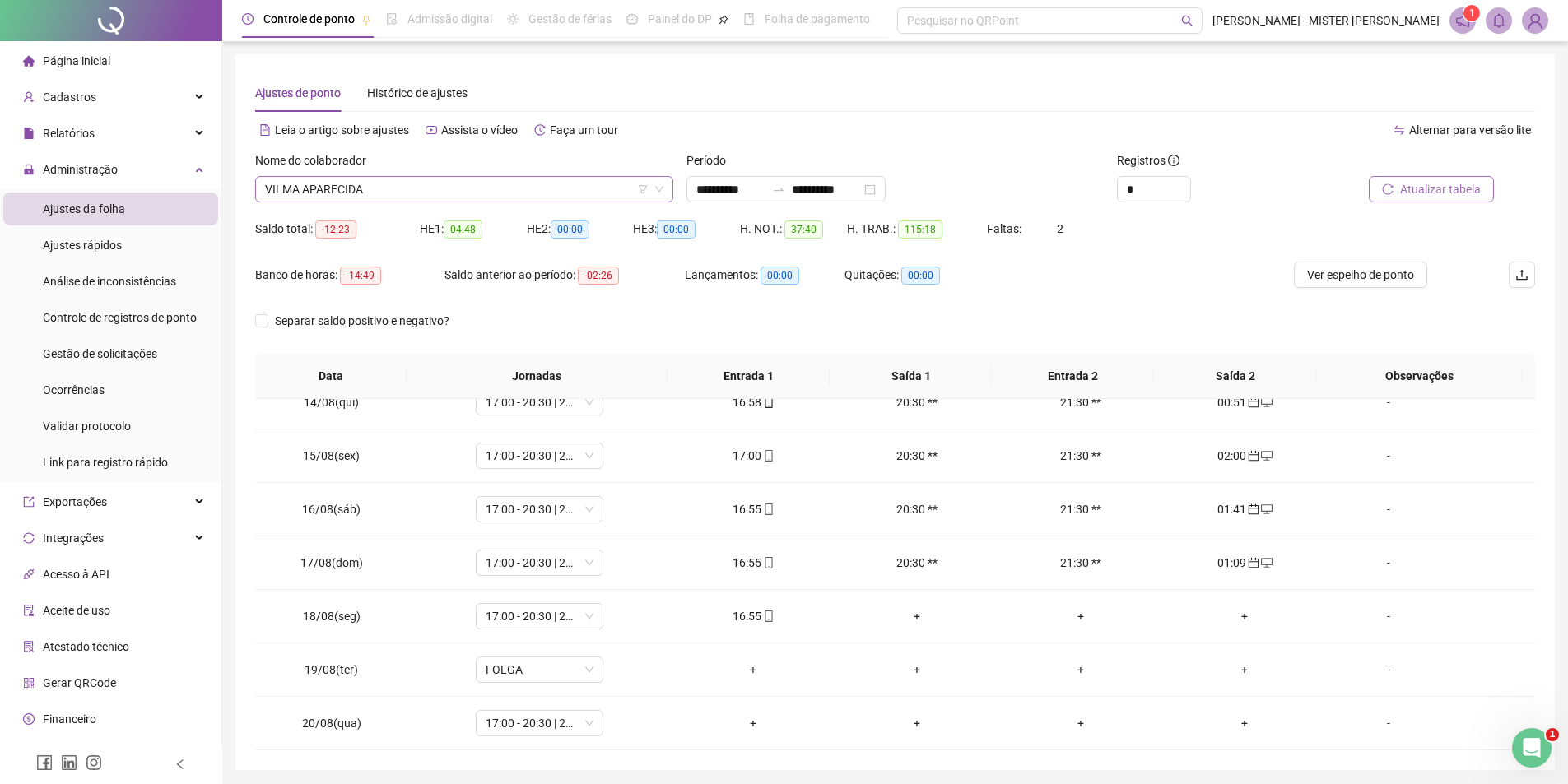
click at [554, 181] on span "VILMA APARECIDA" at bounding box center [464, 189] width 398 height 25
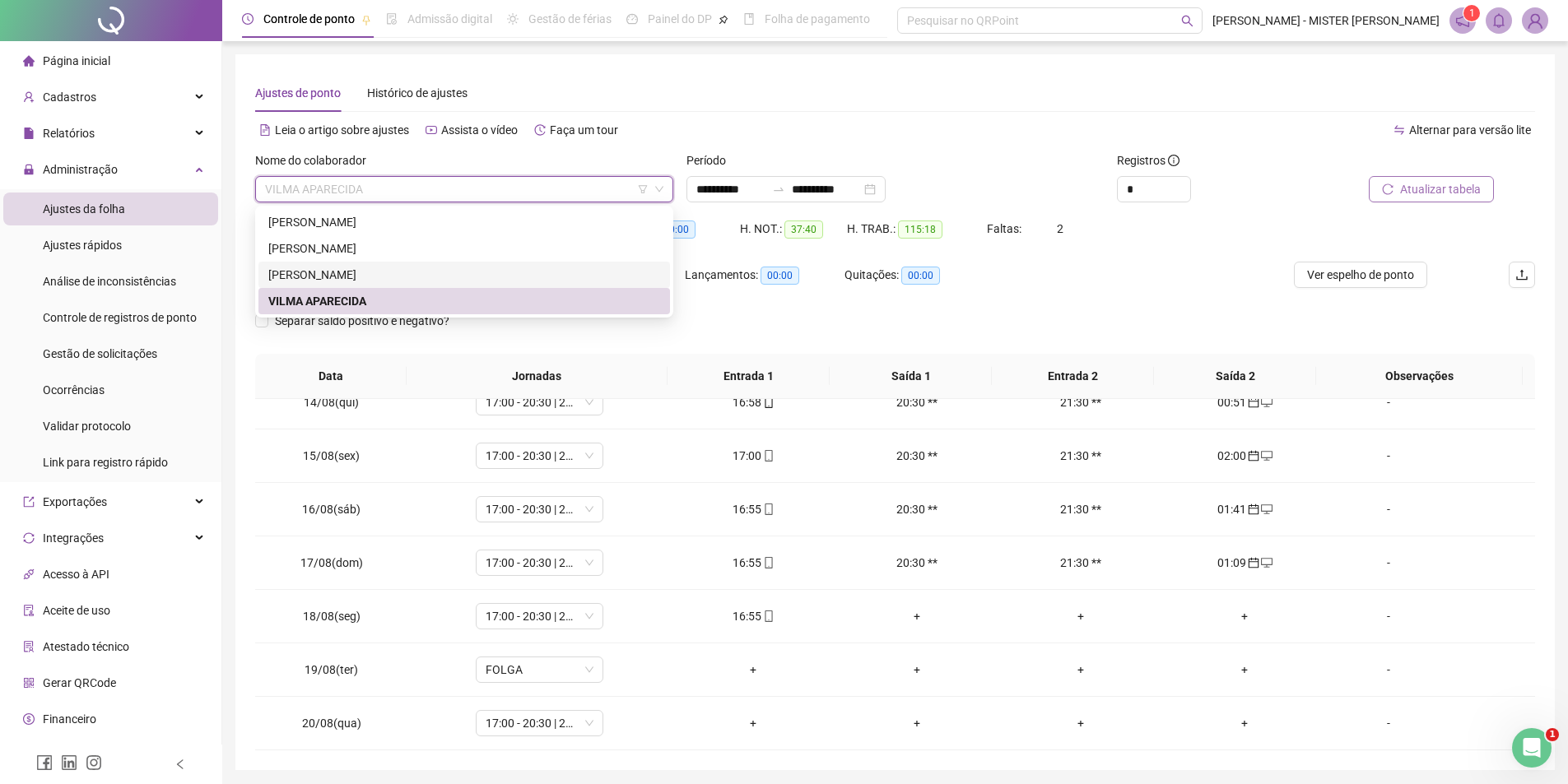
click at [509, 268] on div "LEONARDO - LANCHE" at bounding box center [465, 274] width 392 height 18
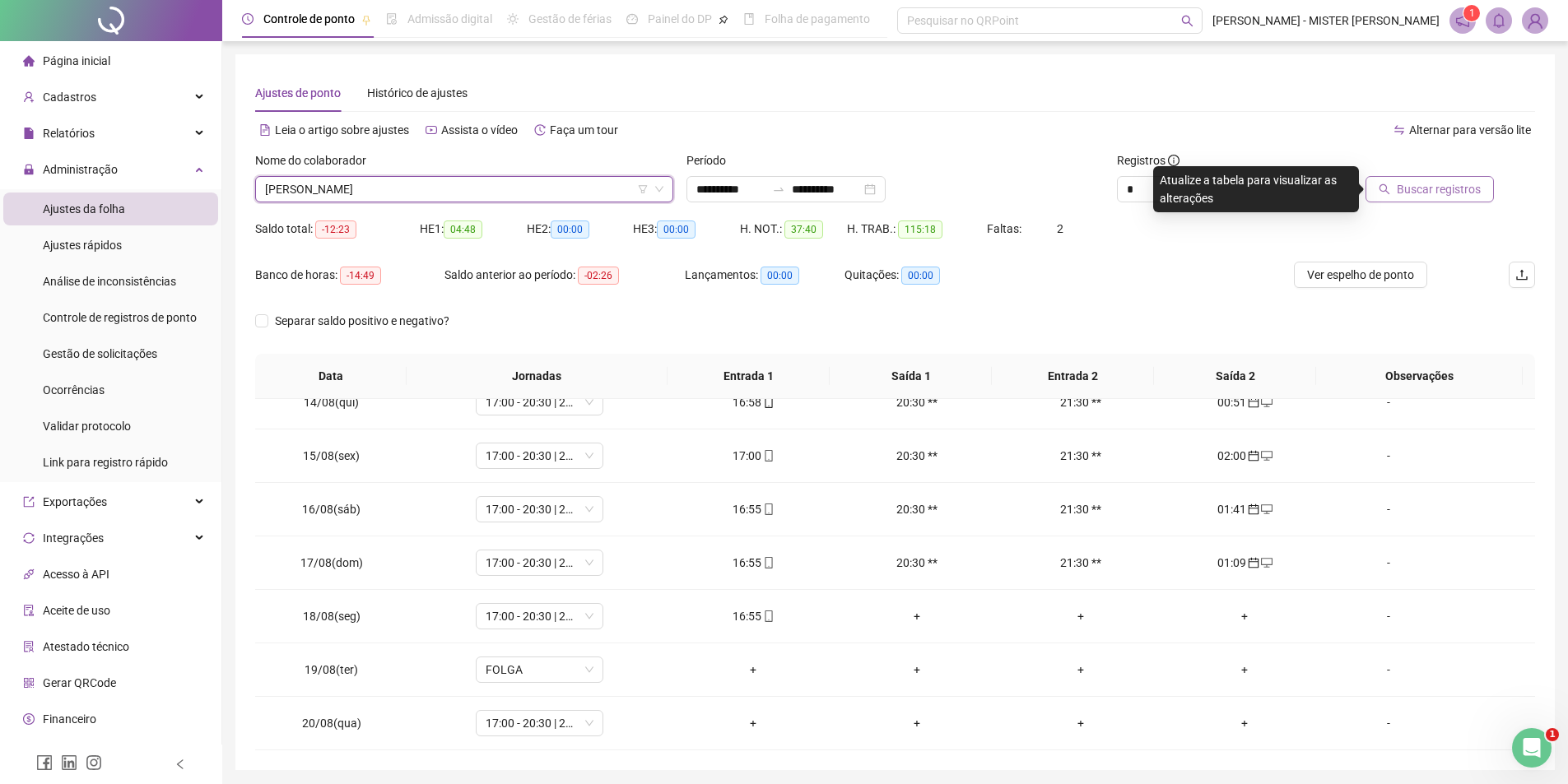
click at [1421, 186] on span "Buscar registros" at bounding box center [1438, 189] width 84 height 18
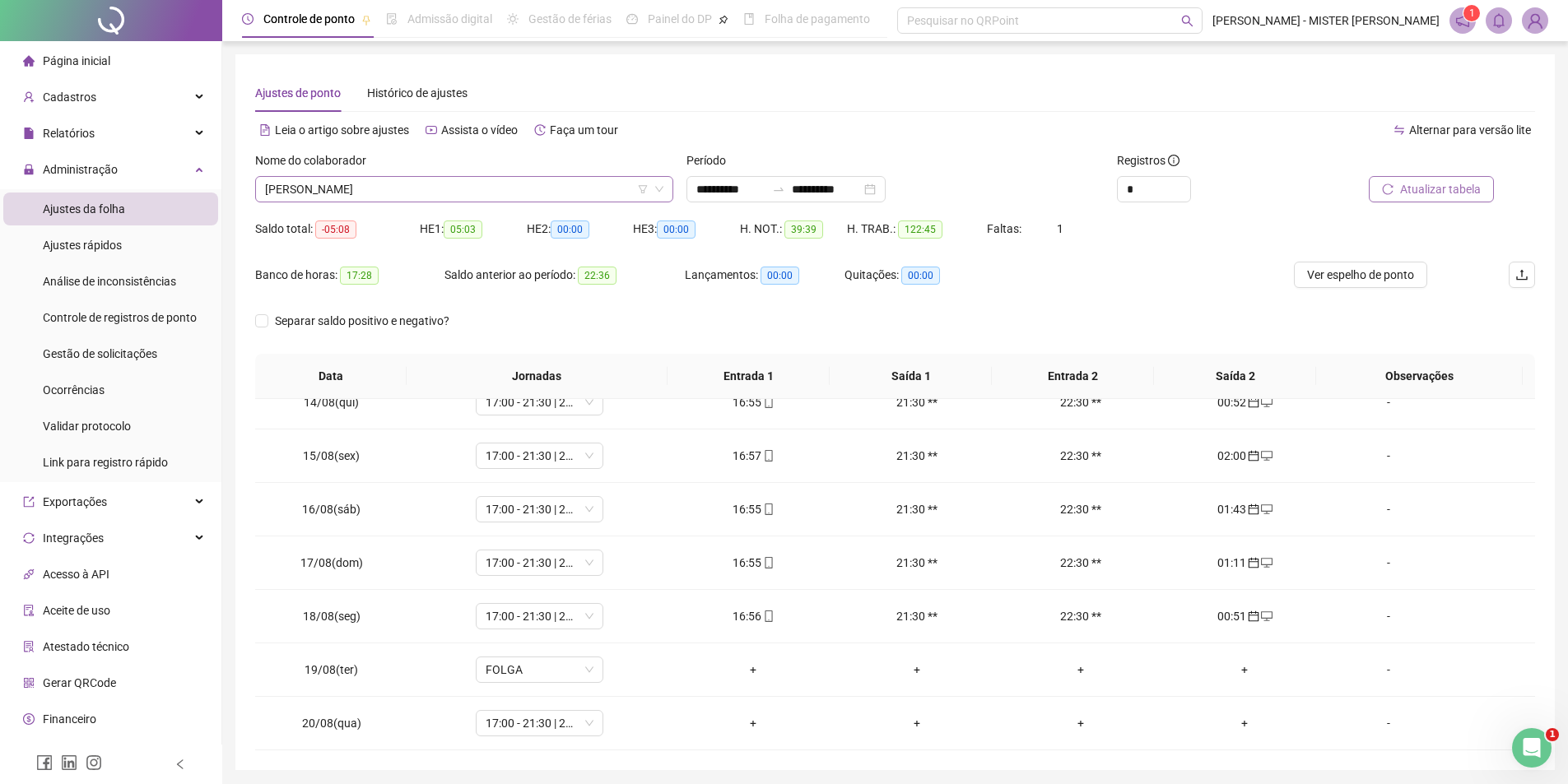
click at [643, 189] on icon "filter" at bounding box center [643, 189] width 9 height 9
click at [525, 193] on span "LEONARDO - LANCHE" at bounding box center [464, 189] width 398 height 25
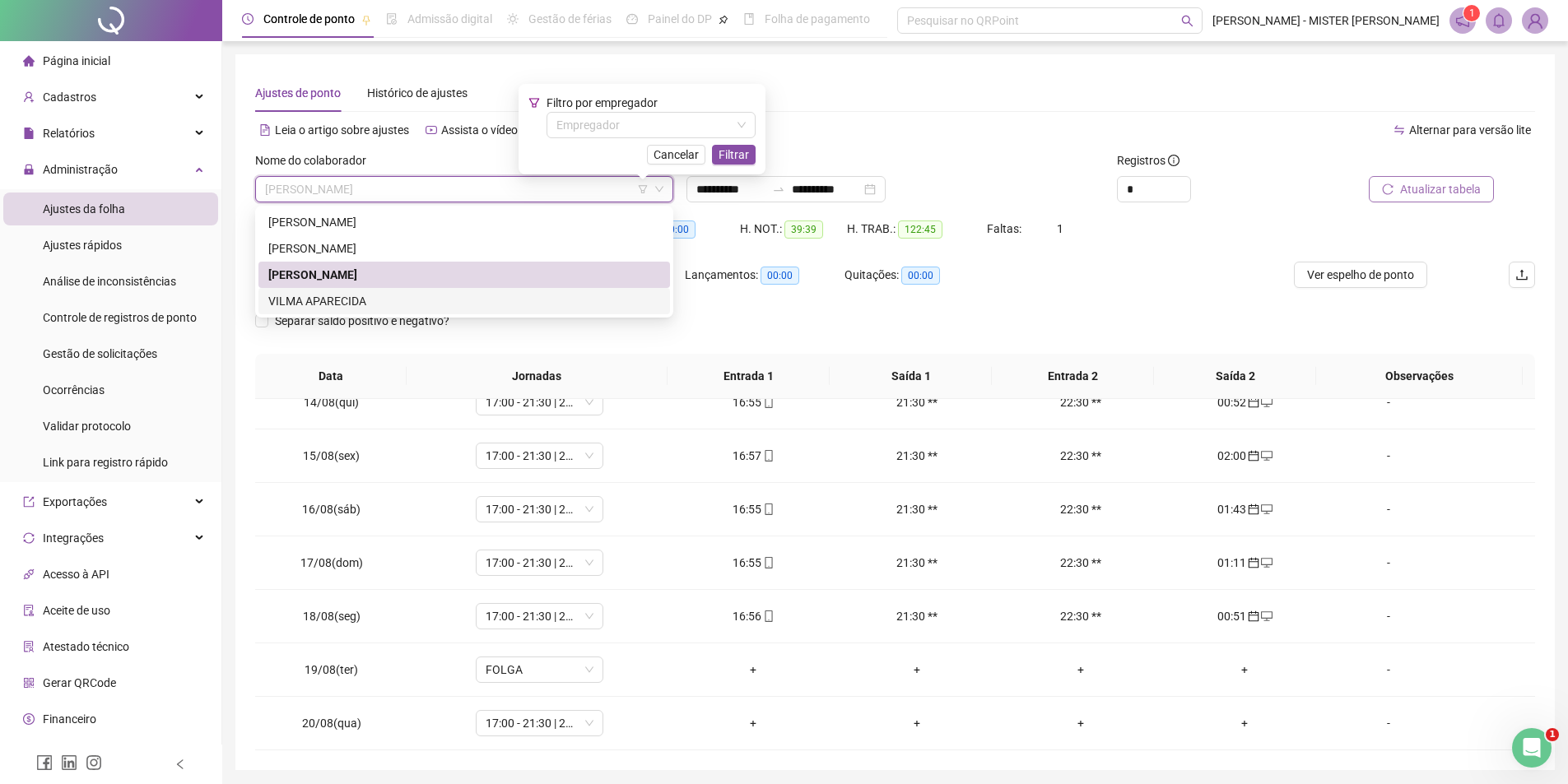
click at [504, 292] on div "VILMA APARECIDA" at bounding box center [465, 301] width 392 height 18
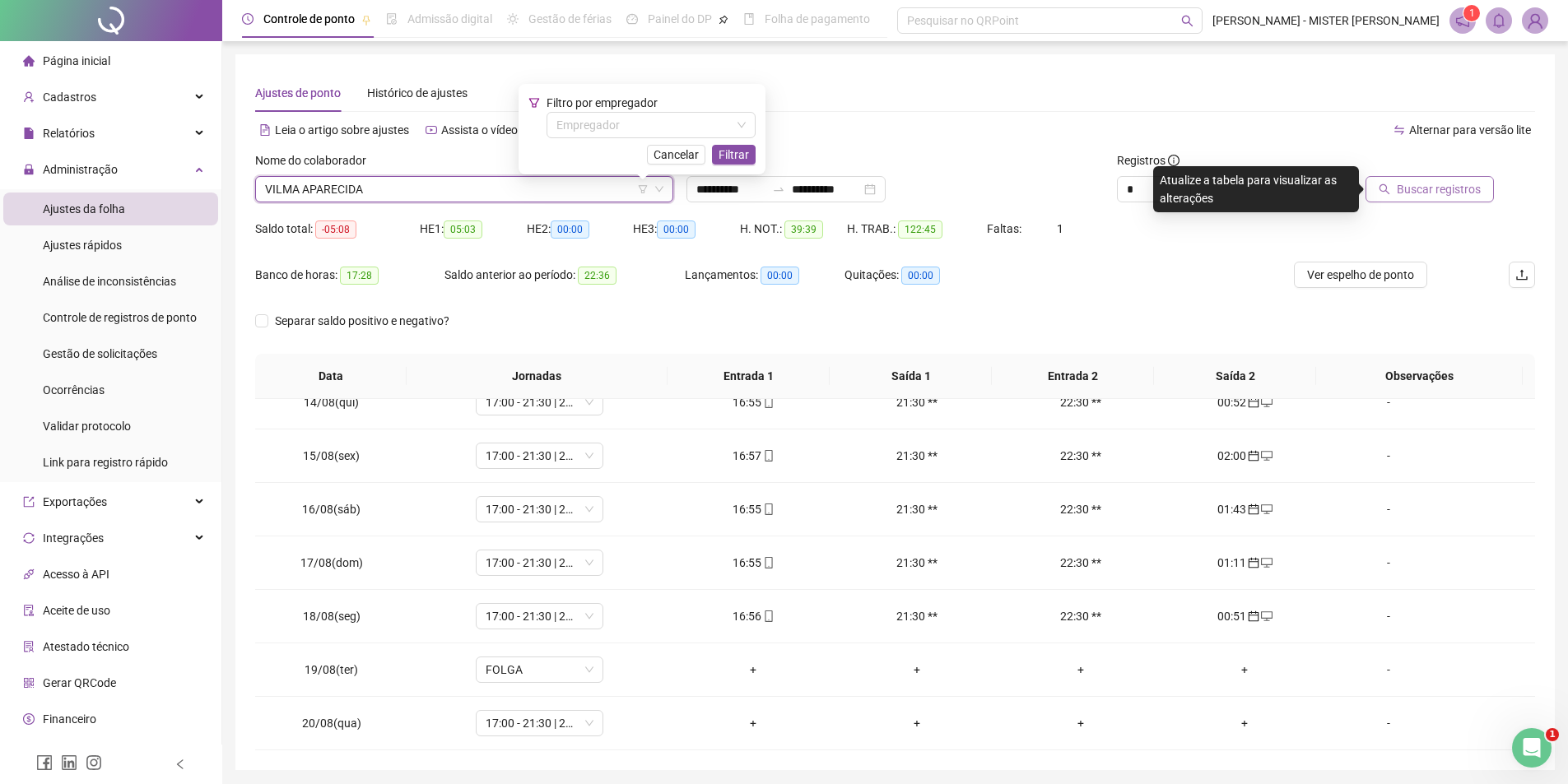
click at [1388, 189] on icon "search" at bounding box center [1384, 189] width 11 height 11
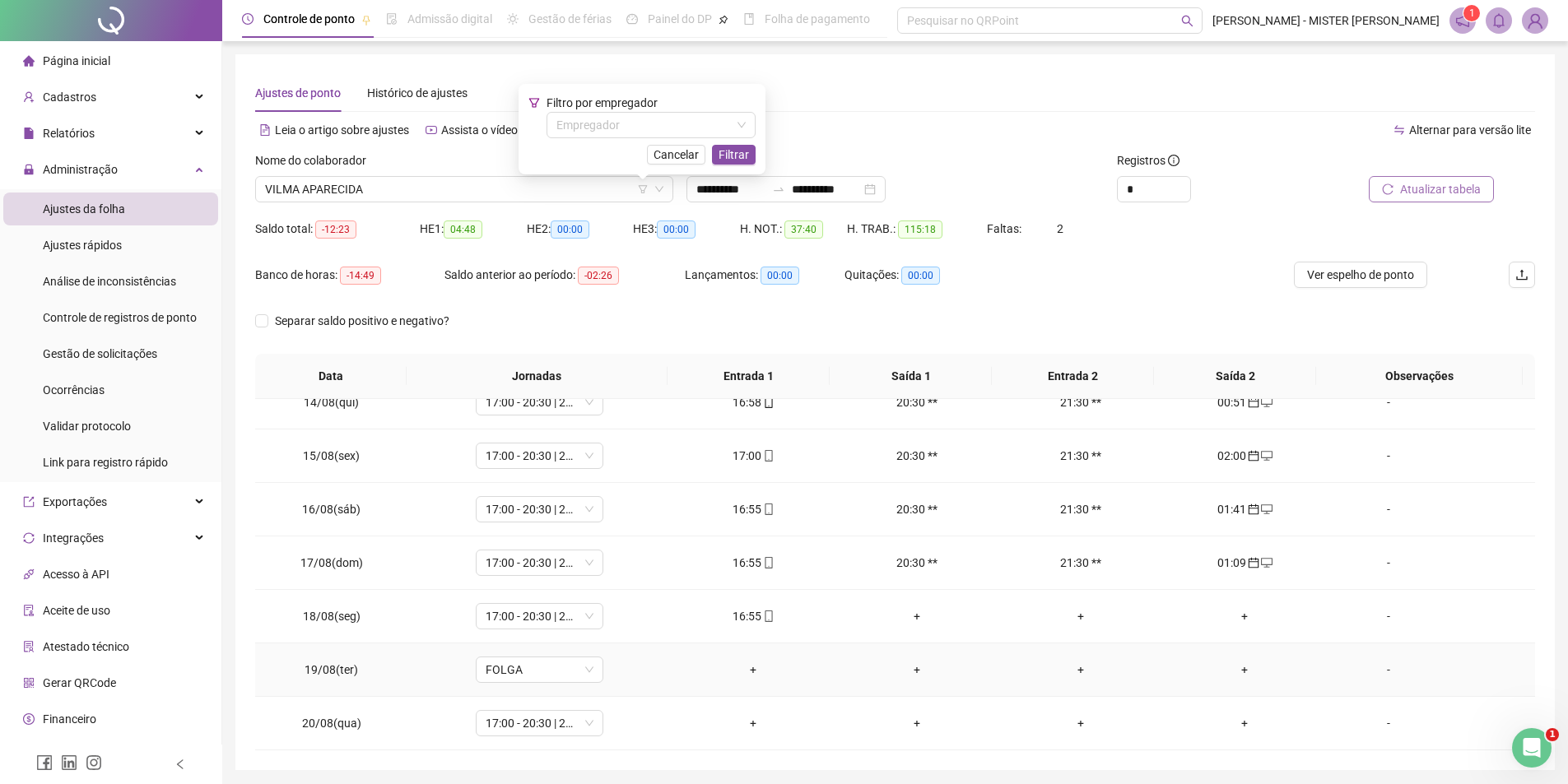
click at [1242, 671] on div "+" at bounding box center [1244, 670] width 137 height 18
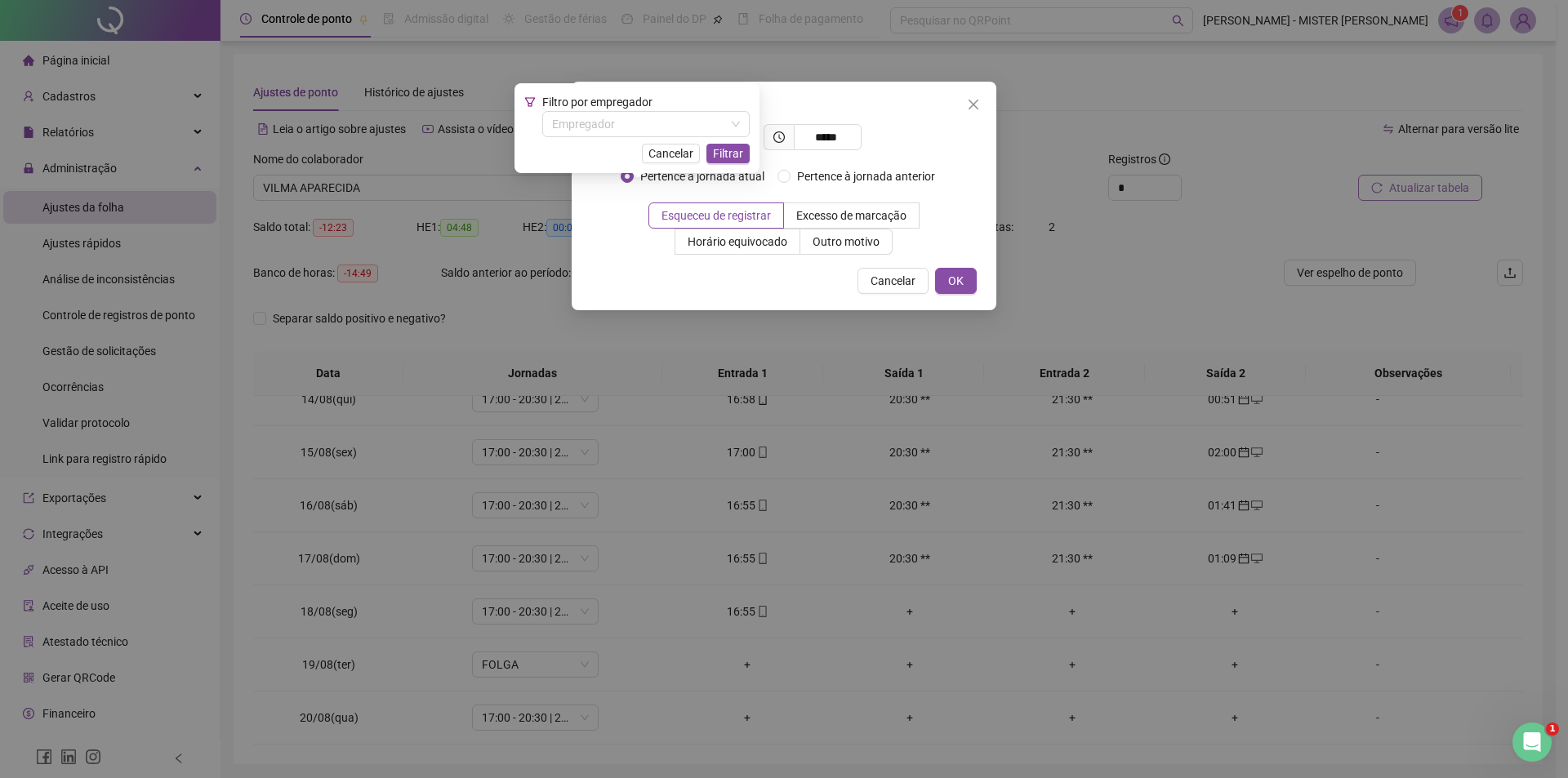
type input "*****"
click at [851, 185] on div "Pertence à jornada atual Pertence à jornada anterior" at bounding box center [784, 176] width 328 height 26
click at [839, 178] on span "Pertence à jornada anterior" at bounding box center [866, 175] width 151 height 18
click at [847, 239] on span "Outro motivo" at bounding box center [846, 242] width 67 height 13
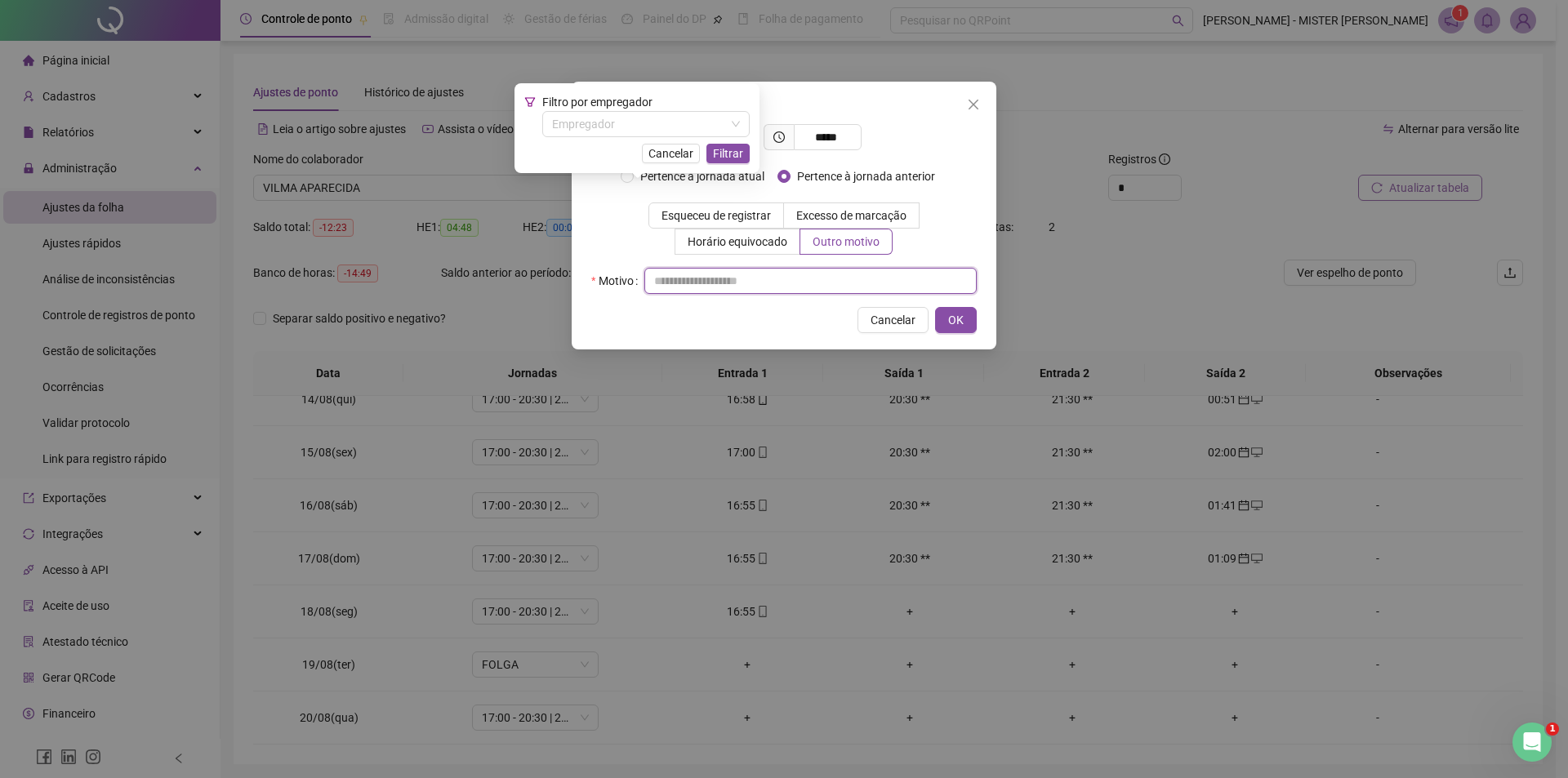
click at [889, 278] on input "text" at bounding box center [810, 281] width 332 height 26
type input "*****"
click at [944, 324] on button "OK" at bounding box center [956, 320] width 41 height 26
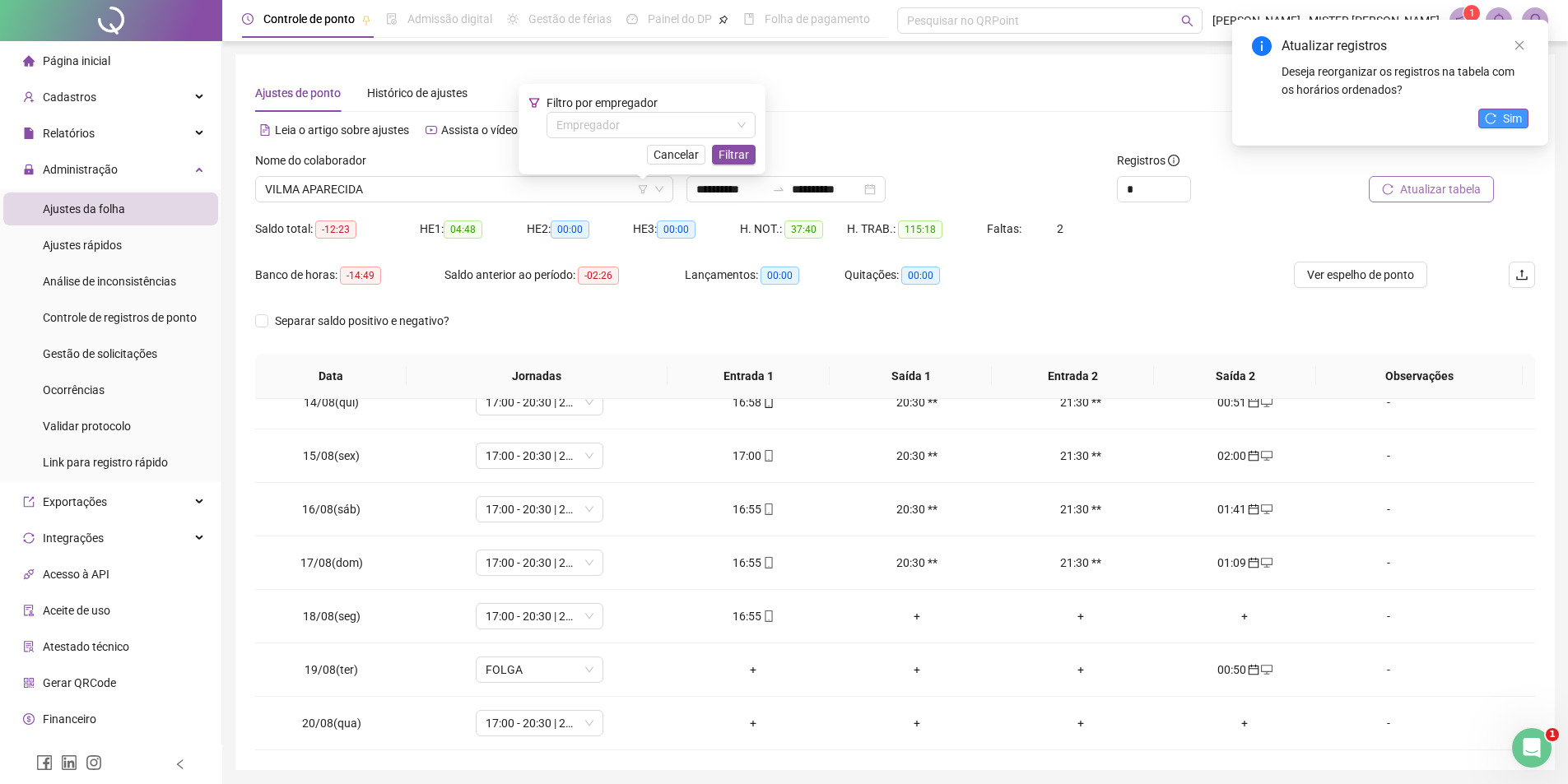
click at [1506, 122] on span "Sim" at bounding box center [1513, 118] width 19 height 18
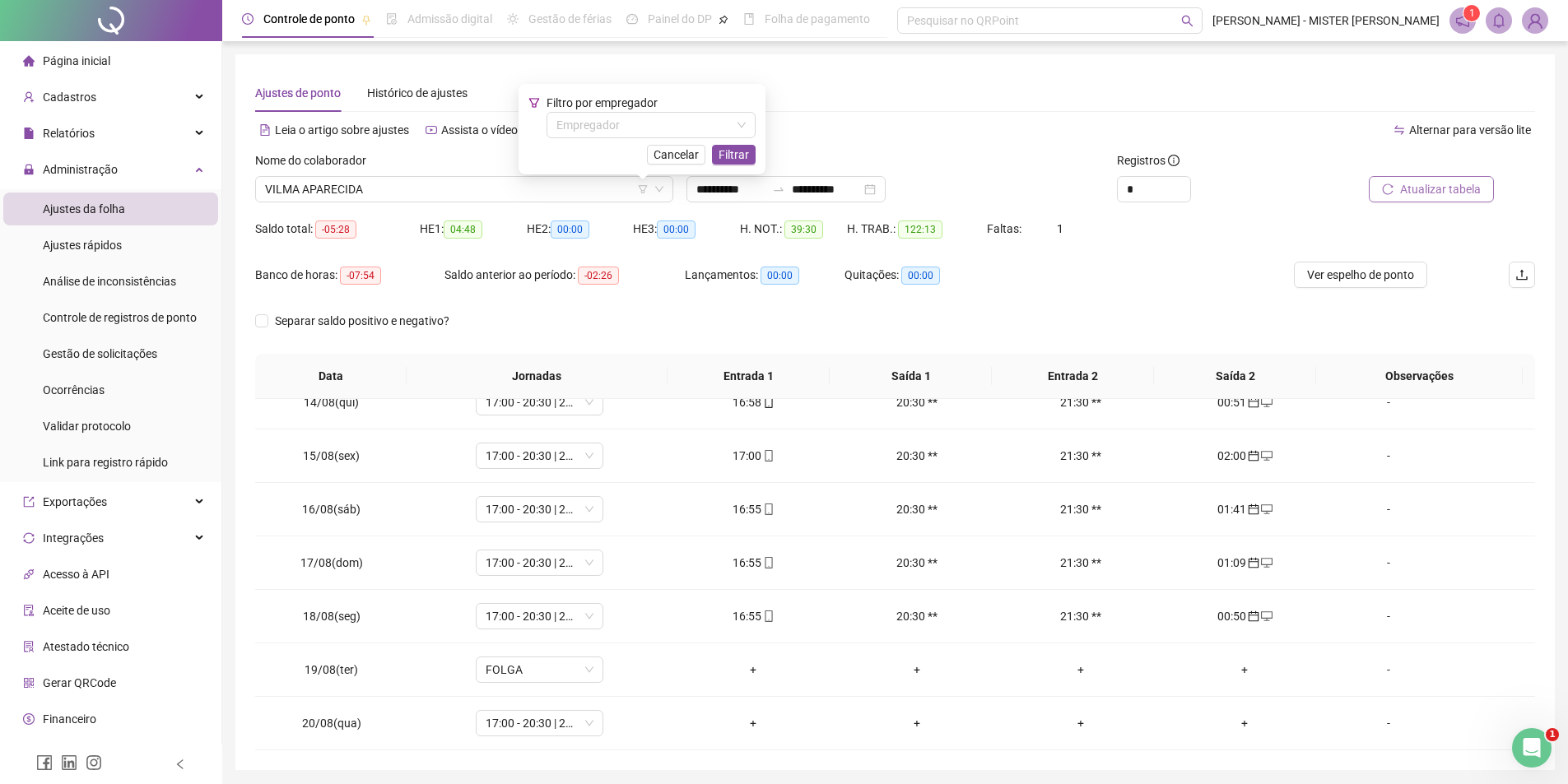
click at [1341, 231] on div "Saldo total: -05:28 HE 1: 04:48 HE 2: 00:00 HE 3: 00:00 H. NOT.: 39:30 H. TRAB.…" at bounding box center [895, 238] width 1280 height 46
click at [677, 150] on span "Cancelar" at bounding box center [677, 154] width 45 height 18
